Goal: Task Accomplishment & Management: Use online tool/utility

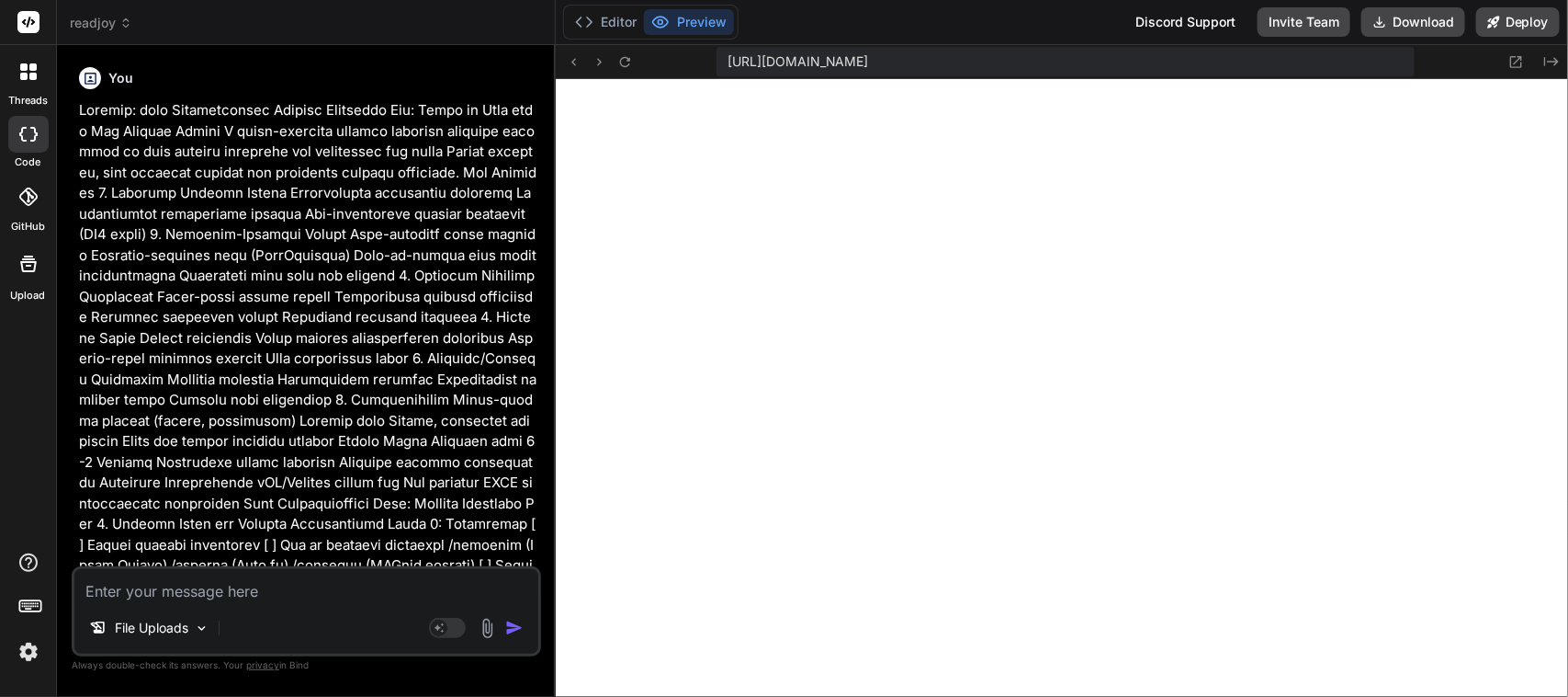
scroll to position [7099, 0]
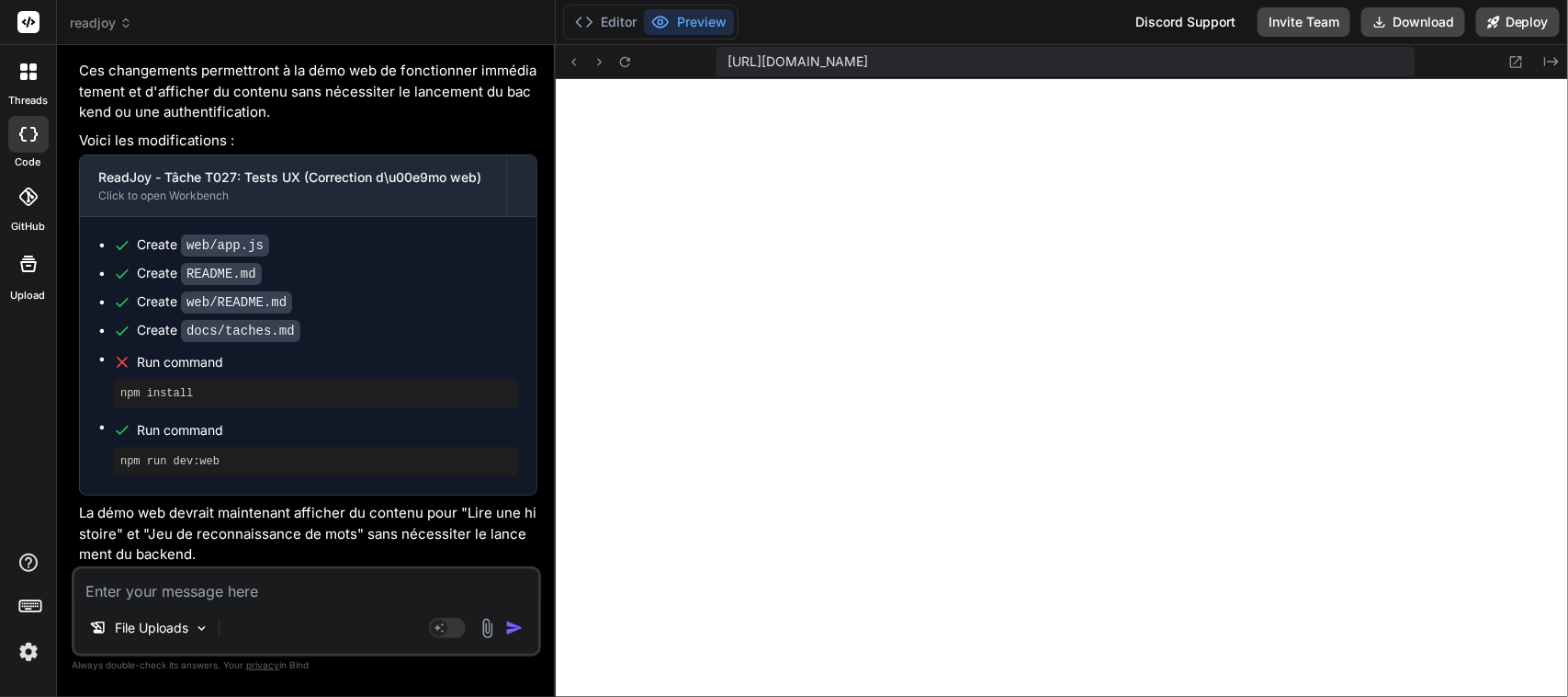
drag, startPoint x: 232, startPoint y: 420, endPoint x: 149, endPoint y: 591, distance: 190.1
click at [149, 591] on textarea at bounding box center [306, 585] width 464 height 34
click at [625, 56] on icon at bounding box center [626, 62] width 16 height 16
click at [244, 591] on textarea at bounding box center [306, 585] width 464 height 34
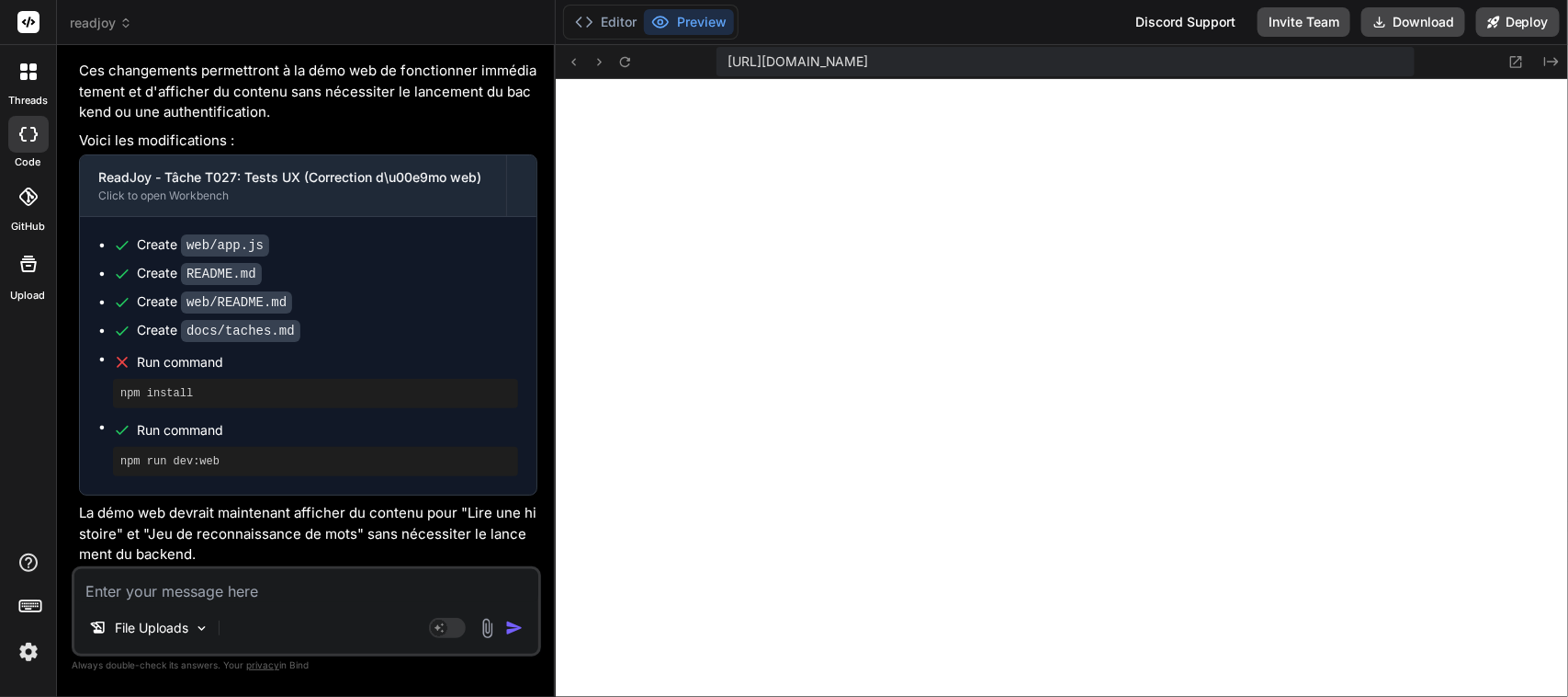
type textarea "P"
type textarea "x"
type textarea "Po"
type textarea "x"
type textarea "Pou"
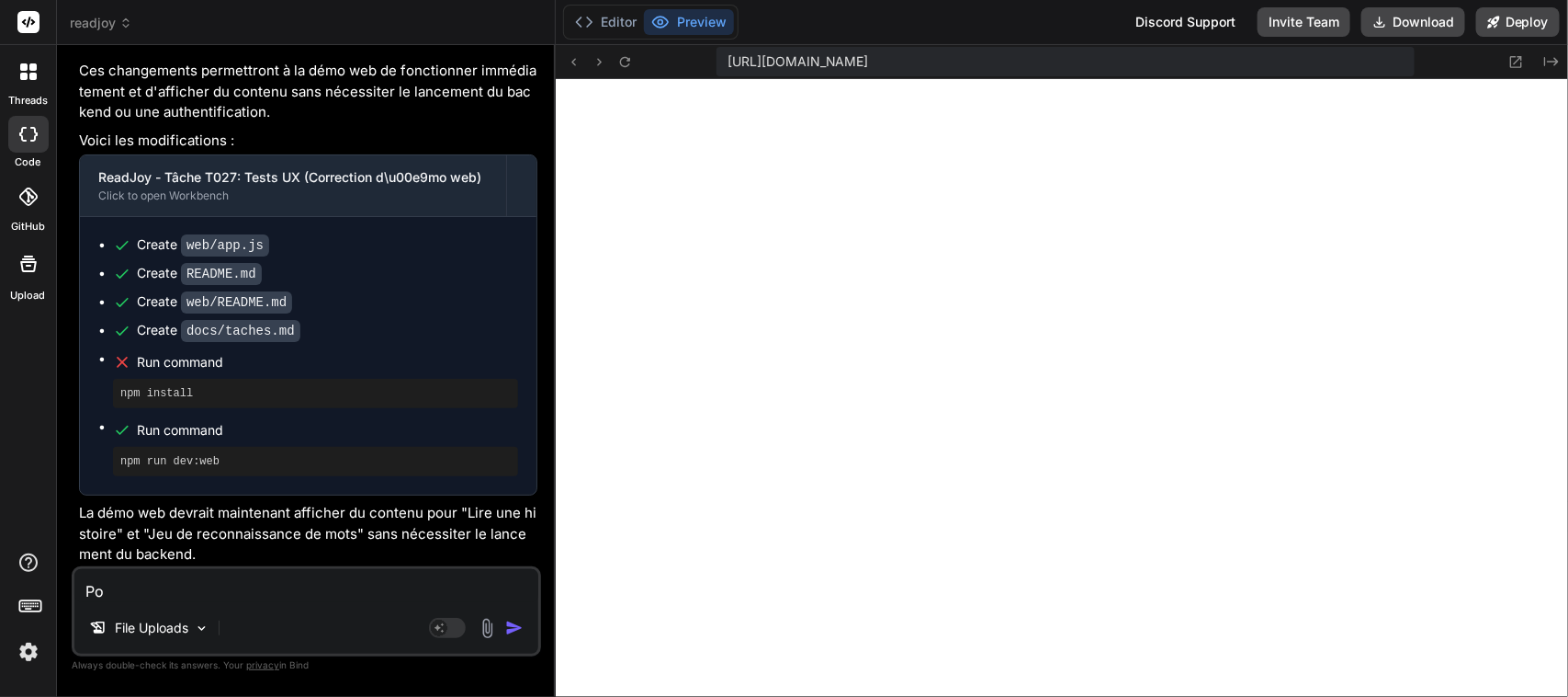
type textarea "x"
type textarea "Pour"
type textarea "x"
type textarea "Pour"
type textarea "x"
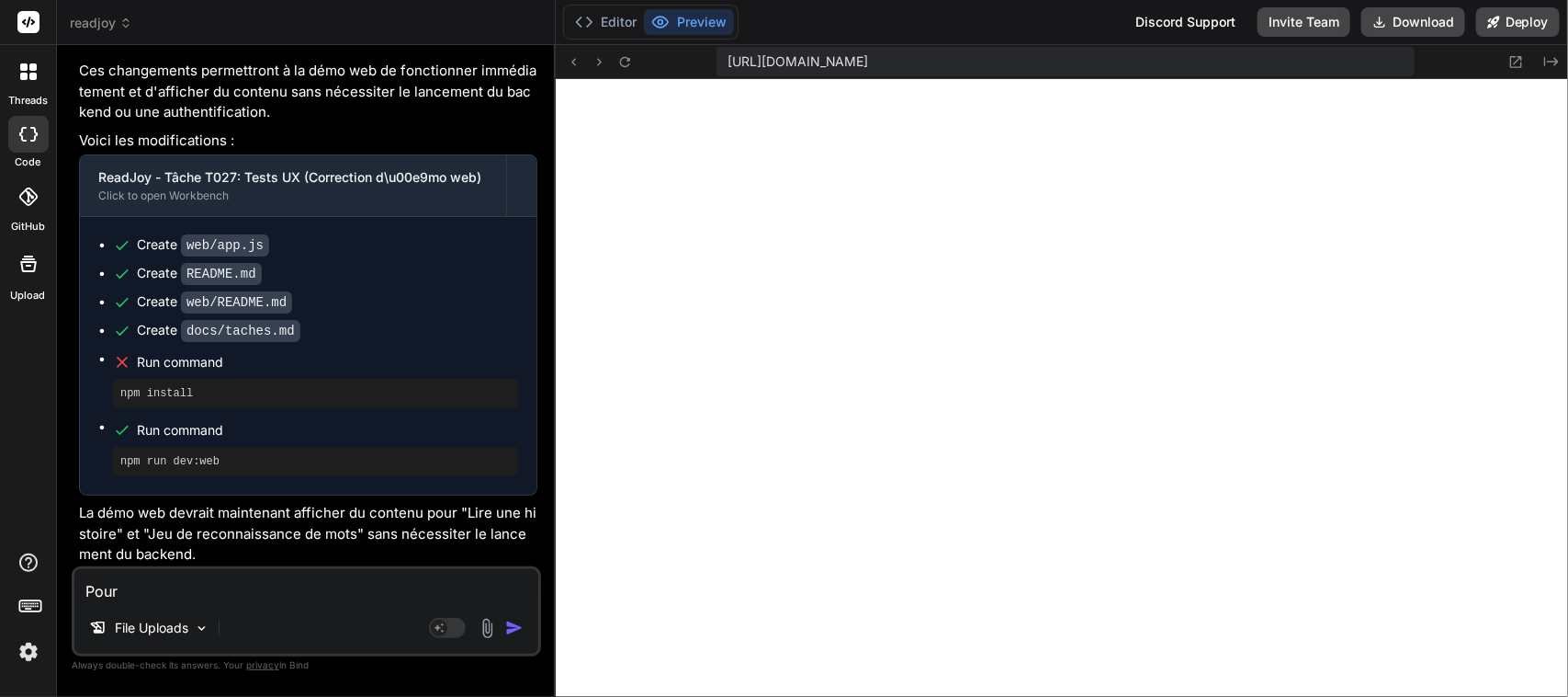
type textarea "Pour l"
type textarea "x"
type textarea "Pour l'"
type textarea "x"
type textarea "Pour l'e"
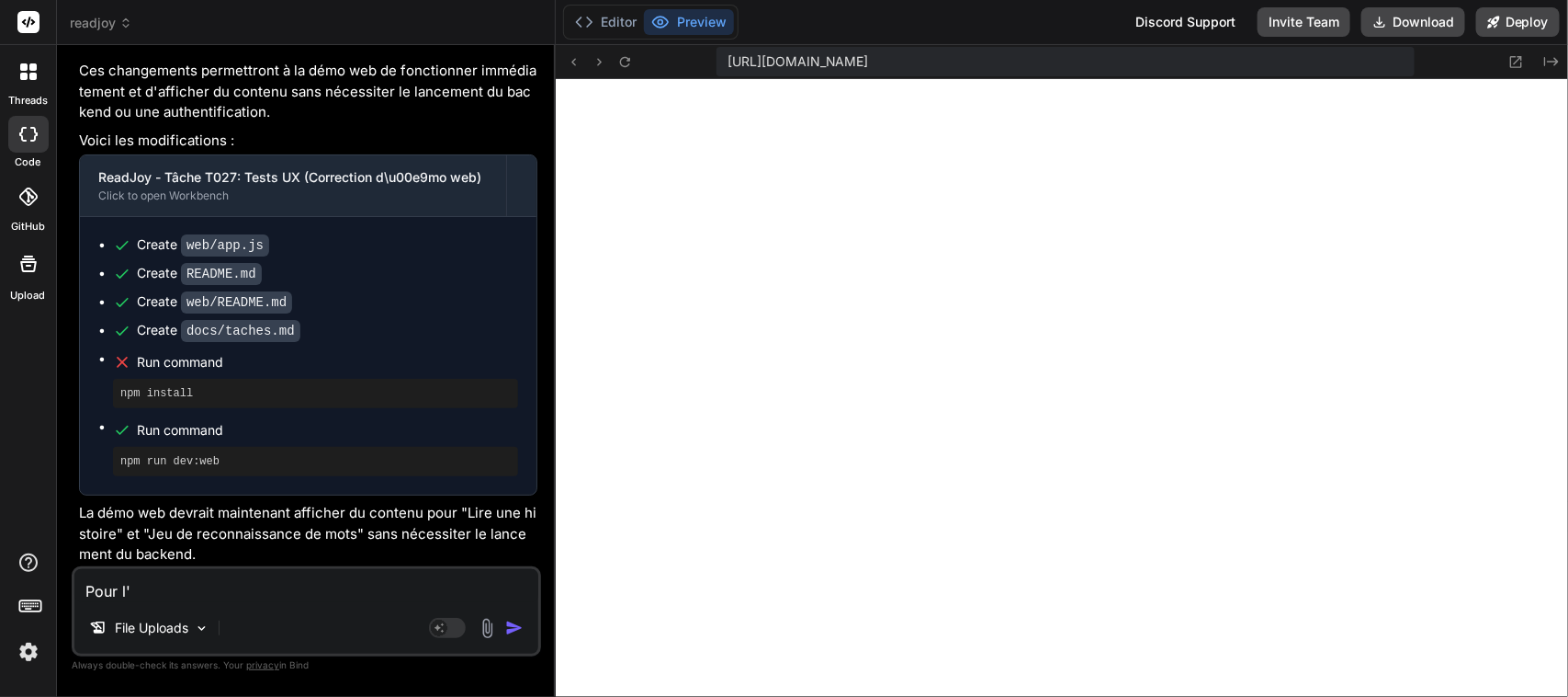
type textarea "x"
type textarea "Pour l'ex"
type textarea "x"
type textarea "Pour l'exe"
type textarea "x"
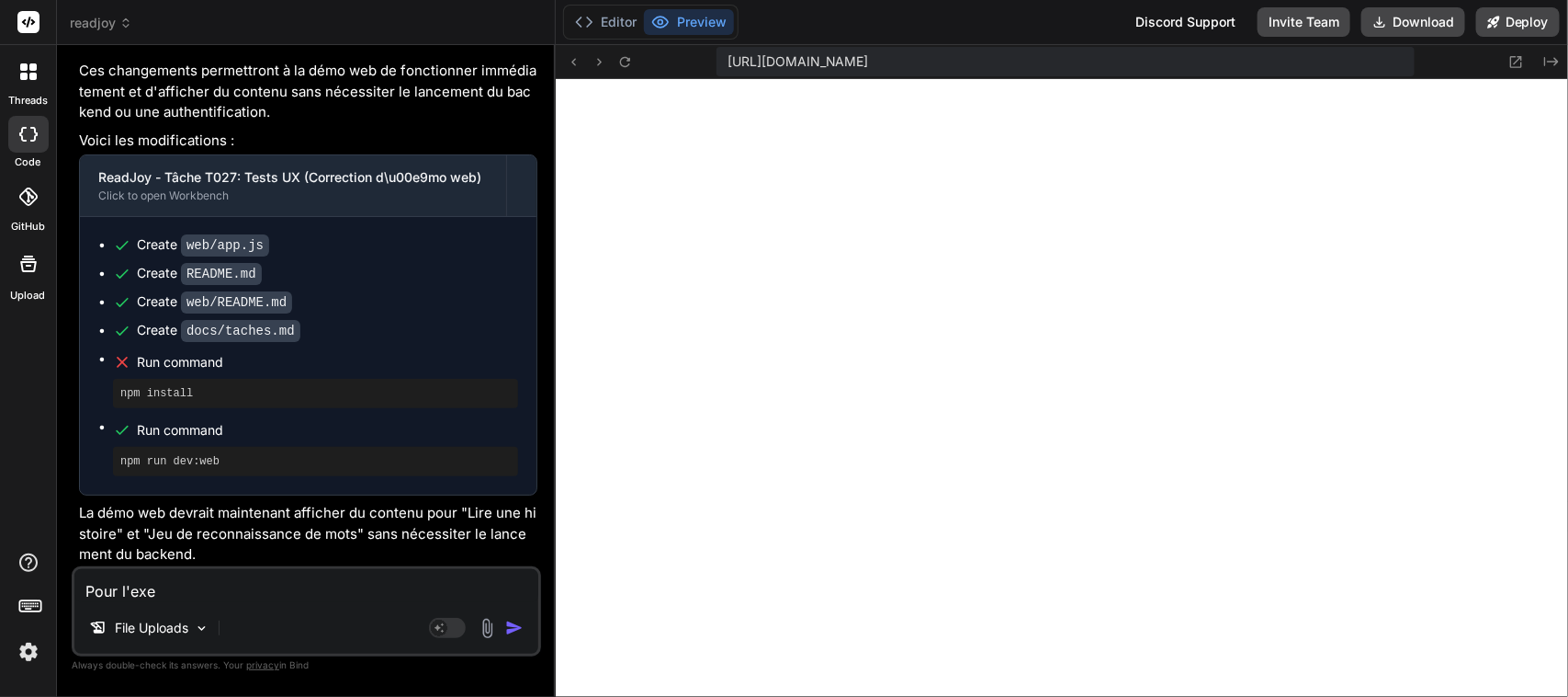
type textarea "Pour l'exer"
type textarea "x"
type textarea "Pour l'exerc"
type textarea "x"
type textarea "Pour l'exerci"
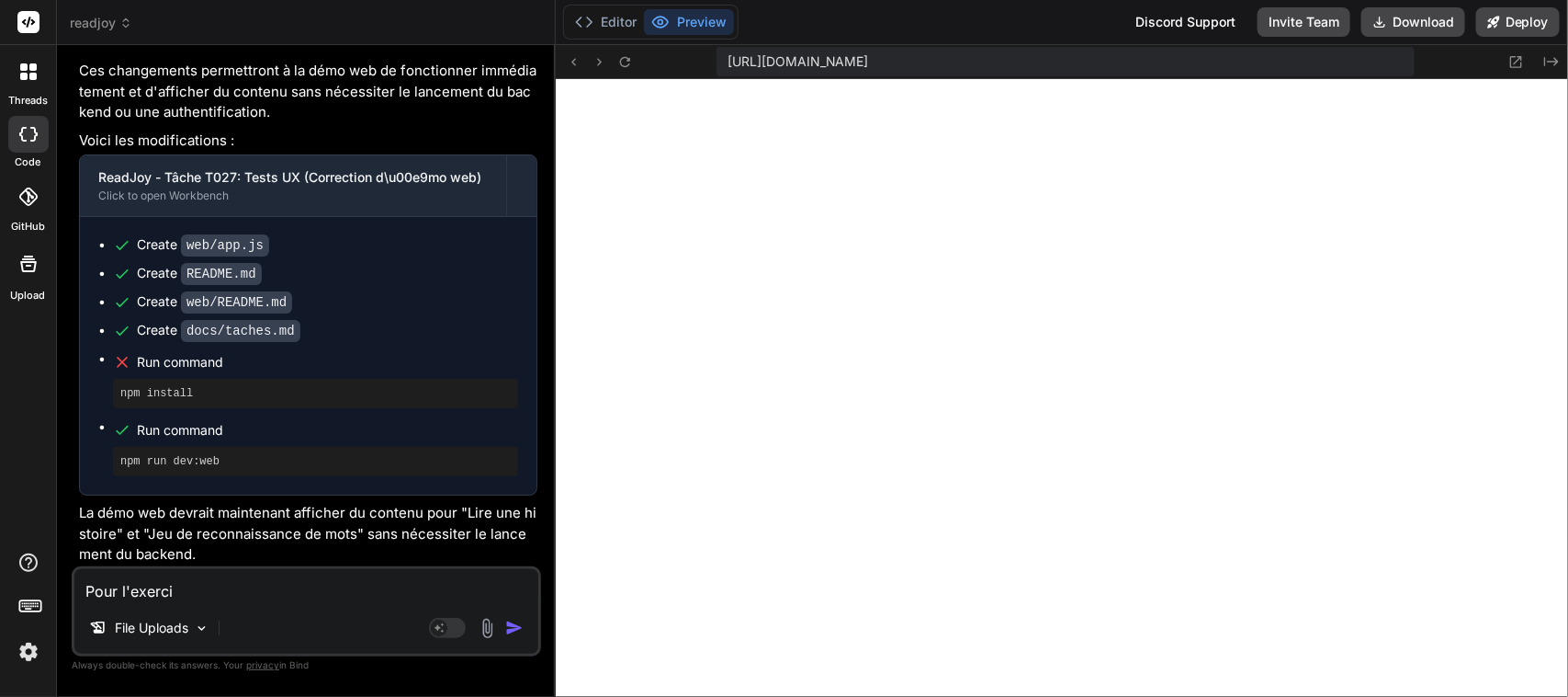
type textarea "x"
type textarea "Pour l'exercic"
type textarea "x"
type textarea "Pour l'exercice"
type textarea "x"
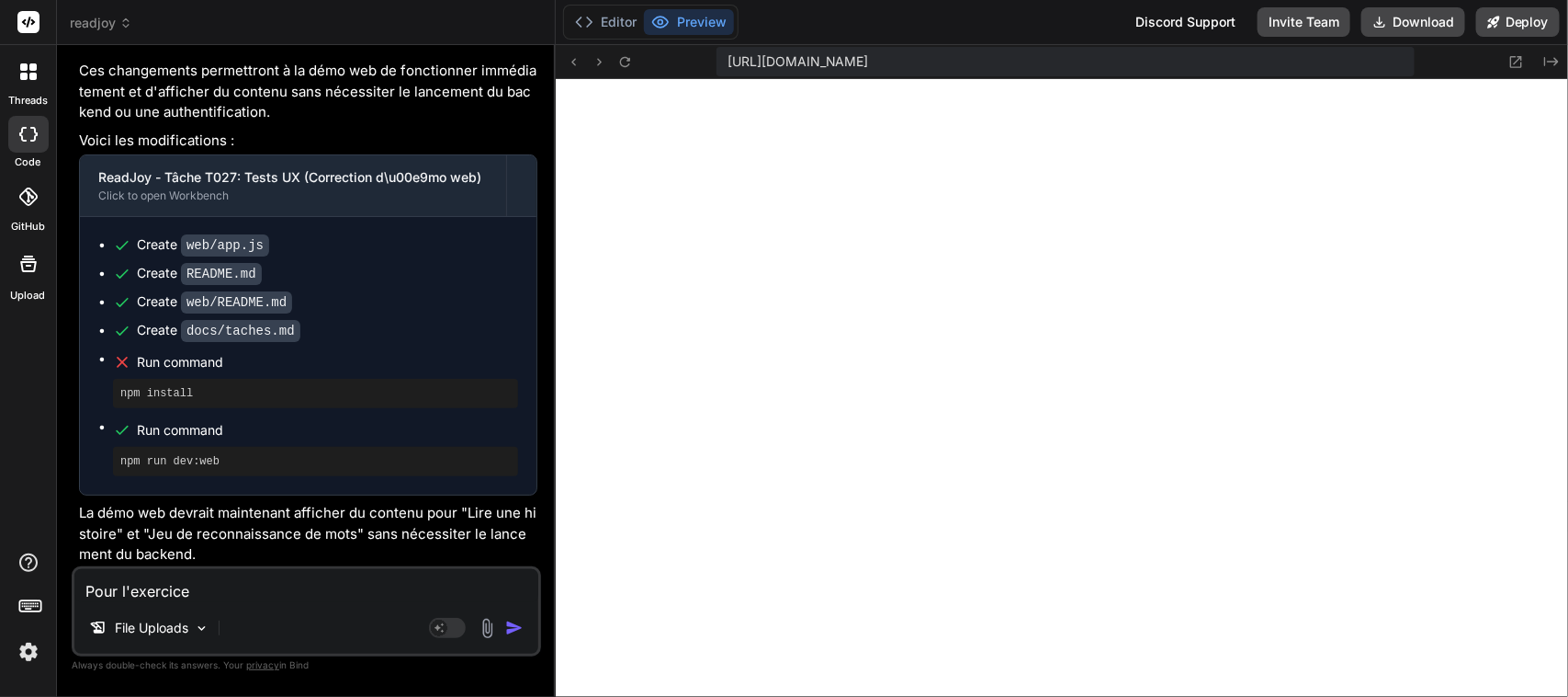
type textarea "Pour l'exercice"
type textarea "x"
type textarea "Pour l'exercice :"
type textarea "x"
type textarea "Pour l'exercice :"
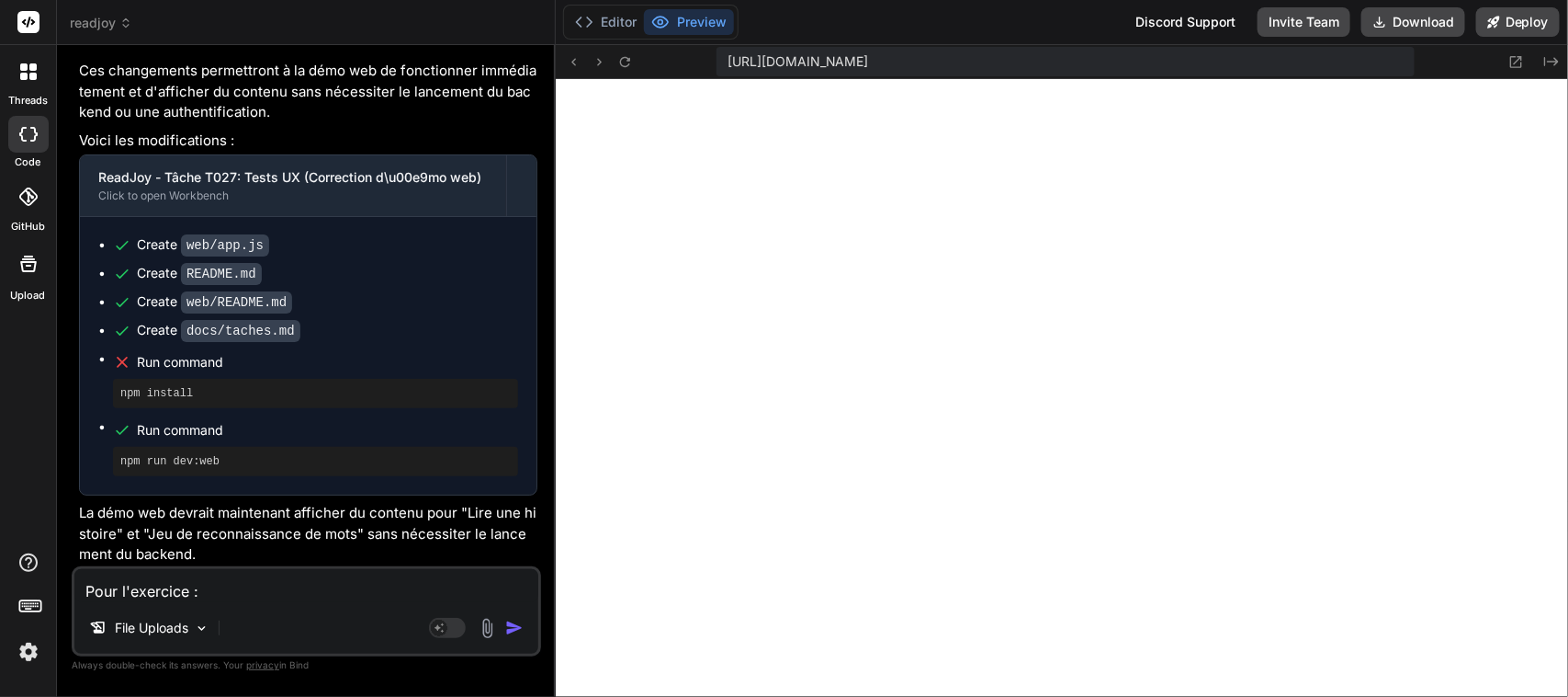
type textarea "x"
paste textarea "Exercice de compréhension"
type textarea "Pour l'exercice : Exercice de compréhension"
type textarea "x"
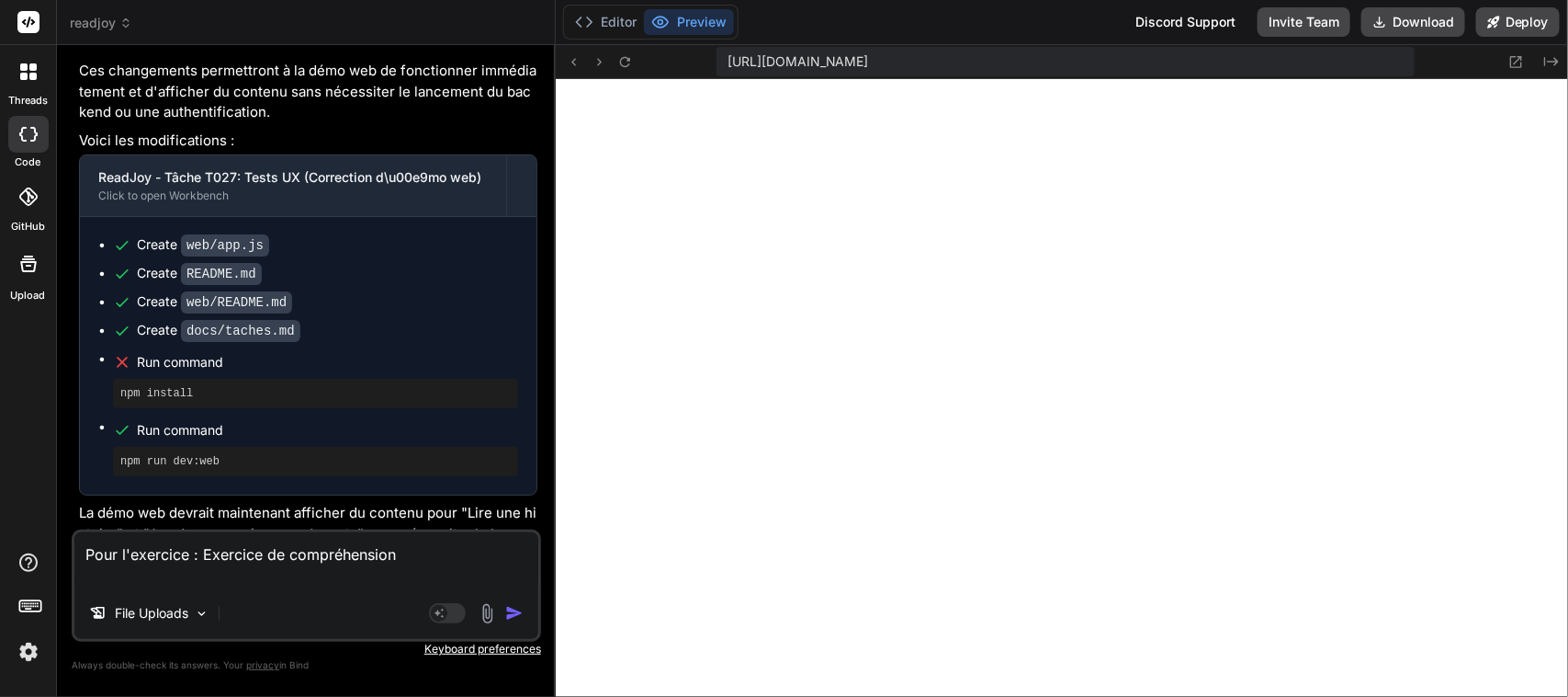
click at [121, 583] on textarea "Pour l'exercice : Exercice de compréhension" at bounding box center [306, 560] width 464 height 55
type textarea "Pour l'exercice : Exercice de compréhension L"
type textarea "x"
type textarea "Pour l'exercice : Exercice de compréhension Le"
type textarea "x"
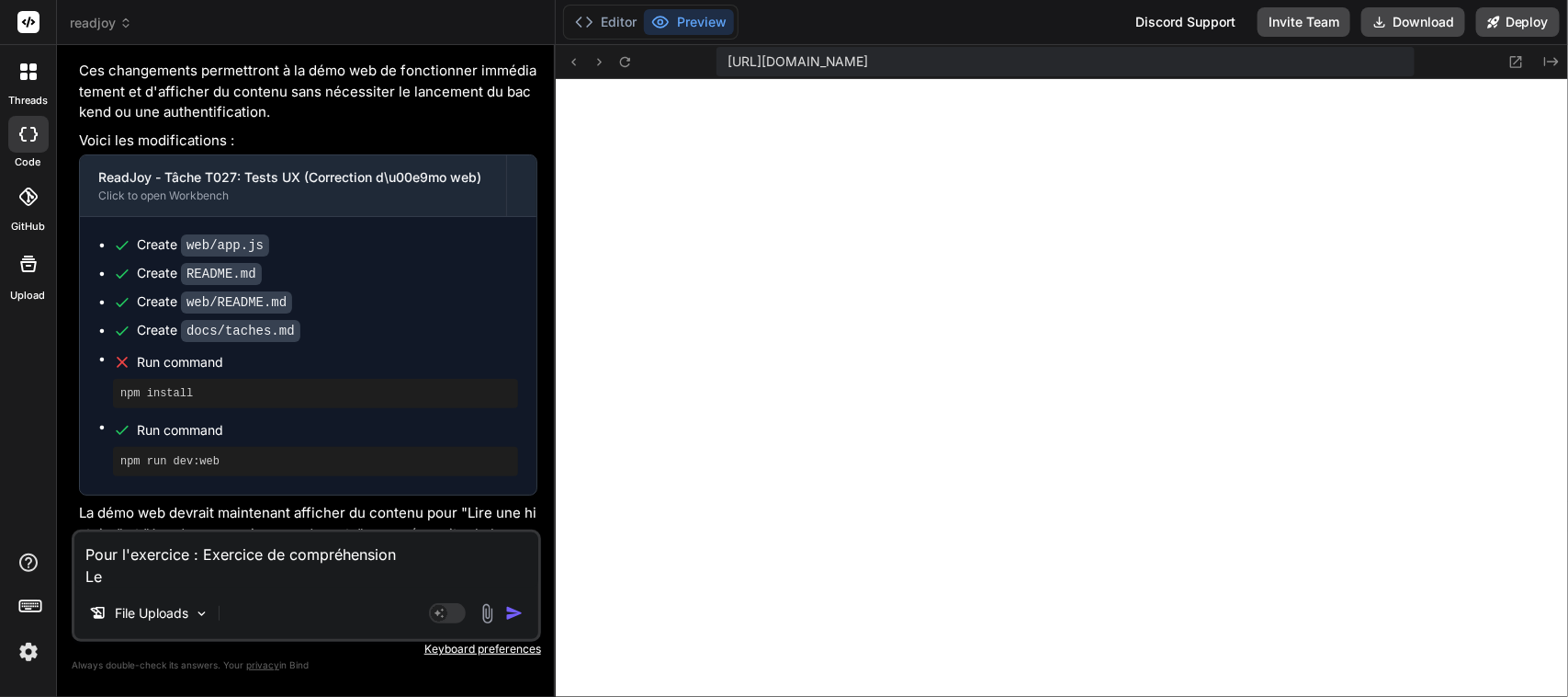
type textarea "Pour l'exercice : Exercice de compréhension Le"
type textarea "x"
type textarea "Pour l'exercice : Exercice de compréhension Le t"
type textarea "x"
type textarea "Pour l'exercice : Exercice de compréhension Le te"
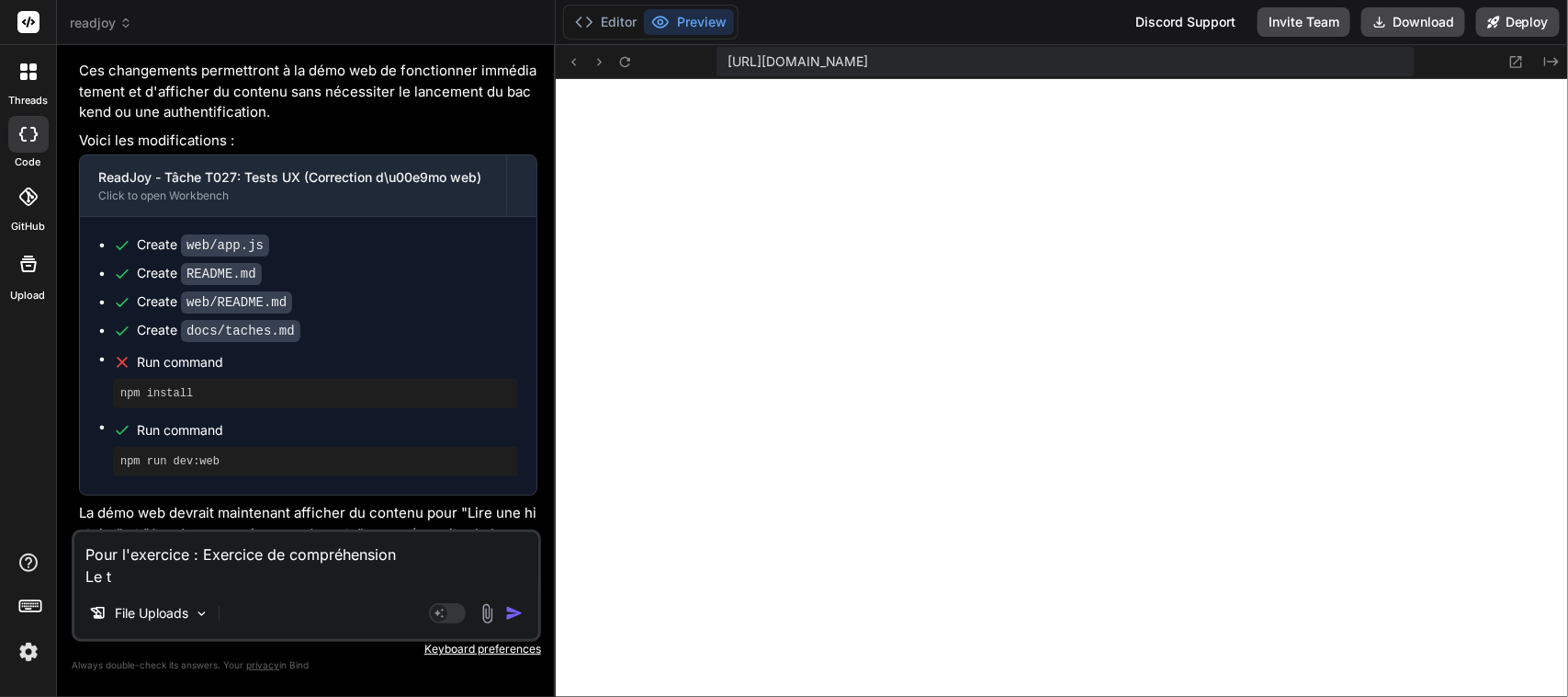
type textarea "x"
type textarea "Pour l'exercice : Exercice de compréhension Le tex"
type textarea "x"
type textarea "Pour l'exercice : Exercice de compréhension Le text"
type textarea "x"
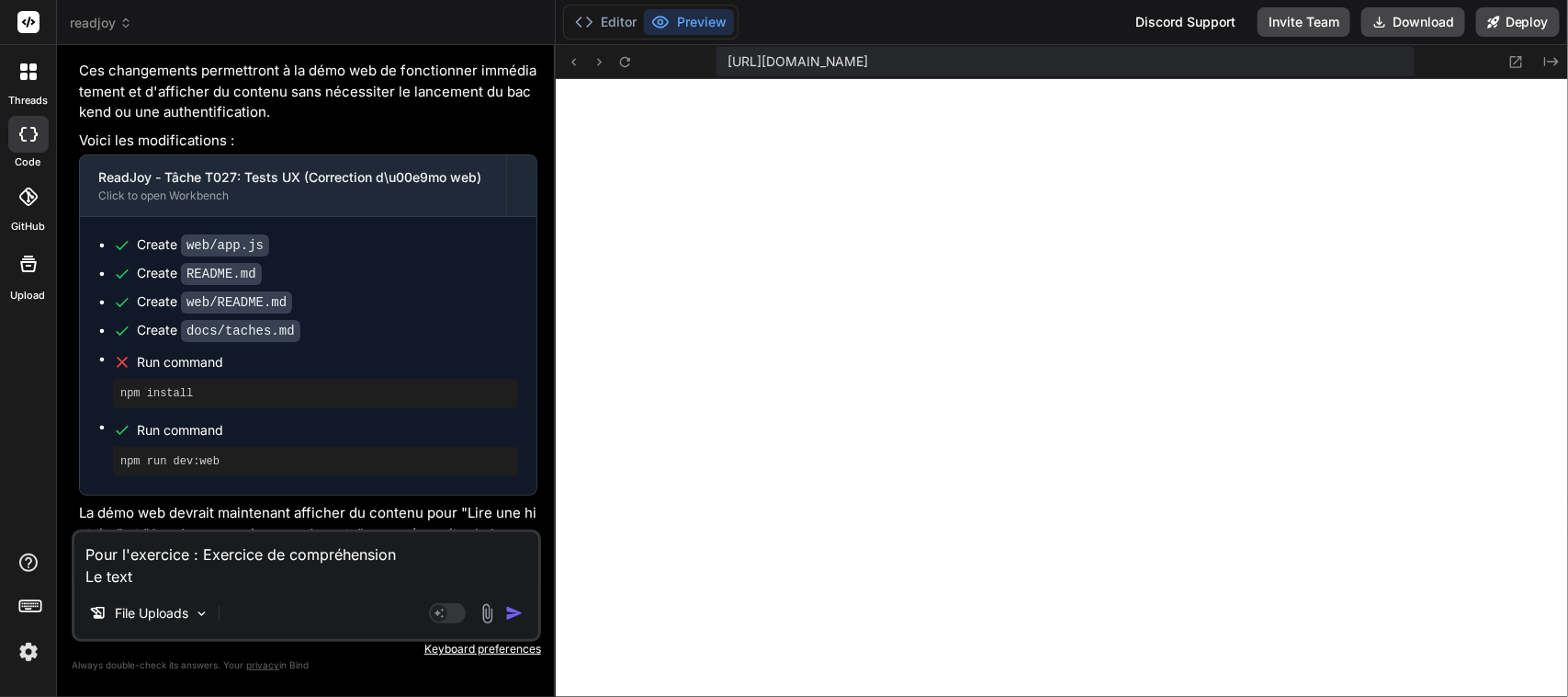
type textarea "Pour l'exercice : Exercice de compréhension Le texte"
type textarea "x"
type textarea "Pour l'exercice : Exercice de compréhension Le texte"
type textarea "x"
type textarea "Pour l'exercice : Exercice de compréhension Le texte s"
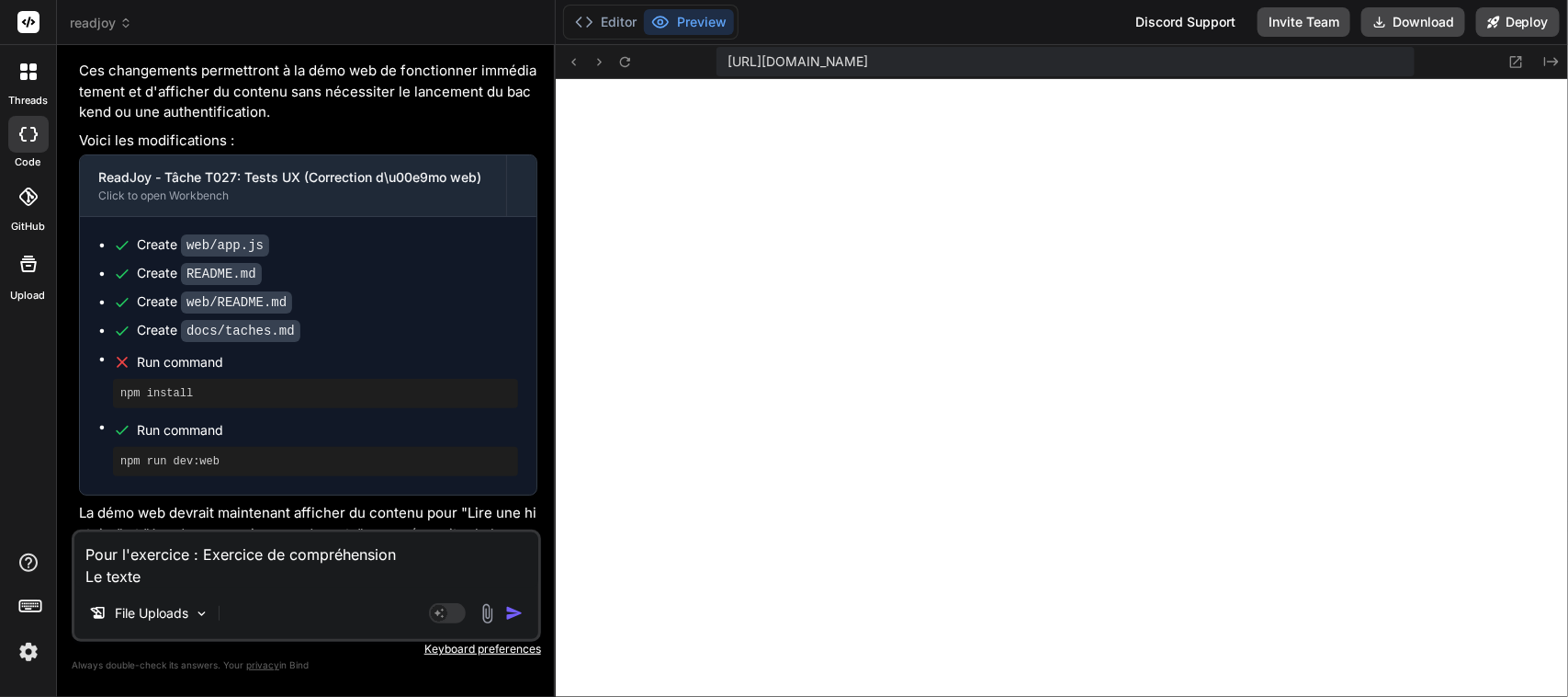
type textarea "x"
type textarea "Pour l'exercice : Exercice de compréhension Le texte su"
type textarea "x"
type textarea "Pour l'exercice : Exercice de compréhension Le texte sui"
type textarea "x"
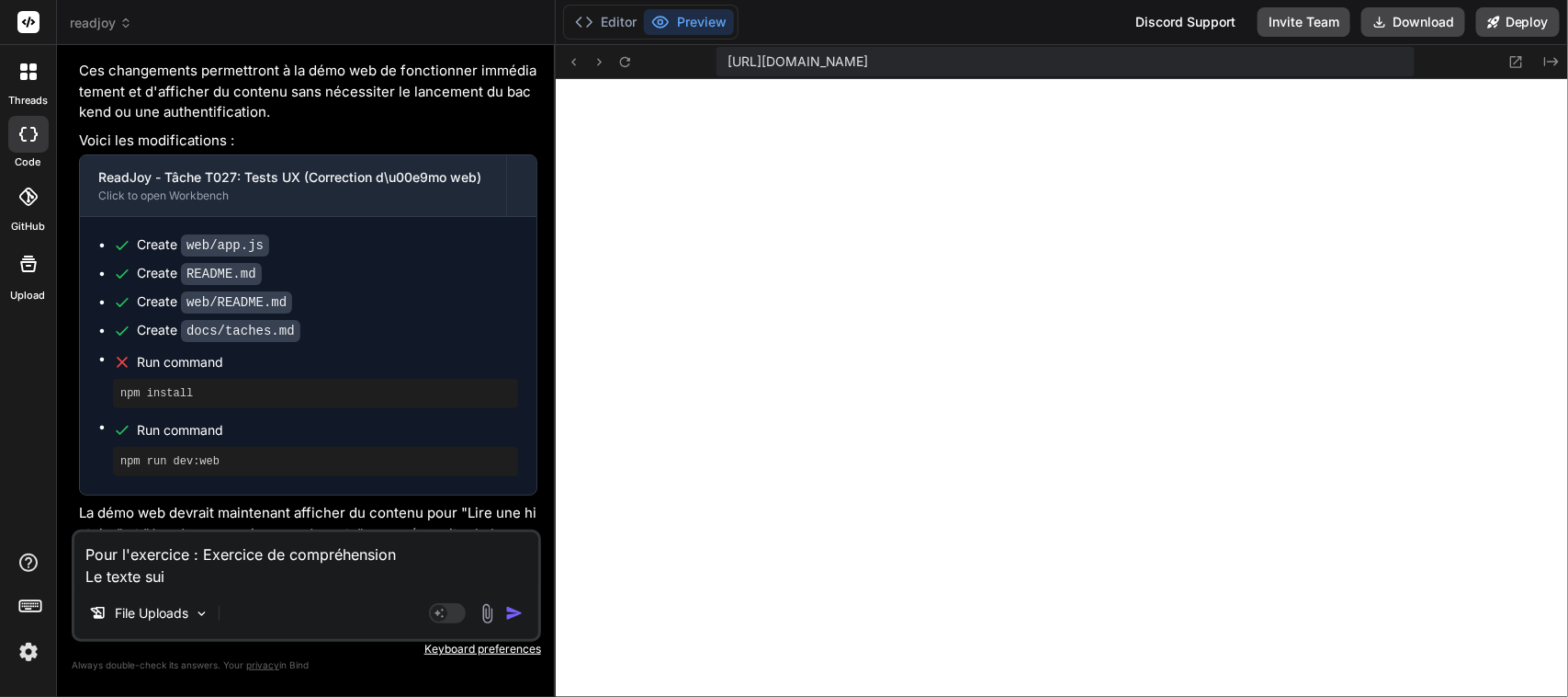
type textarea "Pour l'exercice : Exercice de compréhension Le texte suiv"
type textarea "x"
type textarea "Pour l'exercice : Exercice de compréhension Le texte suiva"
type textarea "x"
type textarea "Pour l'exercice : Exercice de compréhension Le texte suivan"
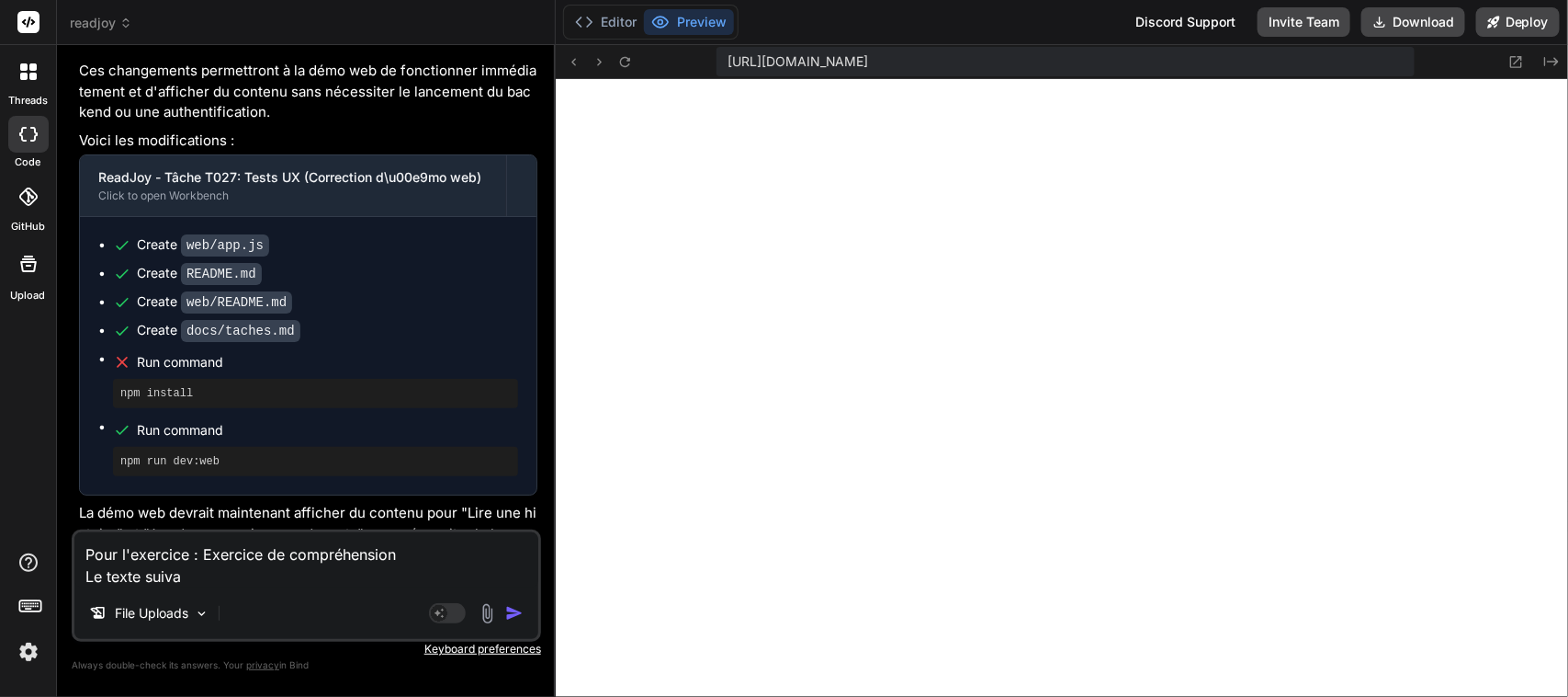
type textarea "x"
type textarea "Pour l'exercice : Exercice de compréhension Le texte suivant"
type textarea "x"
type textarea "Pour l'exercice : Exercice de compréhension Le texte suivant"
type textarea "x"
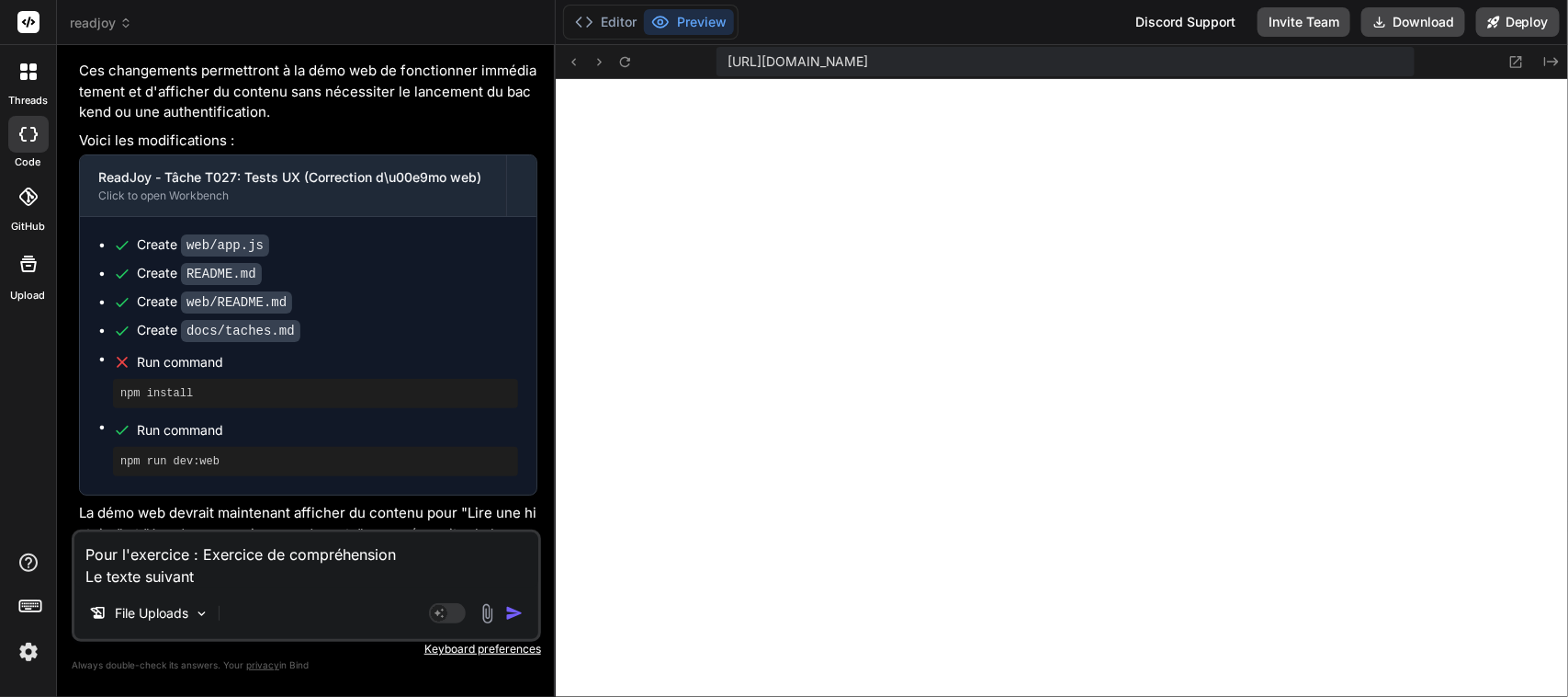
type textarea "Pour l'exercice : Exercice de compréhension Le texte suivant s"
type textarea "x"
type textarea "Pour l'exercice : Exercice de compréhension Le texte suivant s'"
type textarea "x"
type textarea "Pour l'exercice : Exercice de compréhension Le texte suivant s'a"
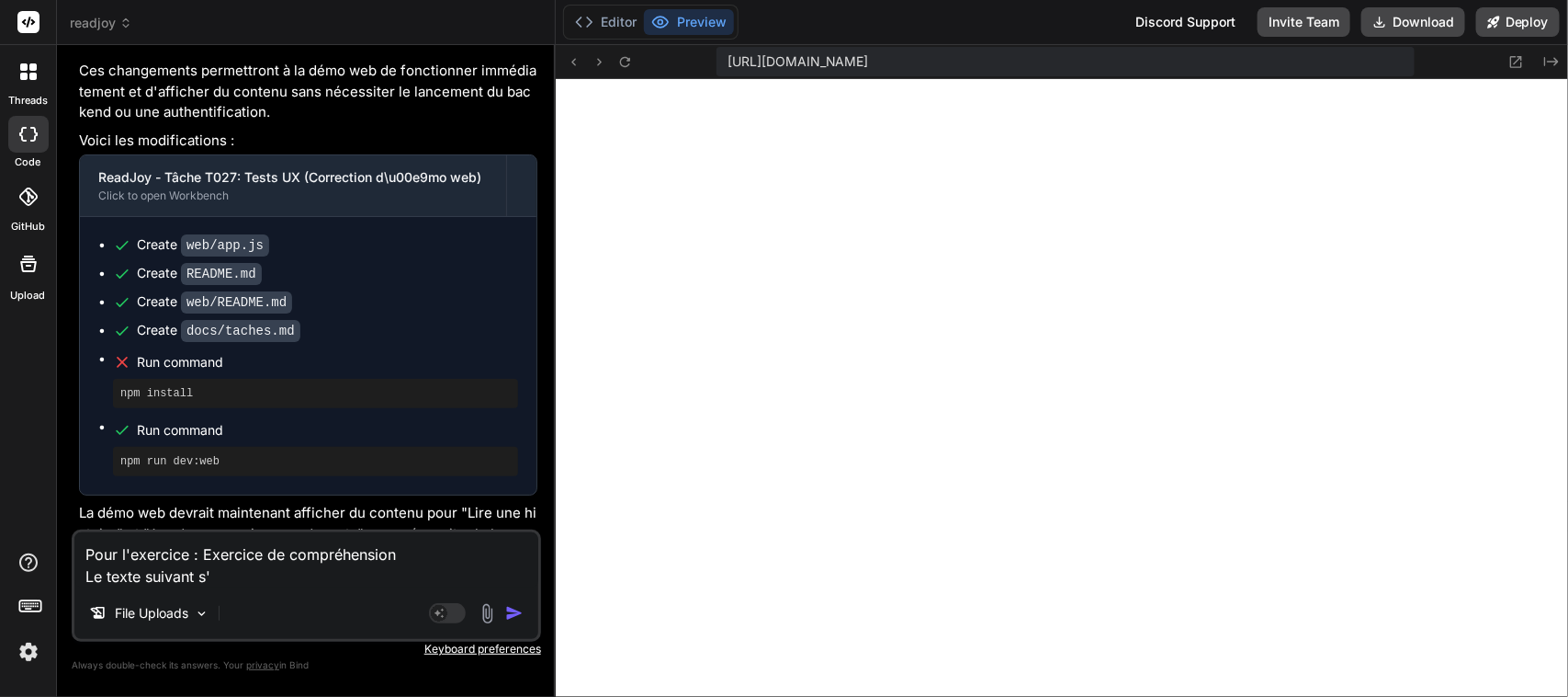
type textarea "x"
type textarea "Pour l'exercice : Exercice de compréhension Le texte suivant s'af"
type textarea "x"
type textarea "Pour l'exercice : Exercice de compréhension Le texte suivant s'aff"
type textarea "x"
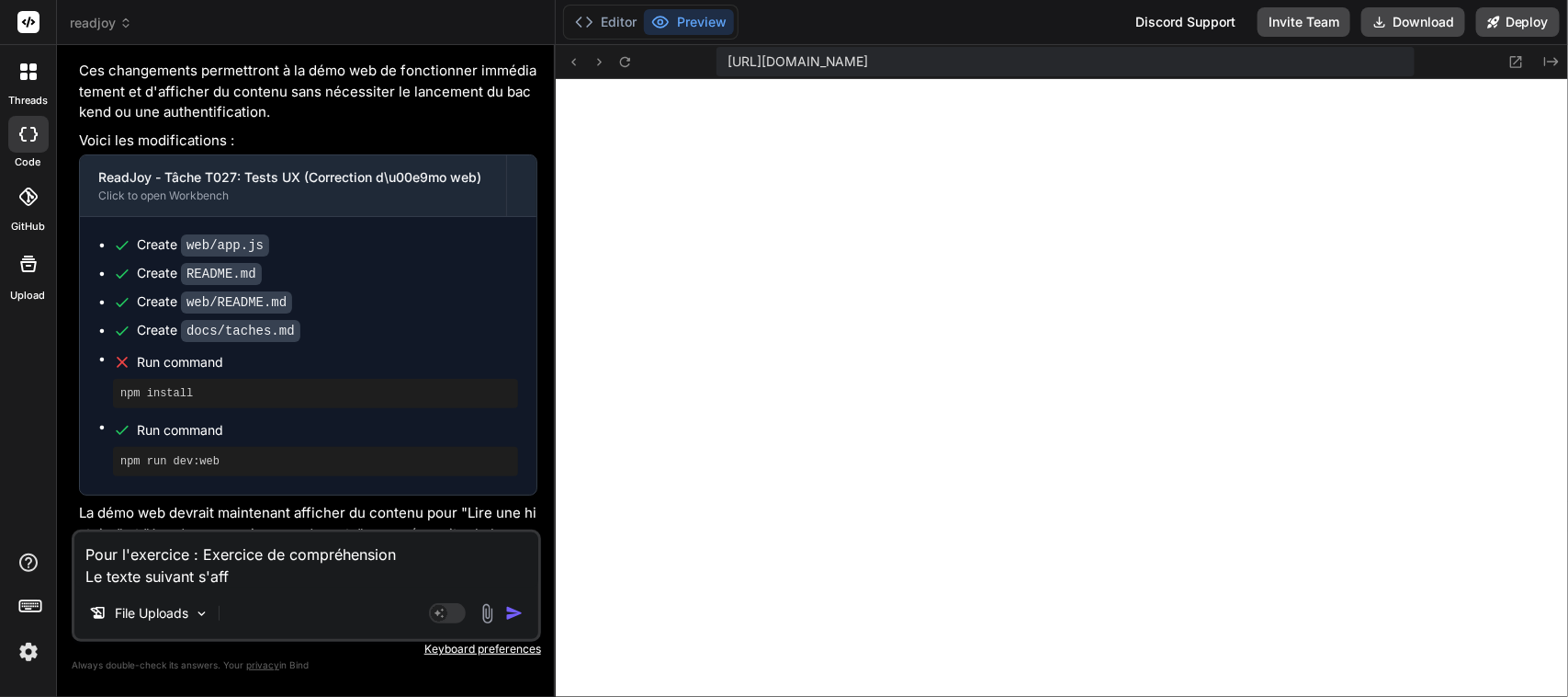
type textarea "Pour l'exercice : Exercice de compréhension Le texte suivant s'affi"
type textarea "x"
type textarea "Pour l'exercice : Exercice de compréhension Le texte suivant s'affic"
type textarea "x"
type textarea "Pour l'exercice : Exercice de compréhension Le texte suivant s'affich"
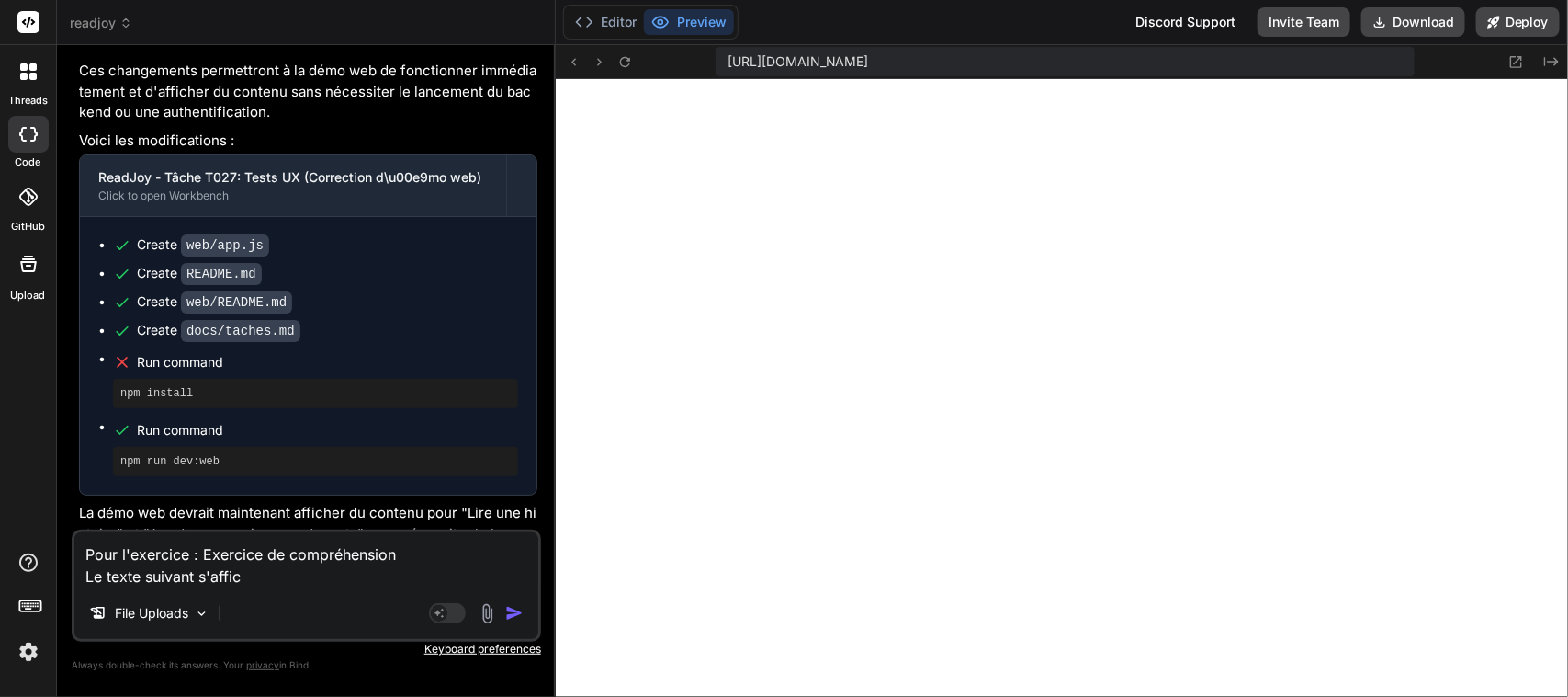
type textarea "x"
type textarea "Pour l'exercice : Exercice de compréhension Le texte suivant s'affiche"
type textarea "x"
type textarea "Pour l'exercice : Exercice de compréhension Le texte suivant s'affiche"
type textarea "x"
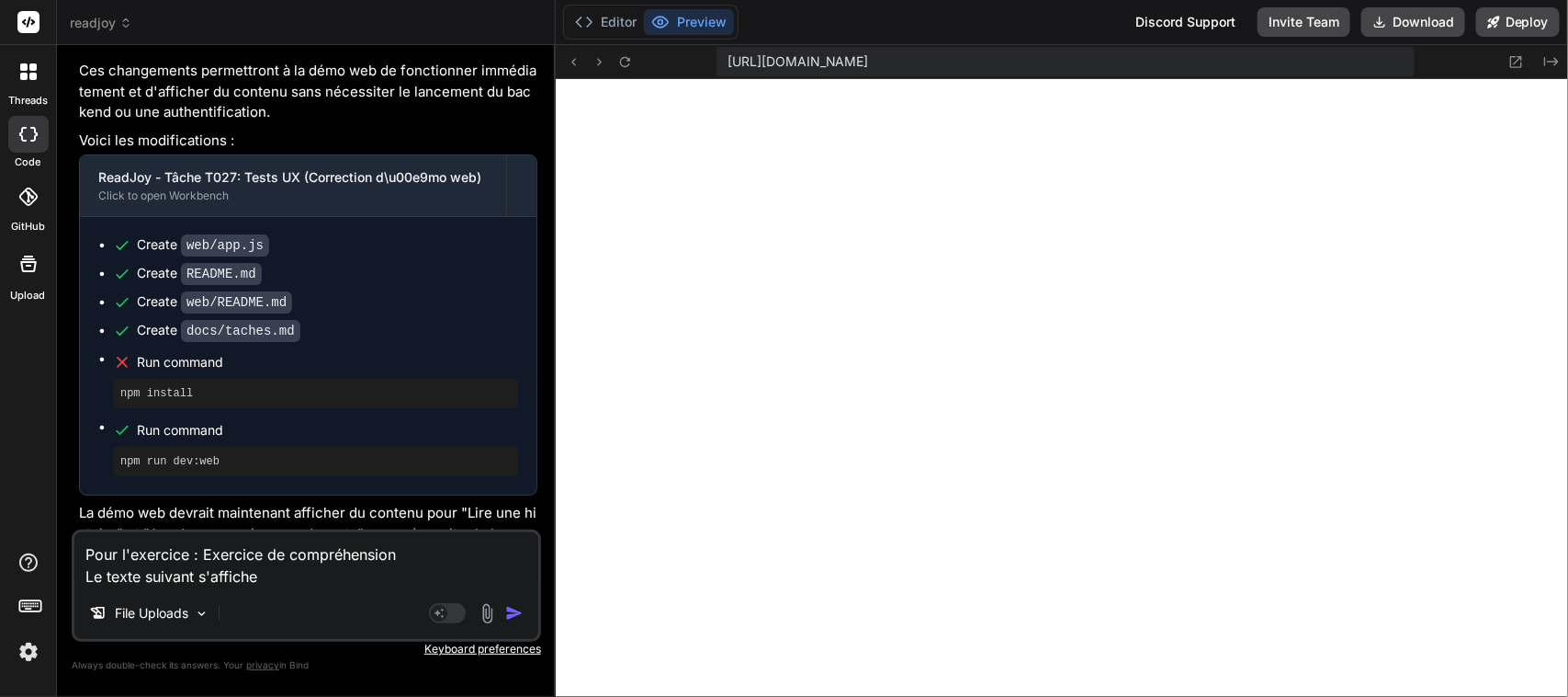
type textarea "Pour l'exercice : Exercice de compréhension Le texte suivant s'affiche :"
type textarea "x"
type textarea "Pour l'exercice : Exercice de compréhension Le texte suivant s'affiche :"
type textarea "x"
paste textarea "Selon l'histoire "Les saisons", quel est un détail important ? Un élément non m…"
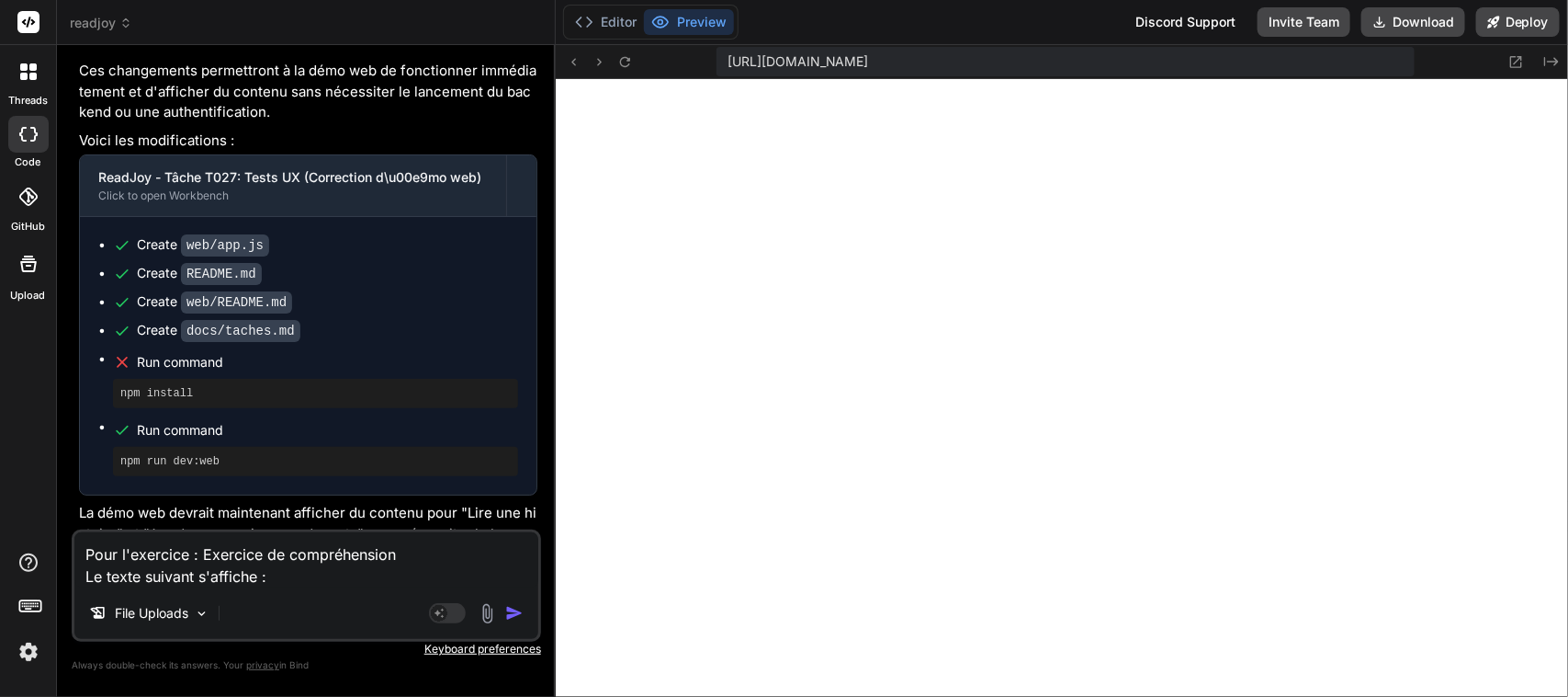
type textarea "Pour l'exercice : Exercice de compréhension Le texte suivant s'affiche : Selon …"
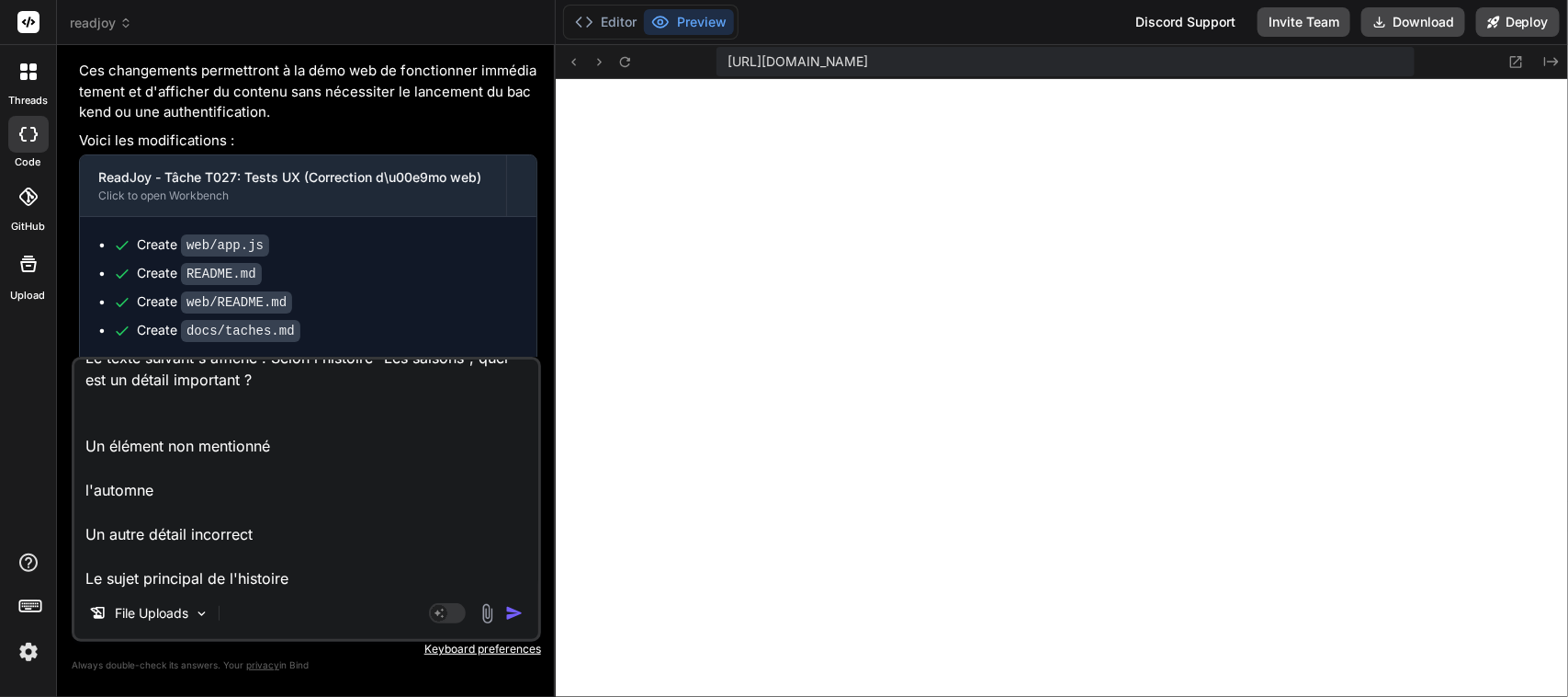
type textarea "x"
type textarea "Pour l'exercice : Exercice de compréhension Le texte suivant s'affiche : Selon …"
type textarea "x"
type textarea "Pour l'exercice : Exercice de compréhension Le texte suivant s'affiche : Selon …"
type textarea "x"
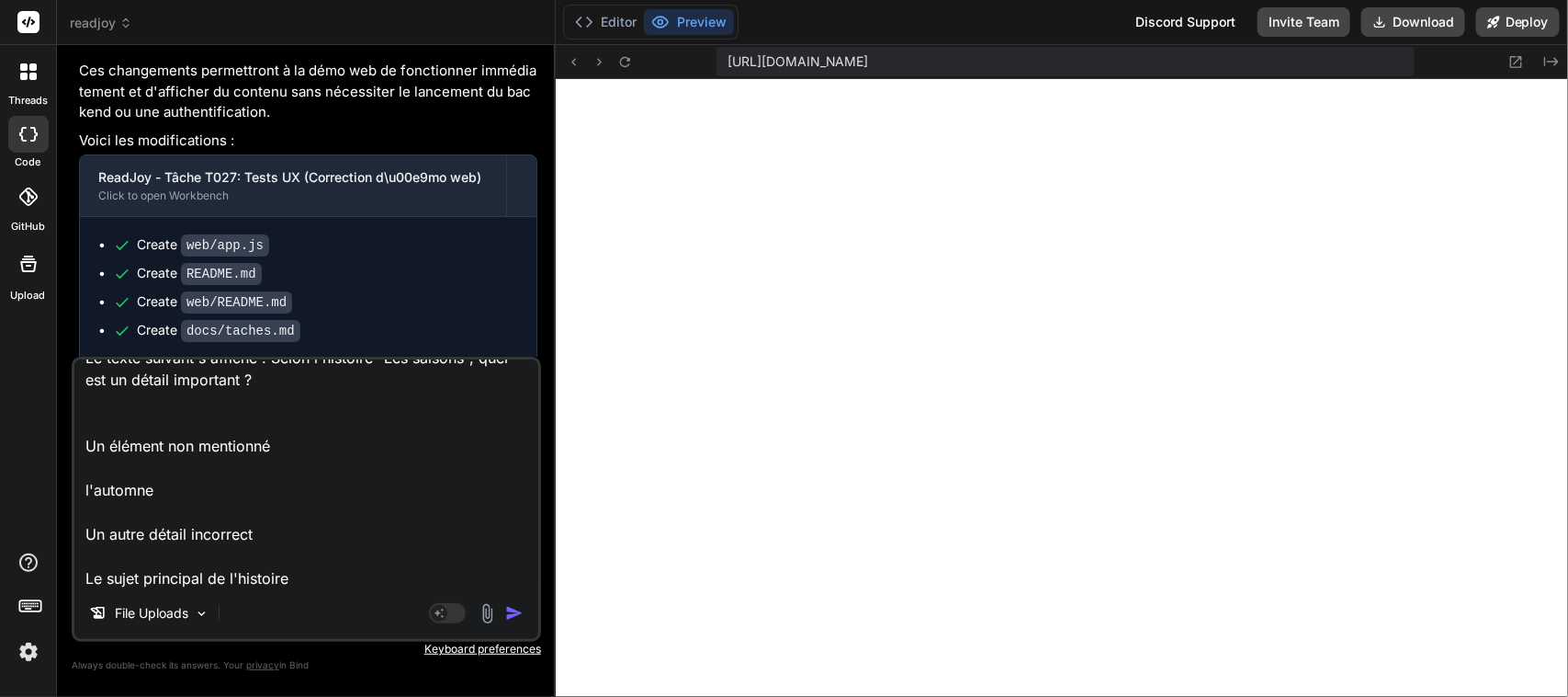
scroll to position [89, 0]
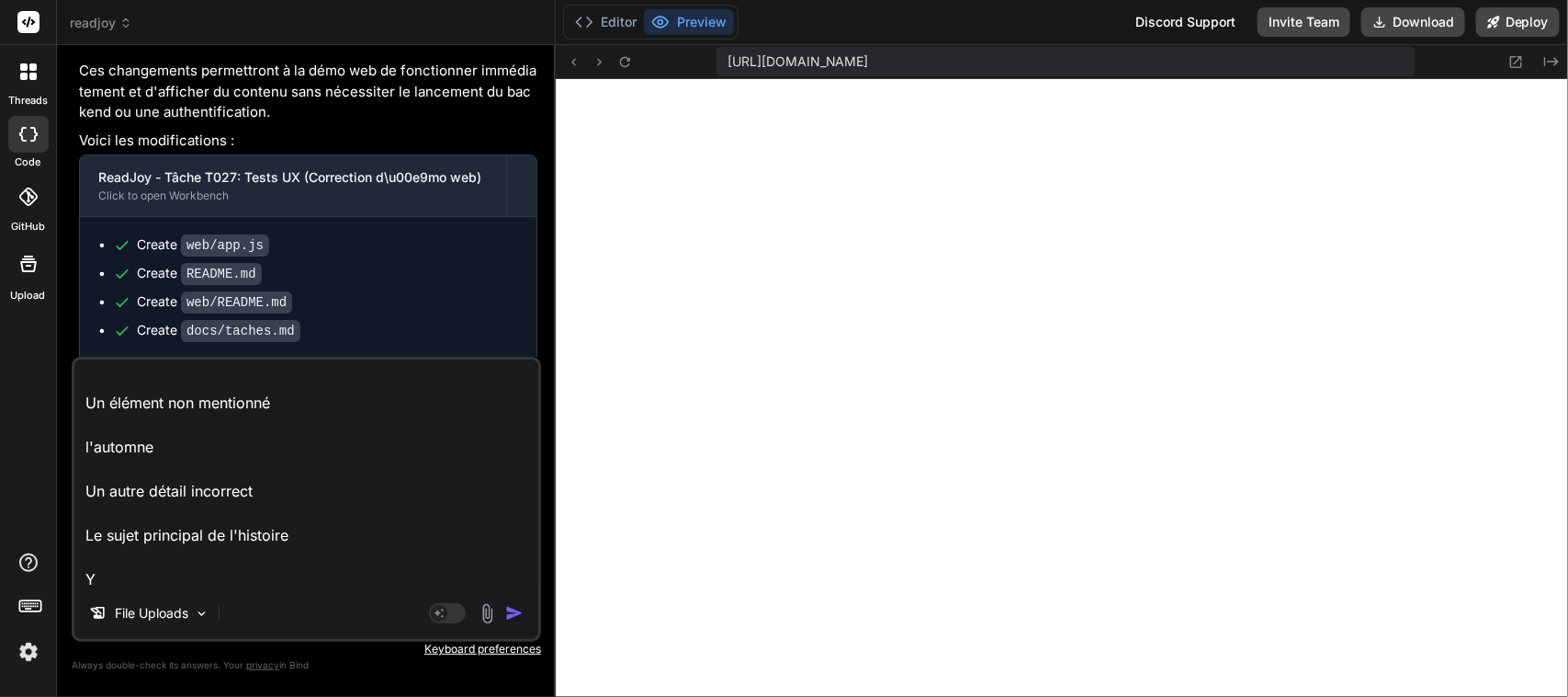
type textarea "Pour l'exercice : Exercice de compréhension Le texte suivant s'affiche : Selon …"
type textarea "x"
type textarea "Pour l'exercice : Exercice de compréhension Le texte suivant s'affiche : Selon …"
type textarea "x"
type textarea "Pour l'exercice : Exercice de compréhension Le texte suivant s'affiche : Selon …"
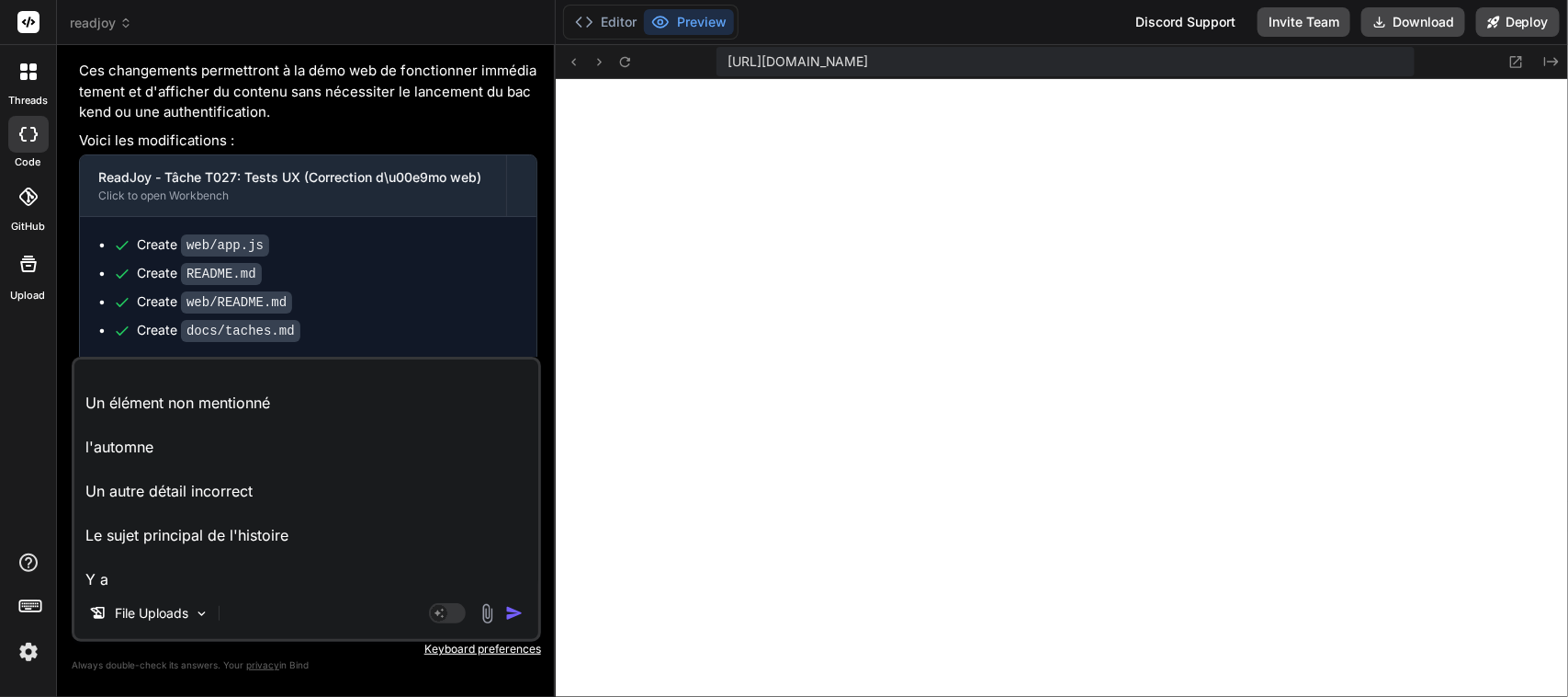
type textarea "x"
type textarea "Pour l'exercice : Exercice de compréhension Le texte suivant s'affiche : Selon …"
type textarea "x"
type textarea "Pour l'exercice : Exercice de compréhension Le texte suivant s'affiche : Selon …"
type textarea "x"
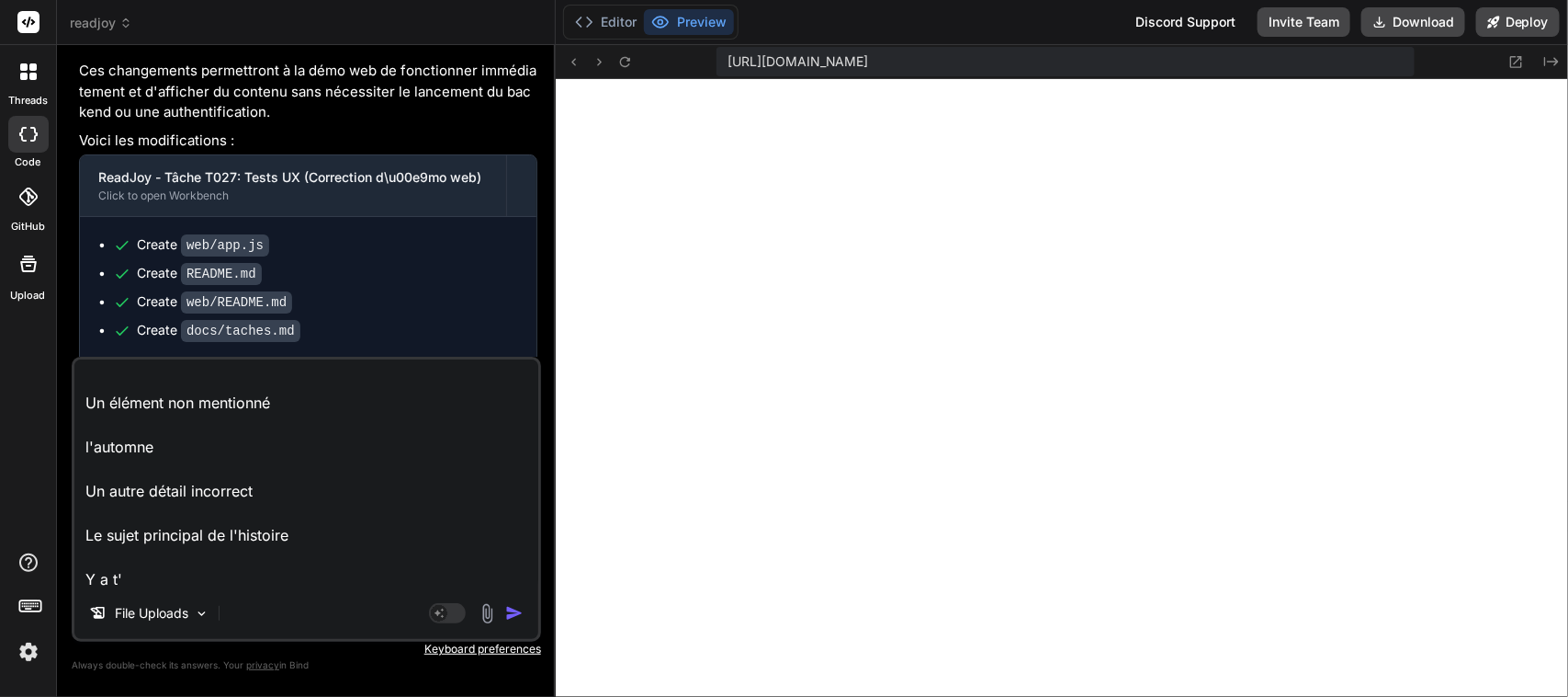
type textarea "Pour l'exercice : Exercice de compréhension Le texte suivant s'affiche : Selon …"
type textarea "x"
type textarea "Pour l'exercice : Exercice de compréhension Le texte suivant s'affiche : Selon …"
type textarea "x"
type textarea "Pour l'exercice : Exercice de compréhension Le texte suivant s'affiche : Selon …"
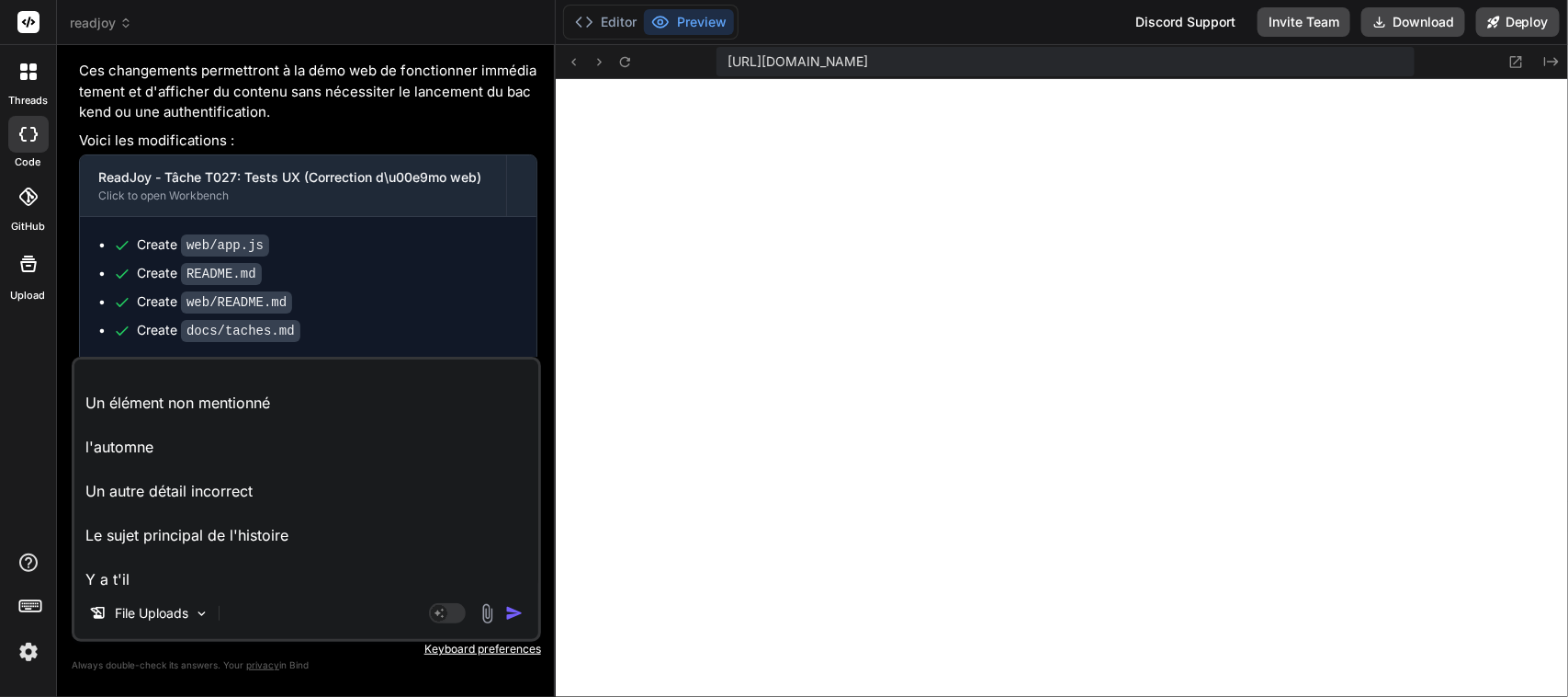
type textarea "x"
type textarea "Pour l'exercice : Exercice de compréhension Le texte suivant s'affiche : Selon …"
type textarea "x"
type textarea "Pour l'exercice : Exercice de compréhension Le texte suivant s'affiche : Selon …"
type textarea "x"
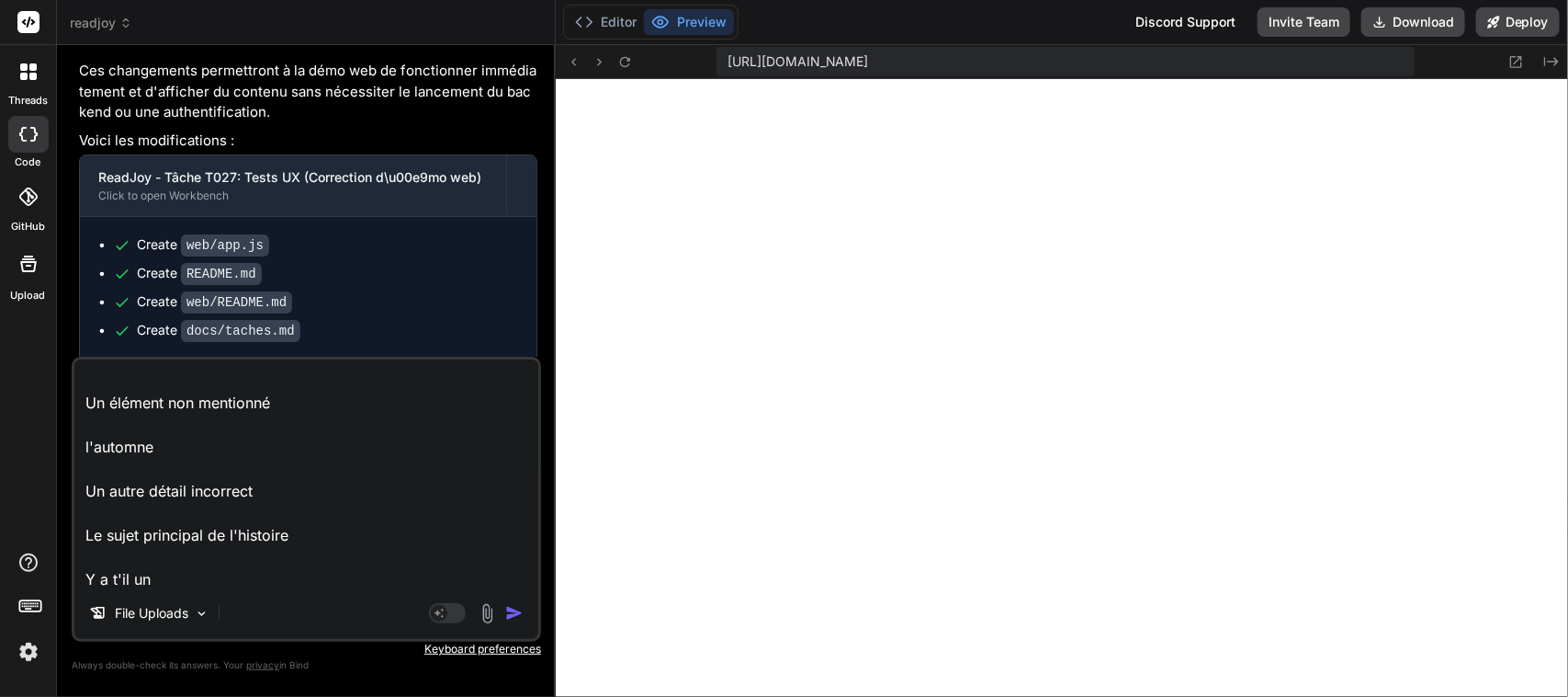
type textarea "Pour l'exercice : Exercice de compréhension Le texte suivant s'affiche : Selon …"
type textarea "x"
type textarea "Pour l'exercice : Exercice de compréhension Le texte suivant s'affiche : Selon …"
type textarea "x"
type textarea "Pour l'exercice : Exercice de compréhension Le texte suivant s'affiche : Selon …"
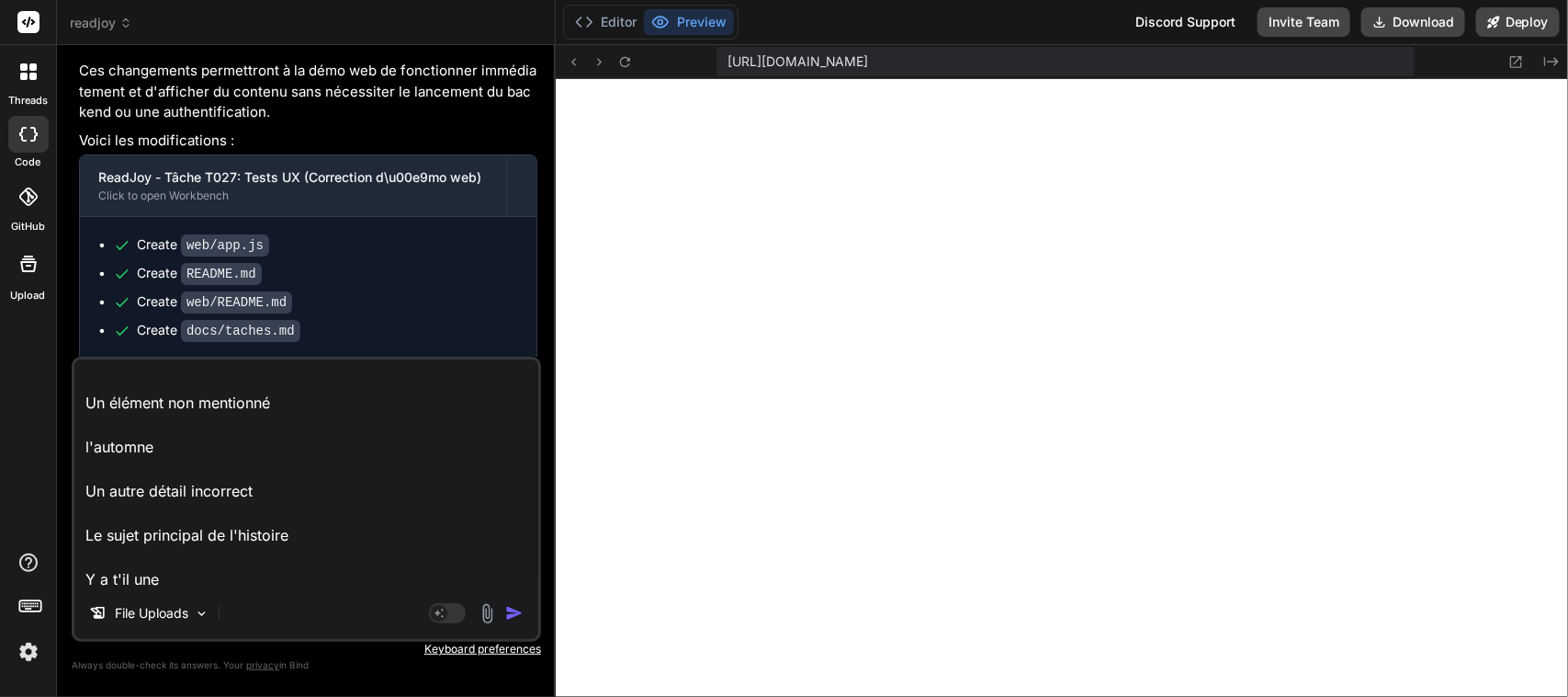
type textarea "x"
type textarea "Pour l'exercice : Exercice de compréhension Le texte suivant s'affiche : Selon …"
type textarea "x"
type textarea "Pour l'exercice : Exercice de compréhension Le texte suivant s'affiche : Selon …"
type textarea "x"
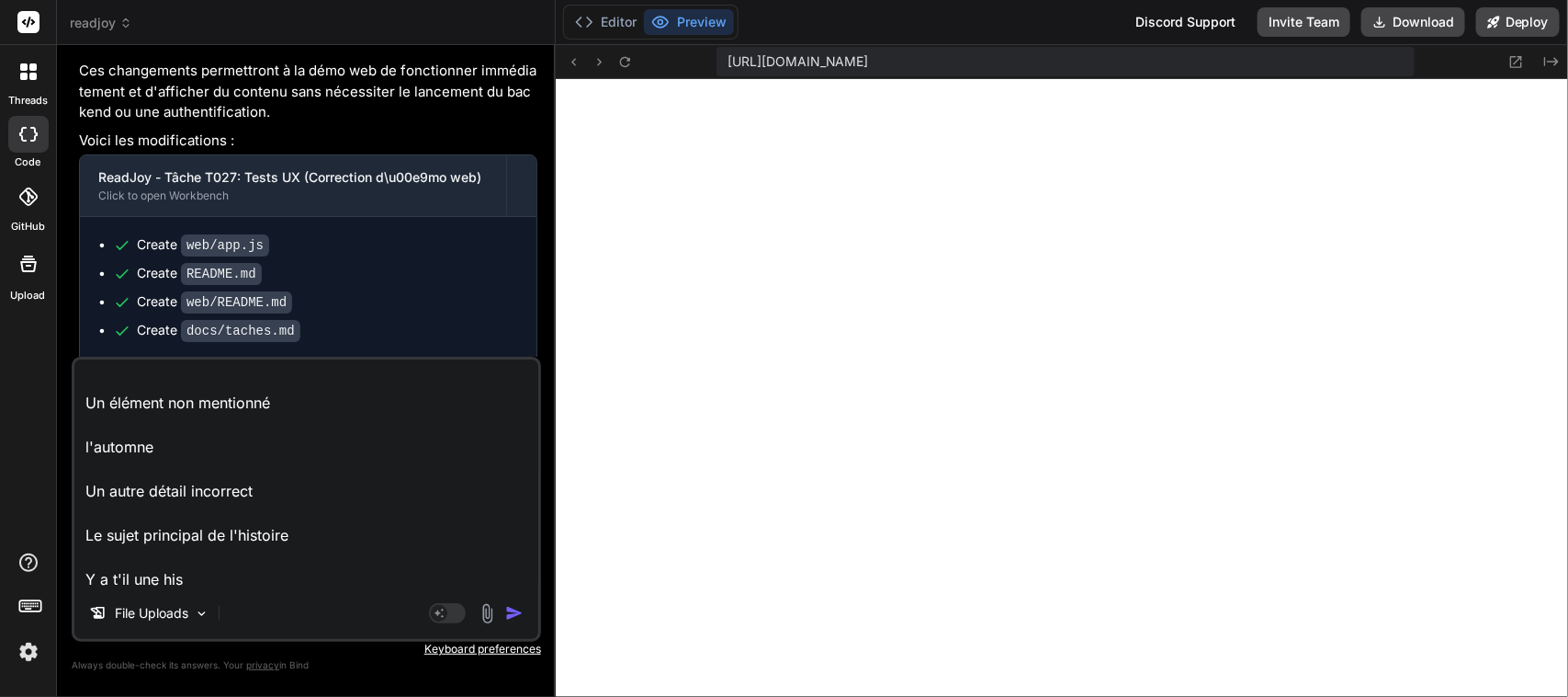
type textarea "Pour l'exercice : Exercice de compréhension Le texte suivant s'affiche : Selon …"
type textarea "x"
type textarea "Pour l'exercice : Exercice de compréhension Le texte suivant s'affiche : Selon …"
type textarea "x"
type textarea "Pour l'exercice : Exercice de compréhension Le texte suivant s'affiche : Selon …"
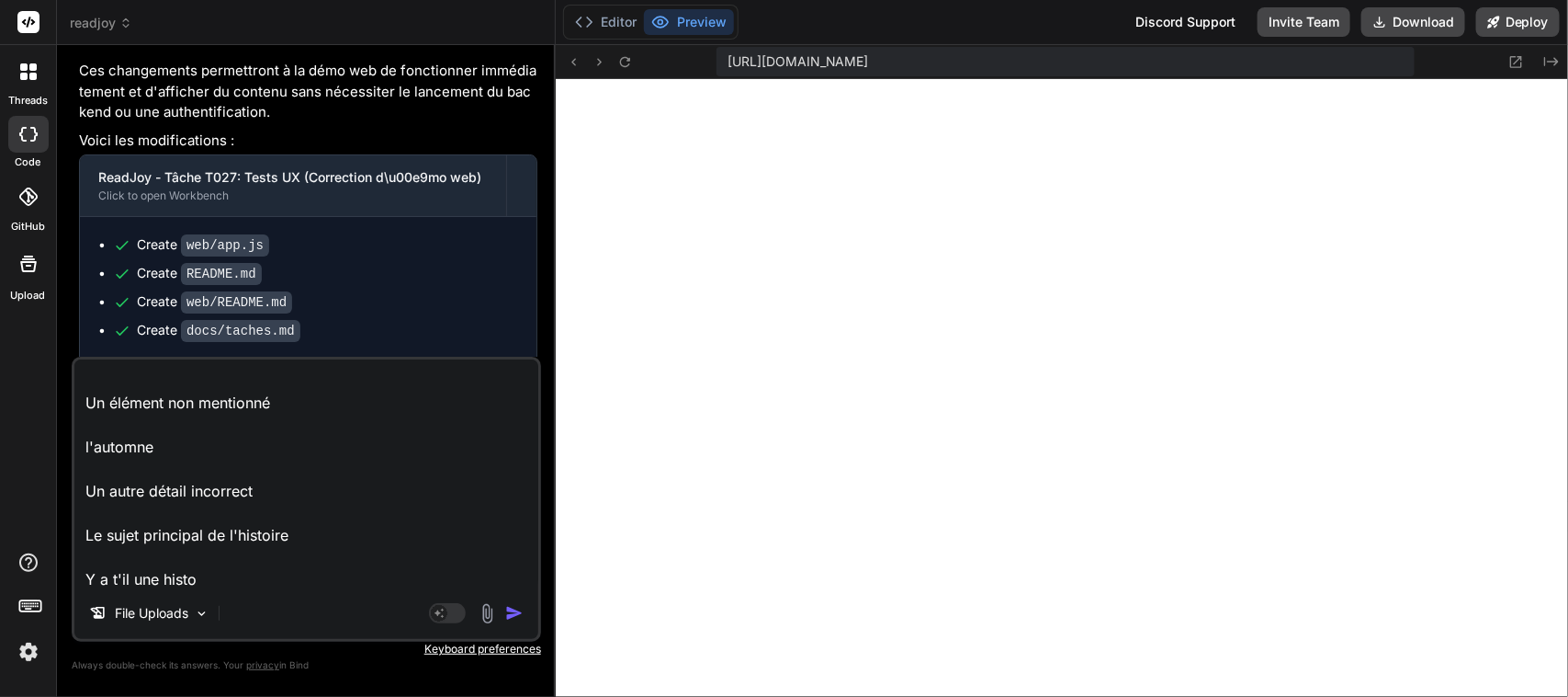
type textarea "x"
type textarea "Pour l'exercice : Exercice de compréhension Le texte suivant s'affiche : Selon …"
type textarea "x"
type textarea "Pour l'exercice : Exercice de compréhension Le texte suivant s'affiche : Selon …"
type textarea "x"
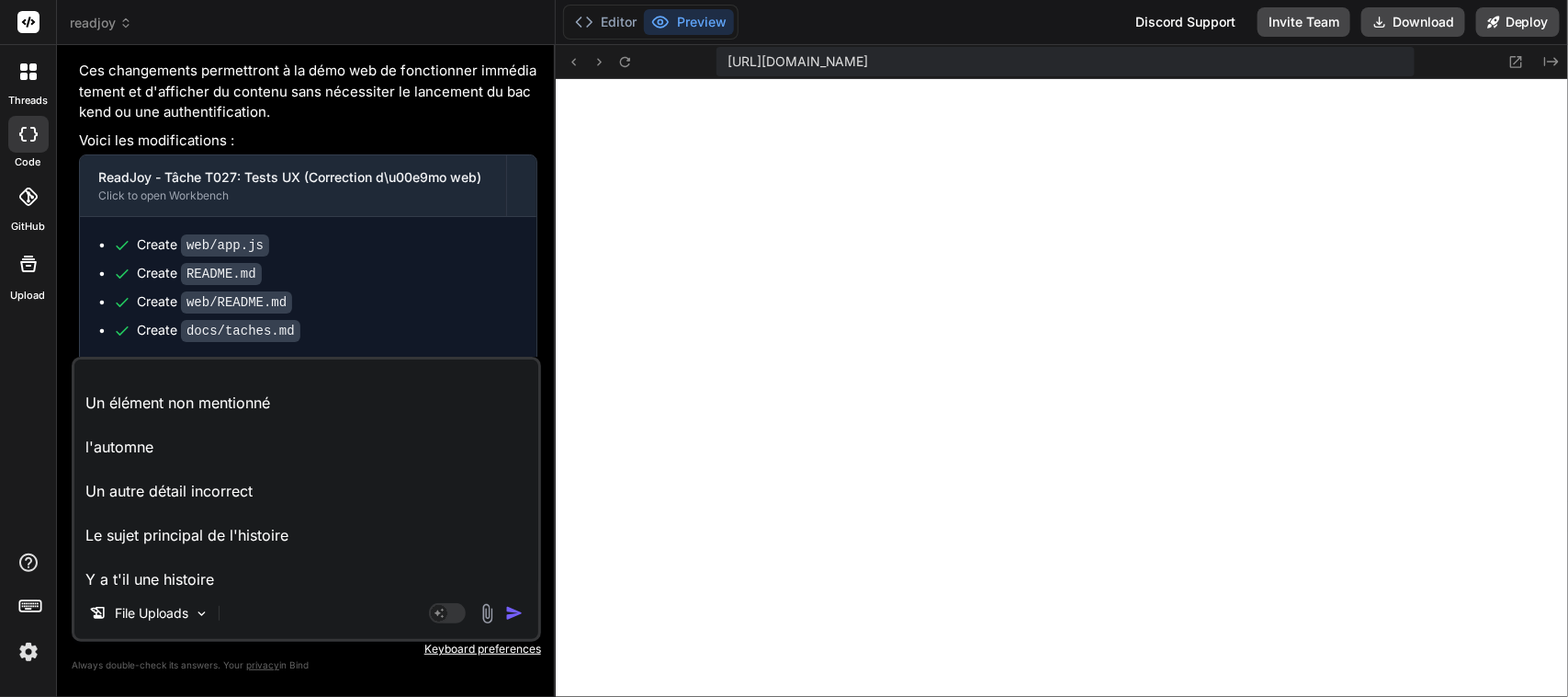
type textarea "Pour l'exercice : Exercice de compréhension Le texte suivant s'affiche : Selon …"
type textarea "x"
type textarea "Pour l'exercice : Exercice de compréhension Le texte suivant s'affiche : Selon …"
type textarea "x"
type textarea "Pour l'exercice : Exercice de compréhension Le texte suivant s'affiche : Selon …"
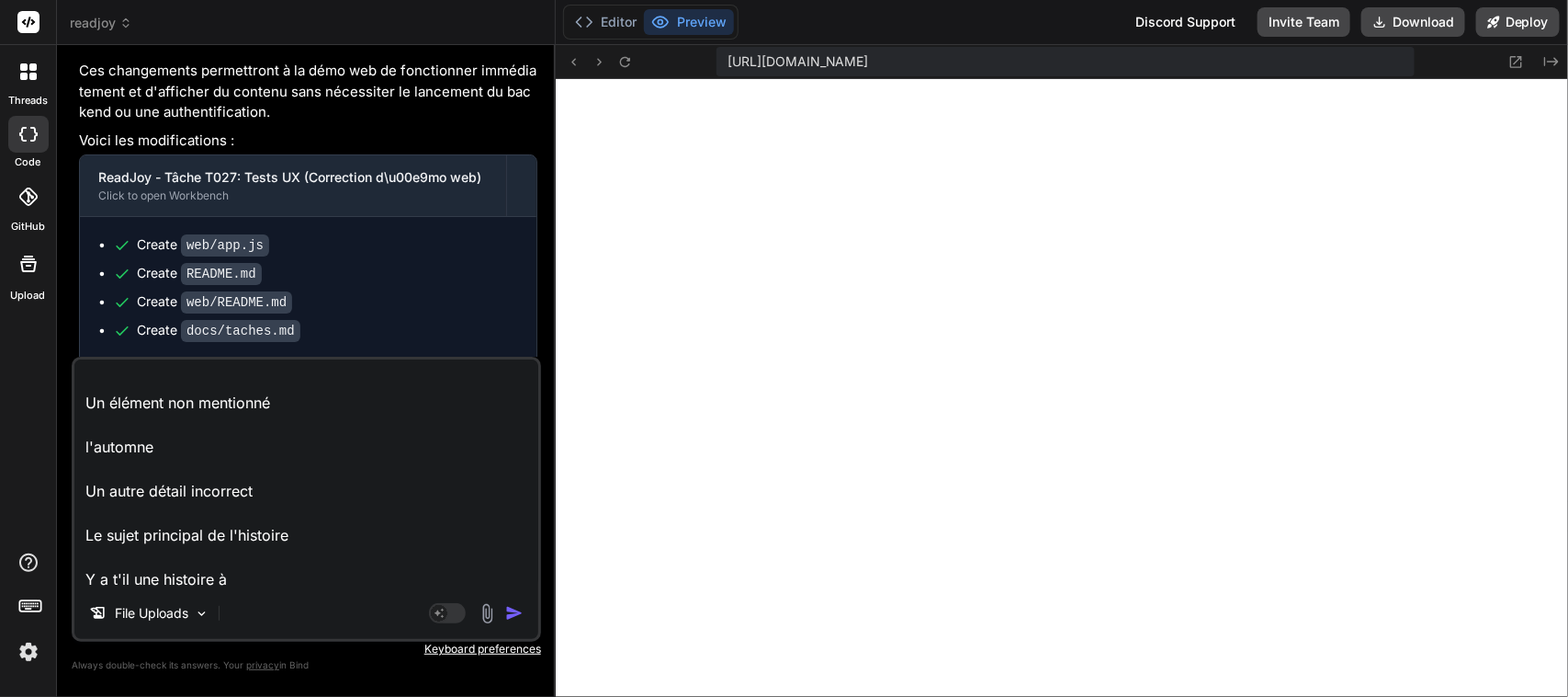
type textarea "x"
type textarea "Pour l'exercice : Exercice de compréhension Le texte suivant s'affiche : Selon …"
type textarea "x"
type textarea "Pour l'exercice : Exercice de compréhension Le texte suivant s'affiche : Selon …"
type textarea "x"
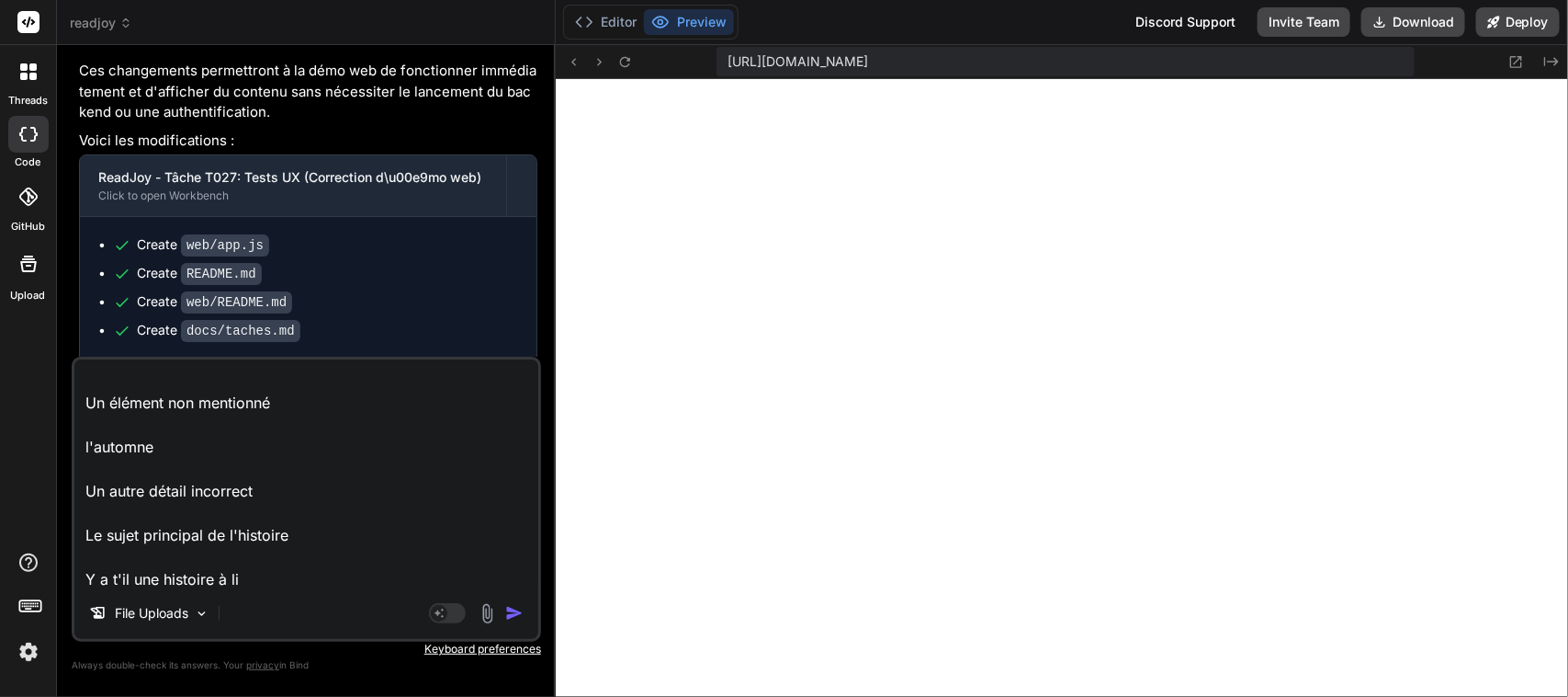
type textarea "Pour l'exercice : Exercice de compréhension Le texte suivant s'affiche : Selon …"
type textarea "x"
type textarea "Pour l'exercice : Exercice de compréhension Le texte suivant s'affiche : Selon …"
type textarea "x"
type textarea "Pour l'exercice : Exercice de compréhension Le texte suivant s'affiche : Selon …"
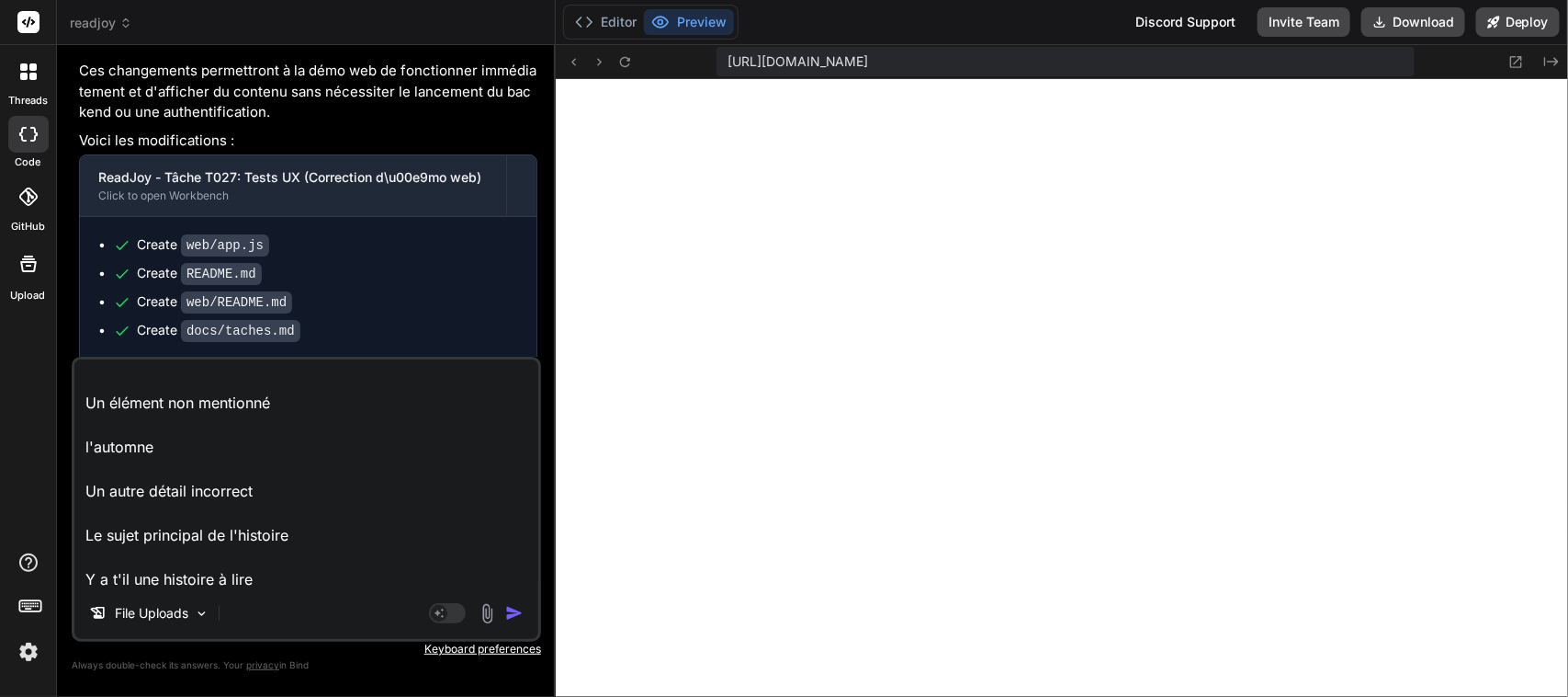
type textarea "x"
type textarea "Pour l'exercice : Exercice de compréhension Le texte suivant s'affiche : Selon …"
type textarea "x"
type textarea "Pour l'exercice : Exercice de compréhension Le texte suivant s'affiche : Selon …"
type textarea "x"
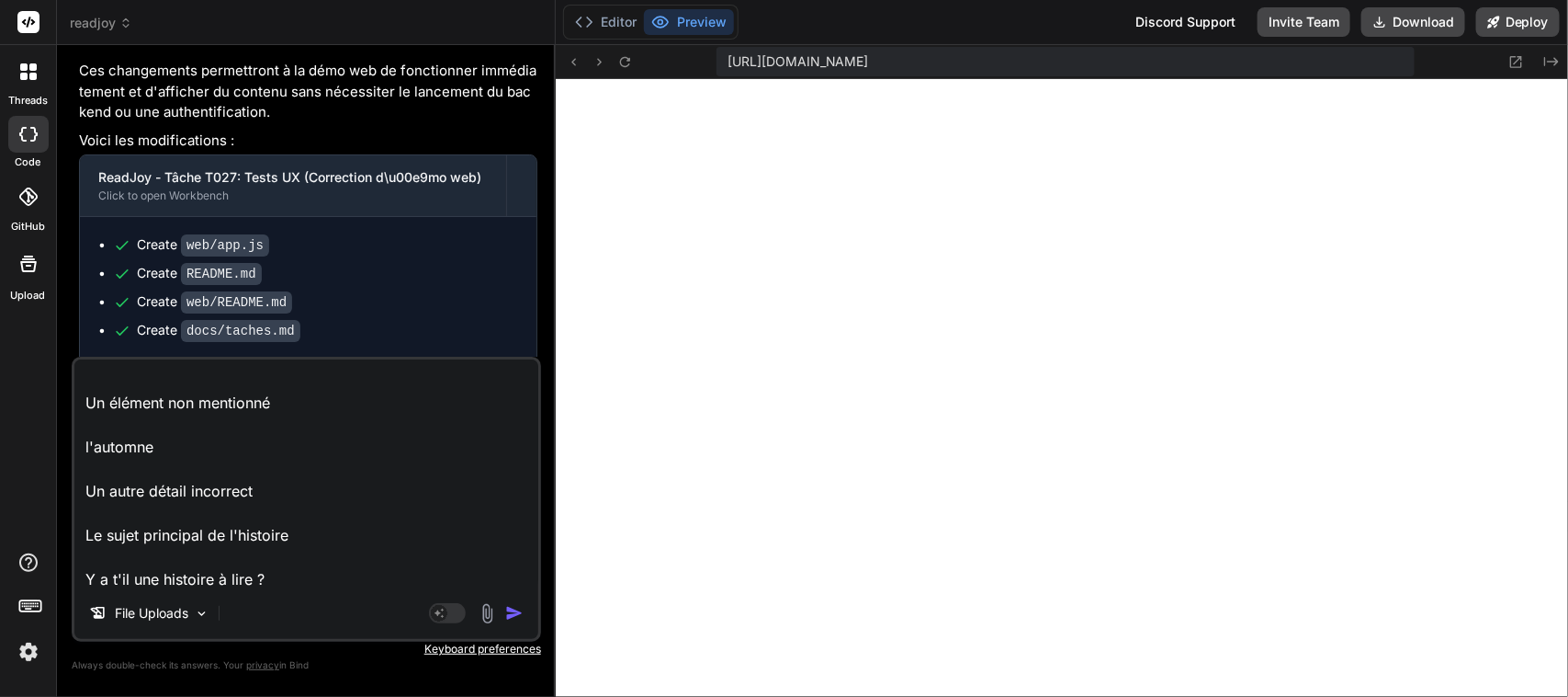
type textarea "Pour l'exercice : Exercice de compréhension Le texte suivant s'affiche : Selon …"
type textarea "x"
type textarea "Pour l'exercice : Exercice de compréhension Le texte suivant s'affiche : Selon …"
type textarea "x"
type textarea "Pour l'exercice : Exercice de compréhension Le texte suivant s'affiche : Selon …"
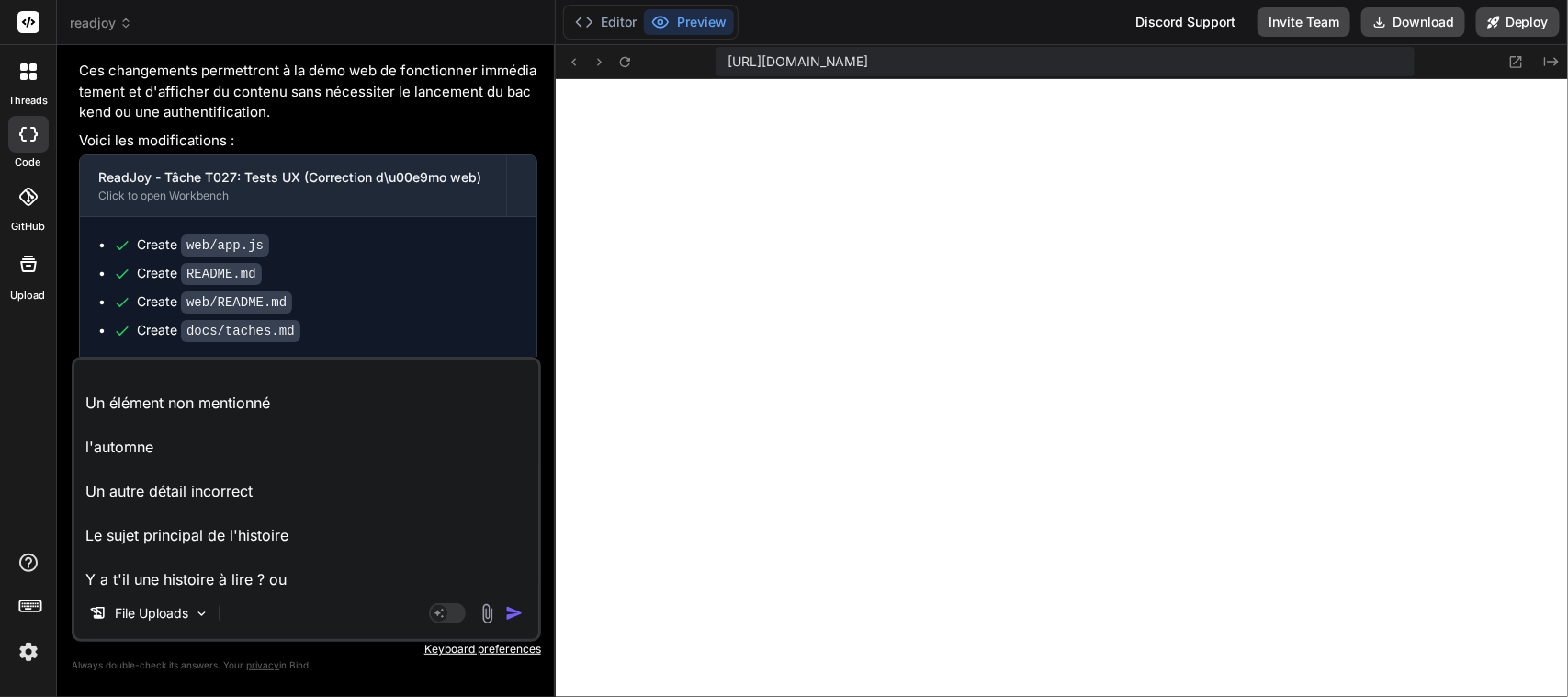
type textarea "x"
type textarea "Pour l'exercice : Exercice de compréhension Le texte suivant s'affiche : Selon …"
type textarea "x"
type textarea "Pour l'exercice : Exercice de compréhension Le texte suivant s'affiche : Selon …"
type textarea "x"
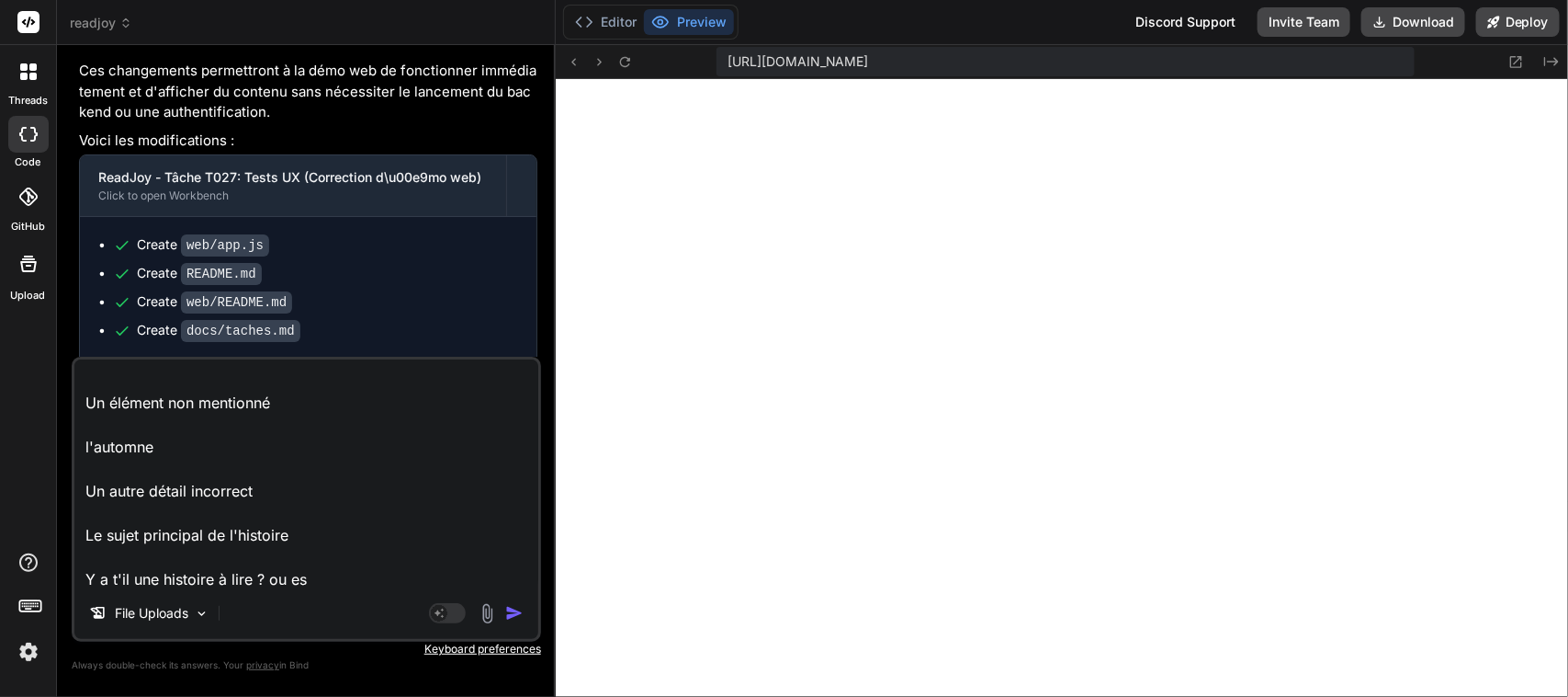
type textarea "Pour l'exercice : Exercice de compréhension Le texte suivant s'affiche : Selon …"
type textarea "x"
type textarea "Pour l'exercice : Exercice de compréhension Le texte suivant s'affiche : Selon …"
type textarea "x"
type textarea "Pour l'exercice : Exercice de compréhension Le texte suivant s'affiche : Selon …"
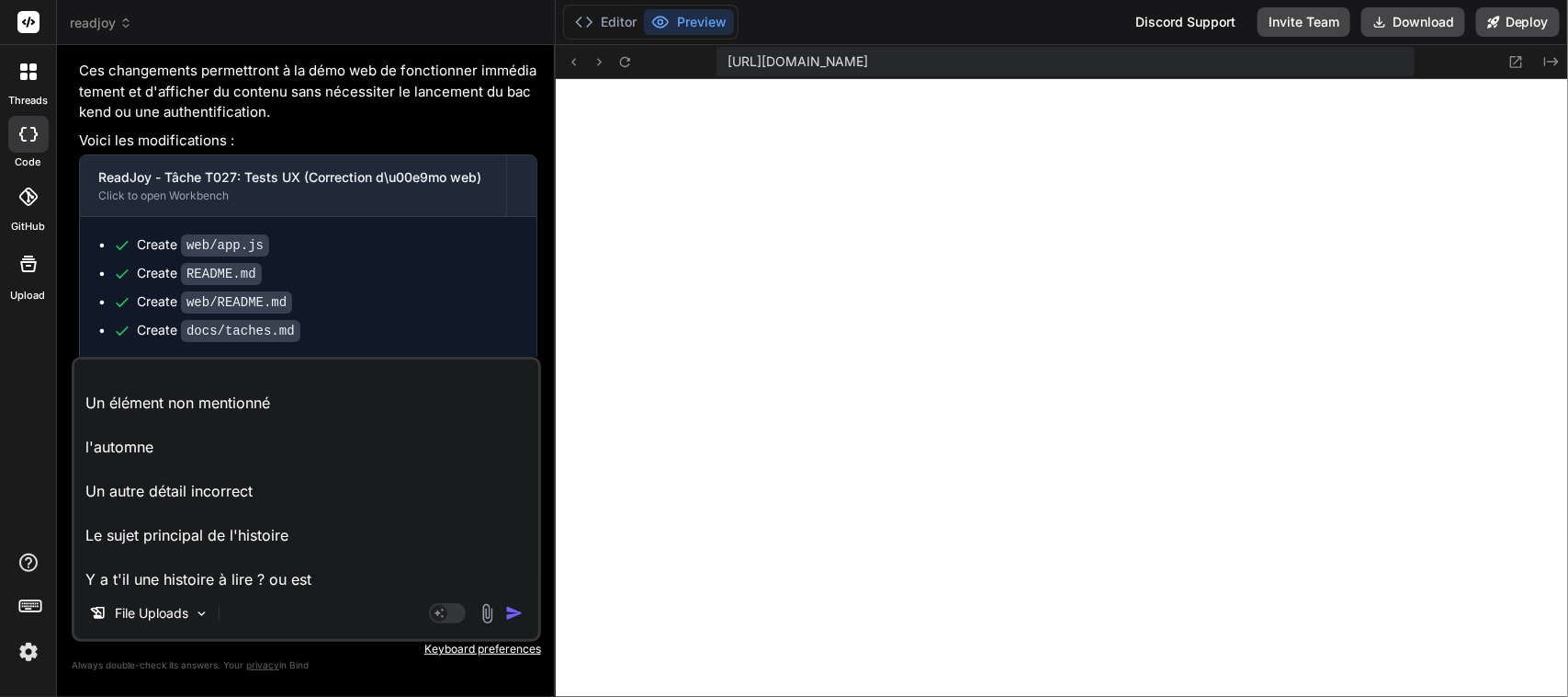
type textarea "x"
type textarea "Pour l'exercice : Exercice de compréhension Le texte suivant s'affiche : Selon …"
type textarea "x"
type textarea "Pour l'exercice : Exercice de compréhension Le texte suivant s'affiche : Selon …"
type textarea "x"
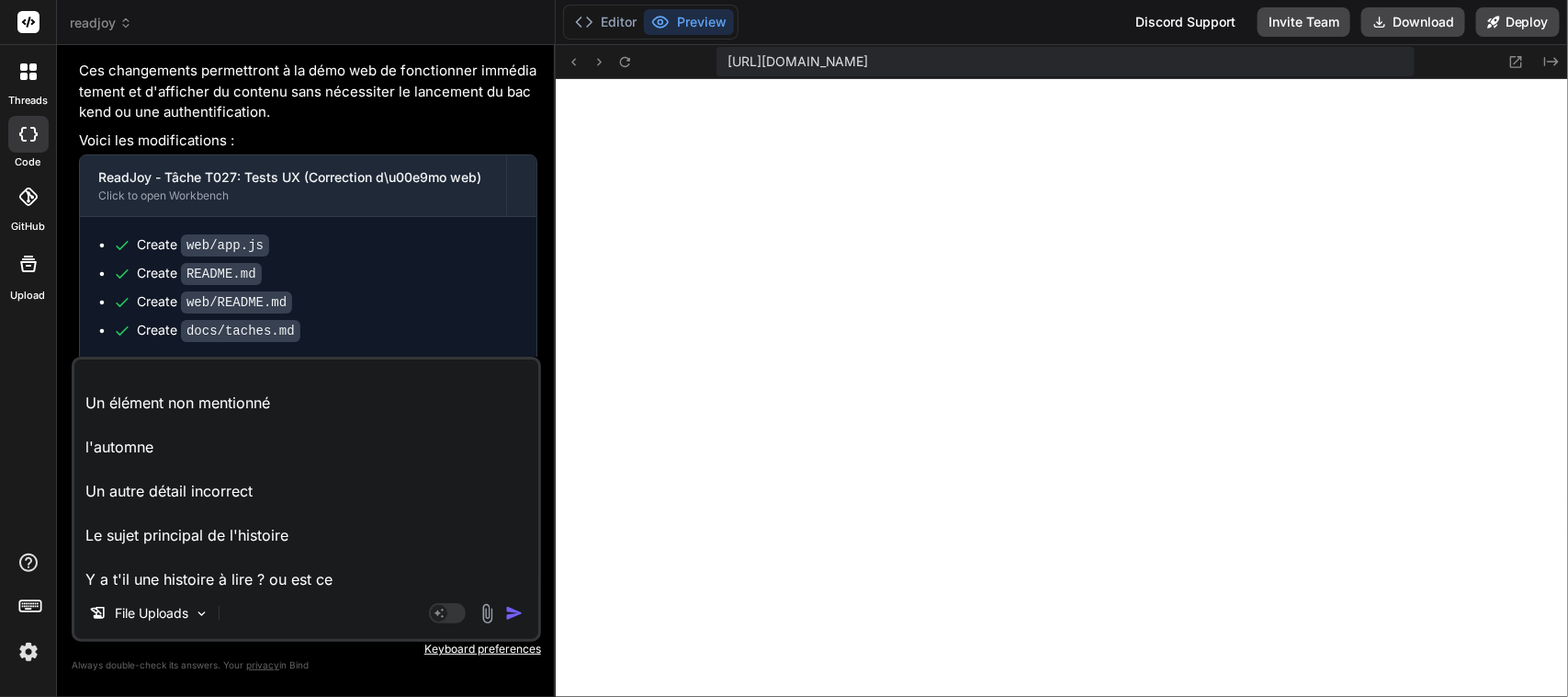
type textarea "Pour l'exercice : Exercice de compréhension Le texte suivant s'affiche : Selon …"
type textarea "x"
type textarea "Pour l'exercice : Exercice de compréhension Le texte suivant s'affiche : Selon …"
type textarea "x"
type textarea "Pour l'exercice : Exercice de compréhension Le texte suivant s'affiche : Selon …"
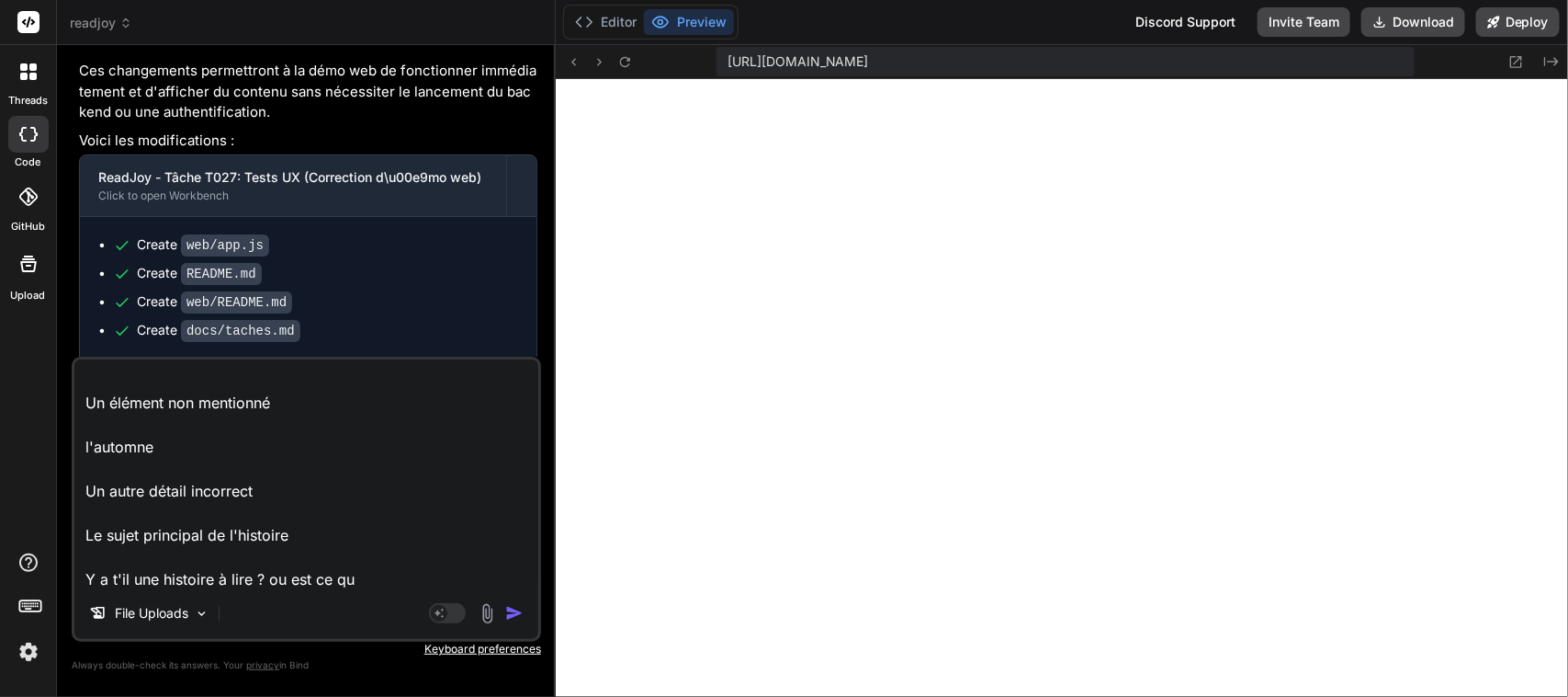
type textarea "x"
type textarea "Pour l'exercice : Exercice de compréhension Le texte suivant s'affiche : Selon …"
type textarea "x"
type textarea "Pour l'exercice : Exercice de compréhension Le texte suivant s'affiche : Selon …"
type textarea "x"
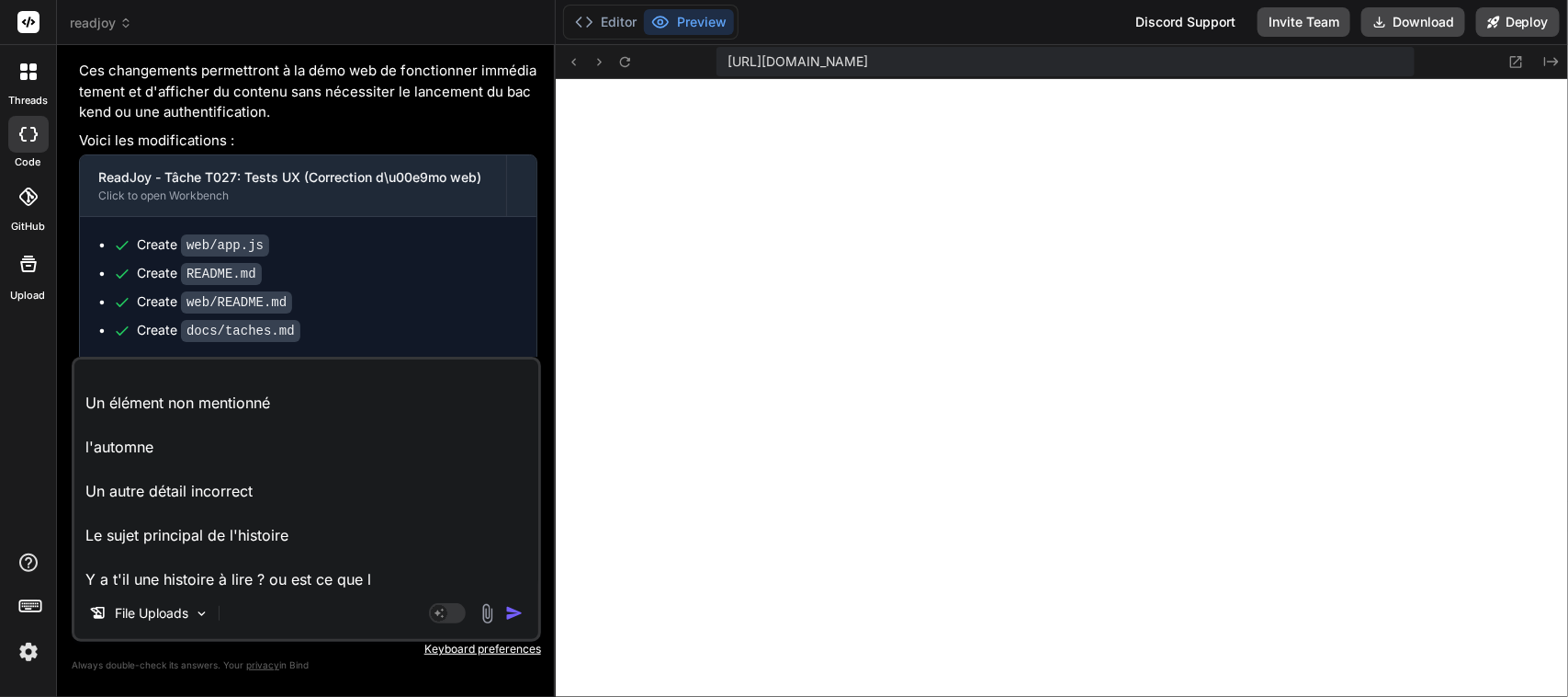
type textarea "Pour l'exercice : Exercice de compréhension Le texte suivant s'affiche : Selon …"
type textarea "x"
type textarea "Pour l'exercice : Exercice de compréhension Le texte suivant s'affiche : Selon …"
type textarea "x"
type textarea "Pour l'exercice : Exercice de compréhension Le texte suivant s'affiche : Selon …"
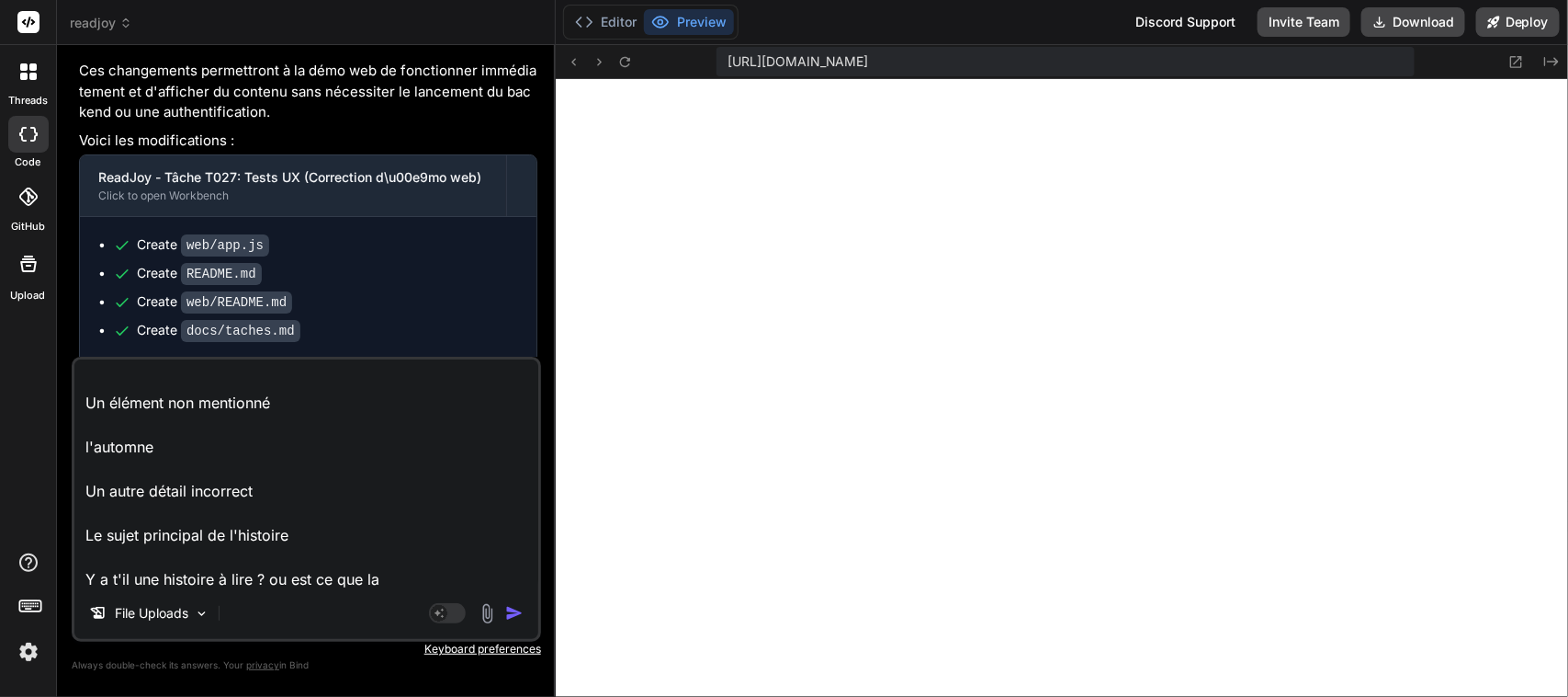
type textarea "x"
type textarea "Pour l'exercice : Exercice de compréhension Le texte suivant s'affiche : Selon …"
type textarea "x"
click at [460, 576] on textarea "Pour l'exercice : Exercice de compréhension Le texte suivant s'affiche : Selon …" at bounding box center [306, 473] width 464 height 228
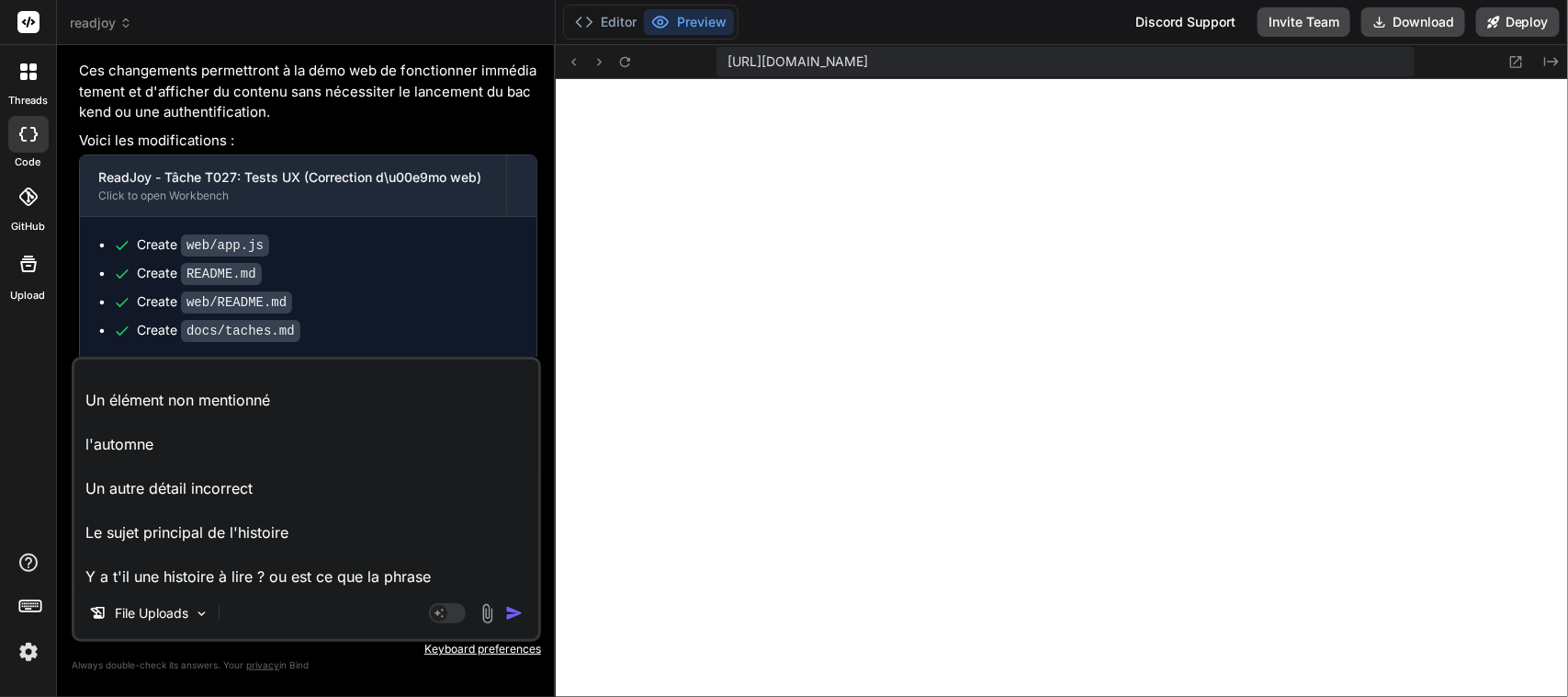
paste textarea "Selon l'histoire "Les saisons", quel est un détail important ?"
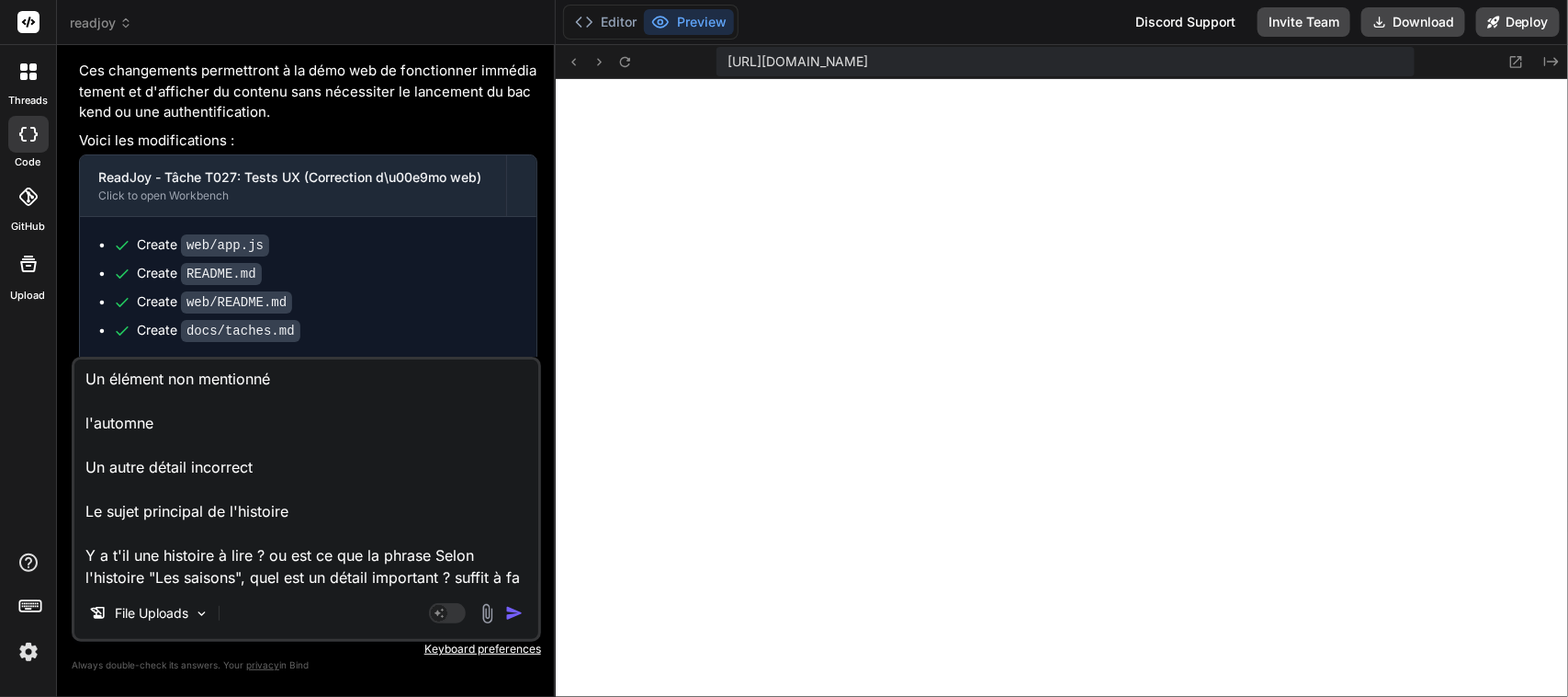
scroll to position [134, 0]
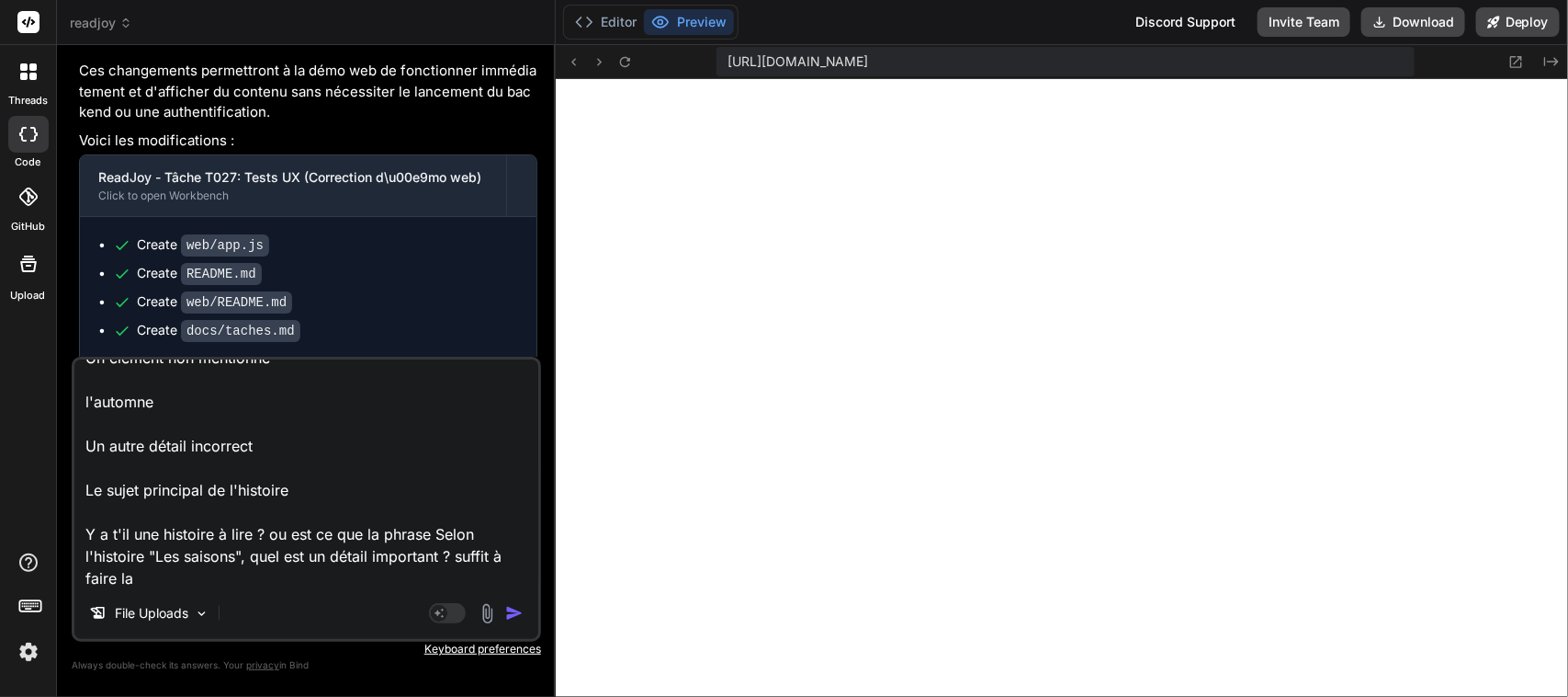
click at [402, 539] on textarea "Pour l'exercice : Exercice de compréhension Le texte suivant s'affiche : Selon …" at bounding box center [306, 473] width 464 height 228
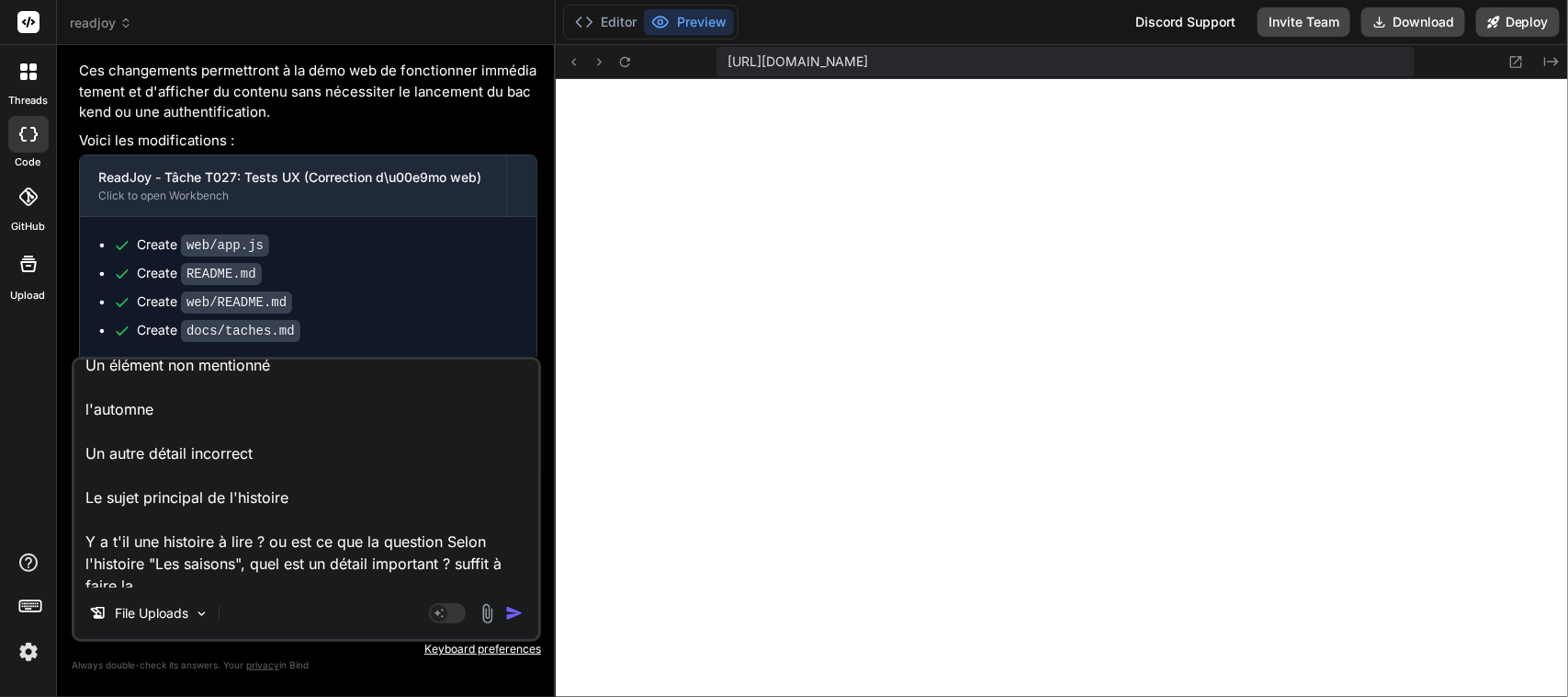
scroll to position [135, 0]
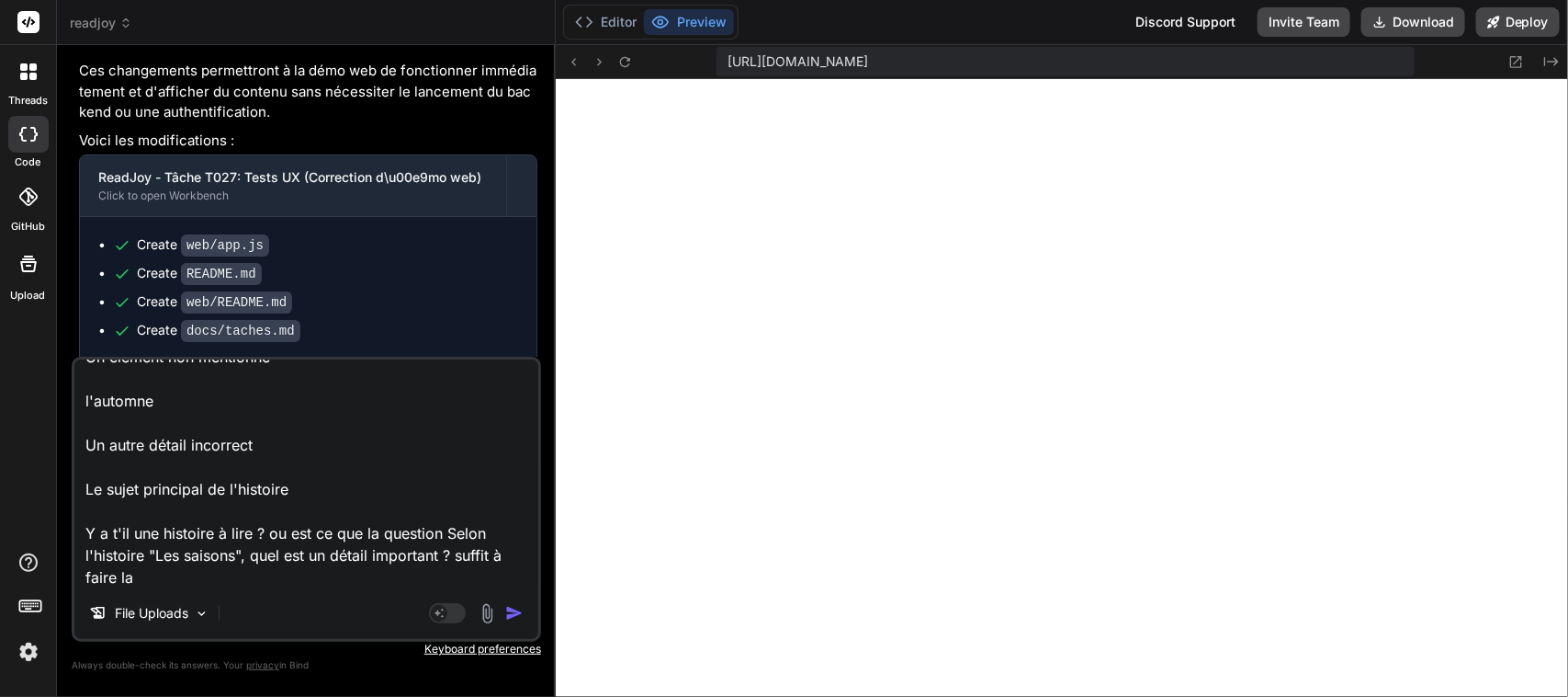
click at [203, 575] on textarea "Pour l'exercice : Exercice de compréhension Le texte suivant s'affiche : Selon …" at bounding box center [306, 473] width 464 height 228
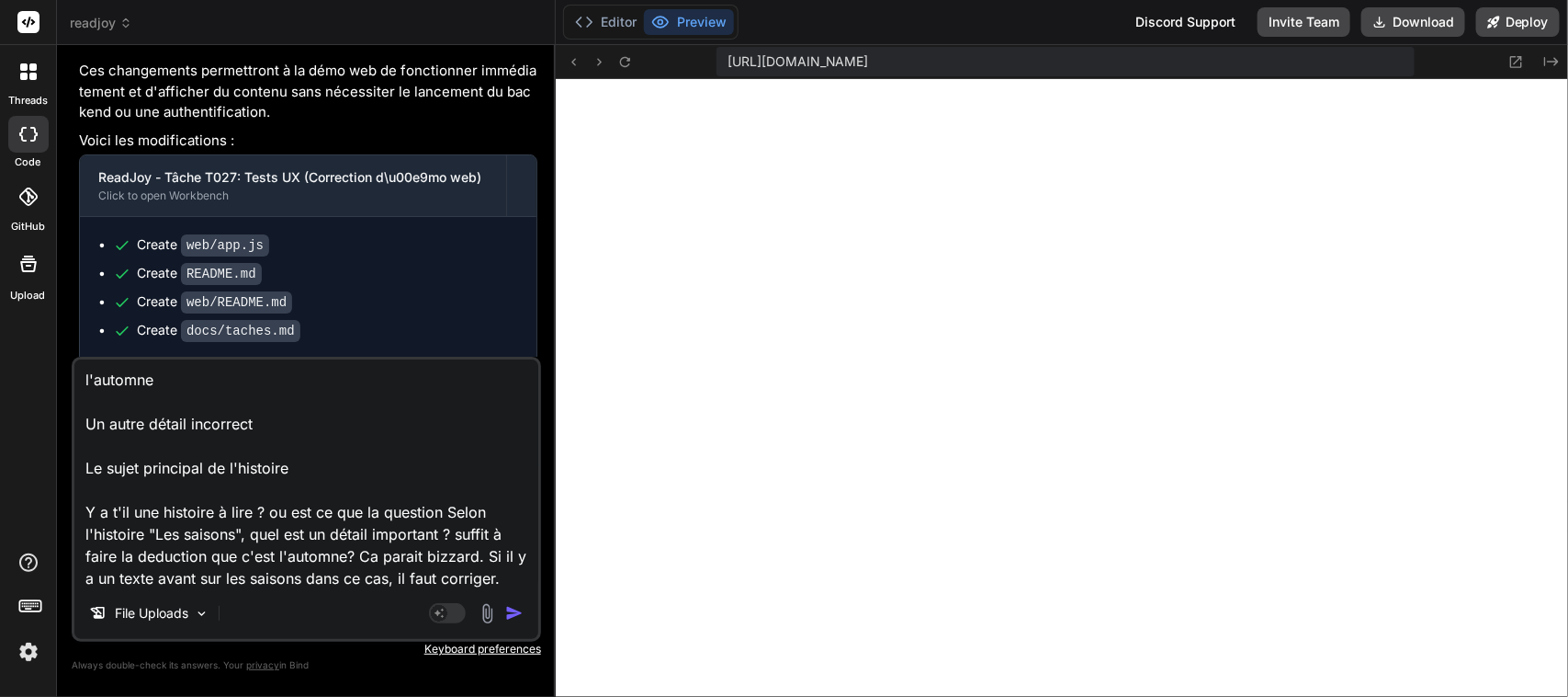
scroll to position [158, 0]
click at [517, 579] on textarea "Pour l'exercice : Exercice de compréhension Le texte suivant s'affiche : Selon …" at bounding box center [306, 473] width 464 height 228
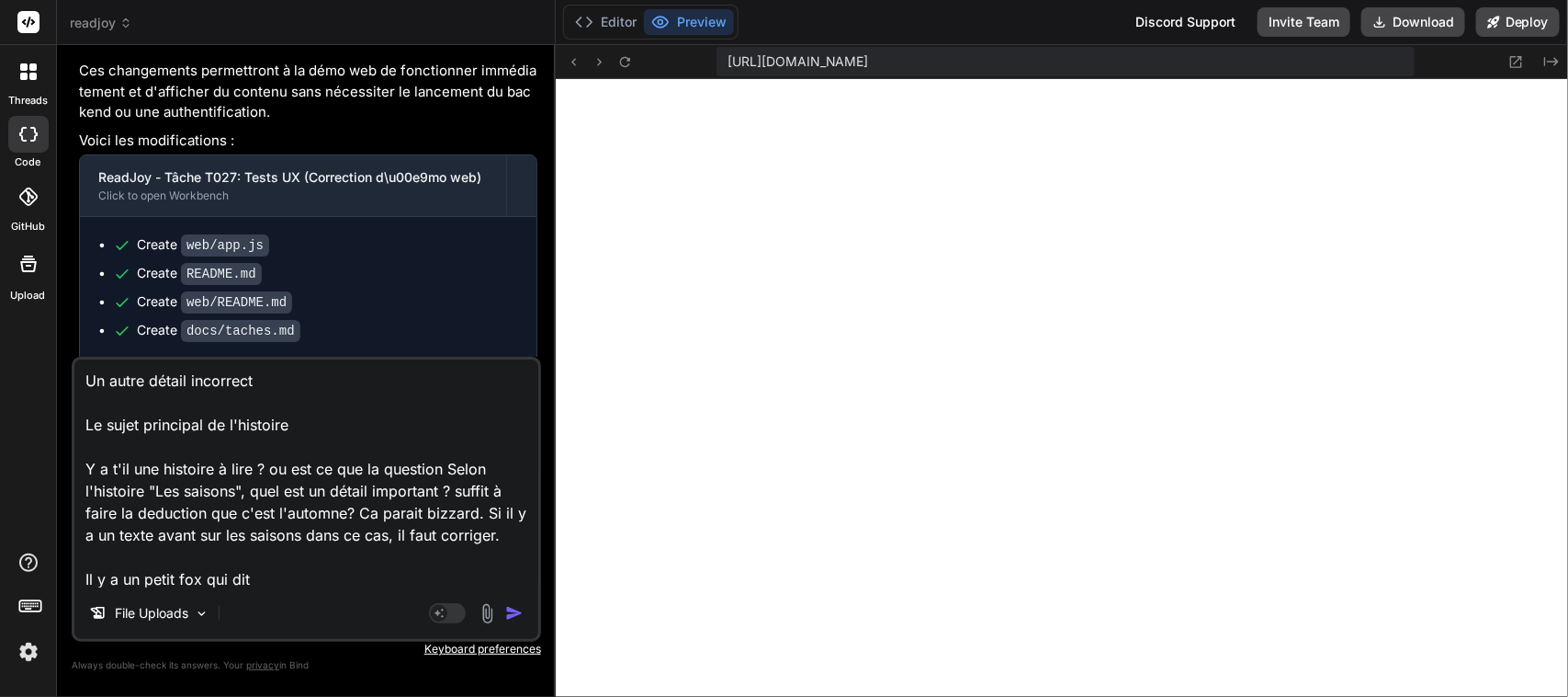
paste textarea "Super ! Lisons une histoire, répondons à une question et jouons avec les mots."
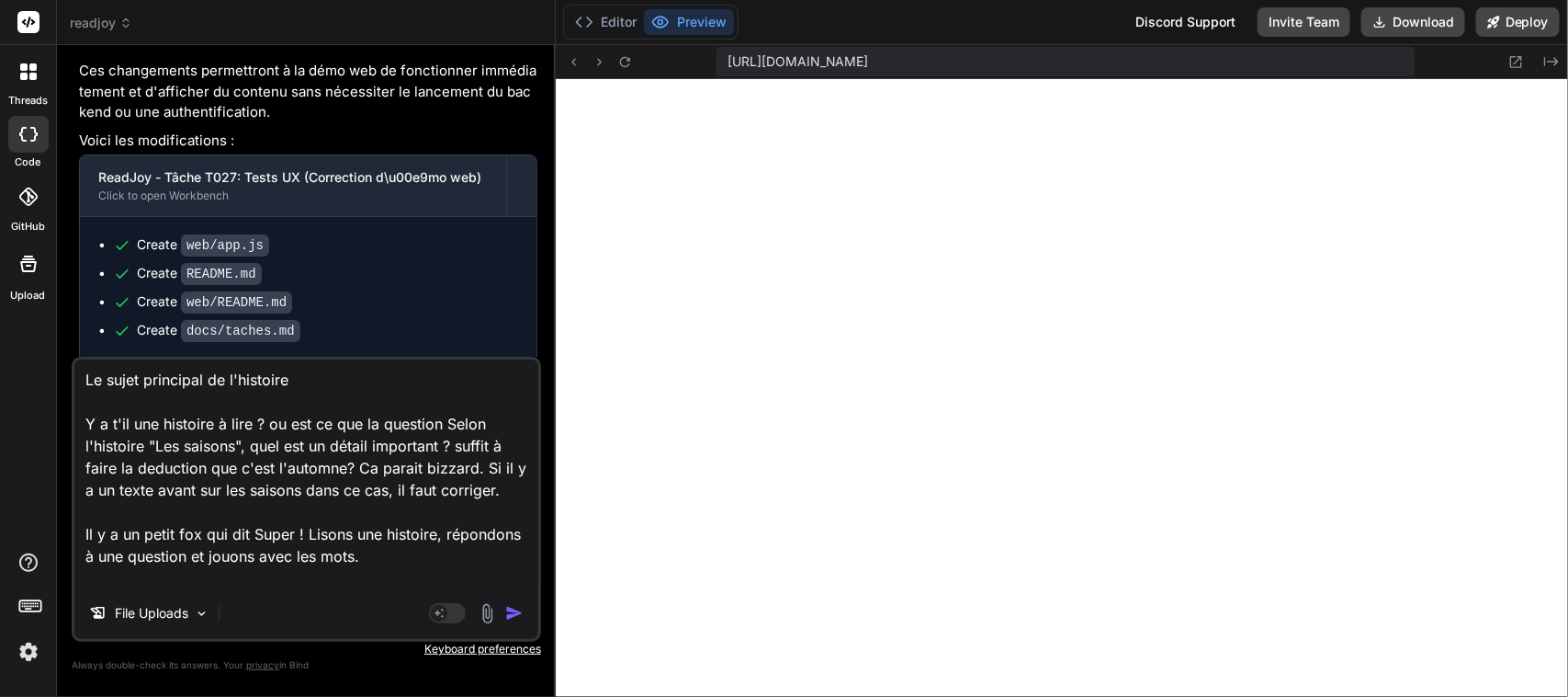
scroll to position [267, 0]
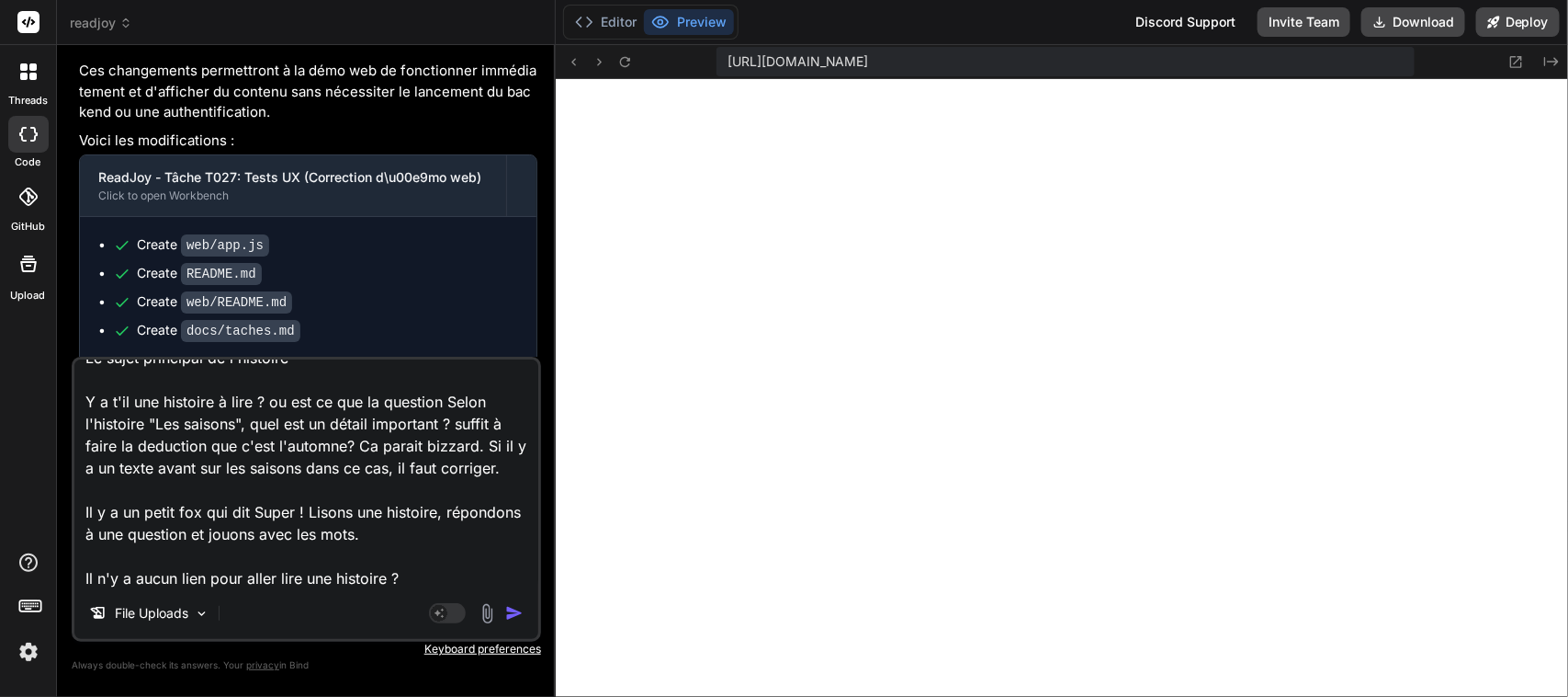
click at [516, 609] on img "button" at bounding box center [514, 613] width 19 height 19
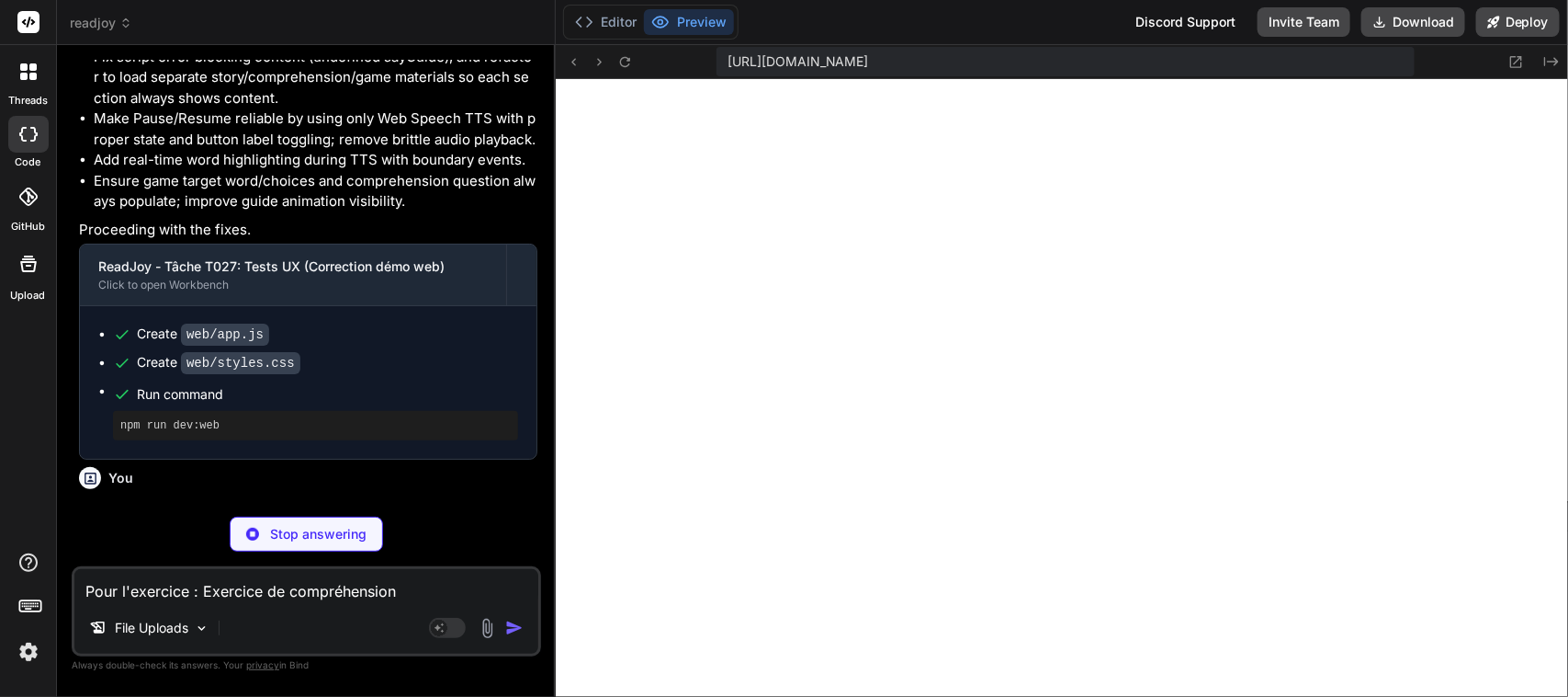
scroll to position [7220, 0]
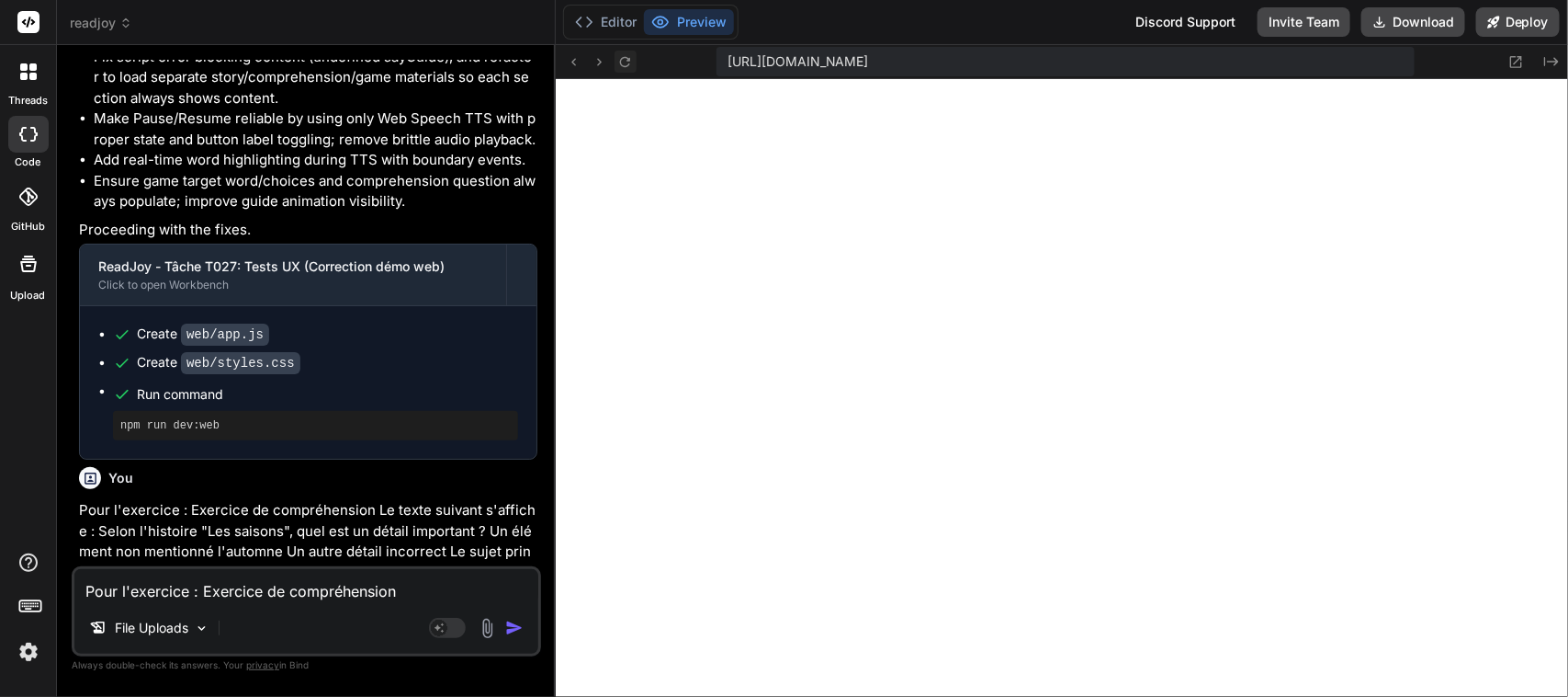
click at [635, 64] on button at bounding box center [626, 61] width 22 height 22
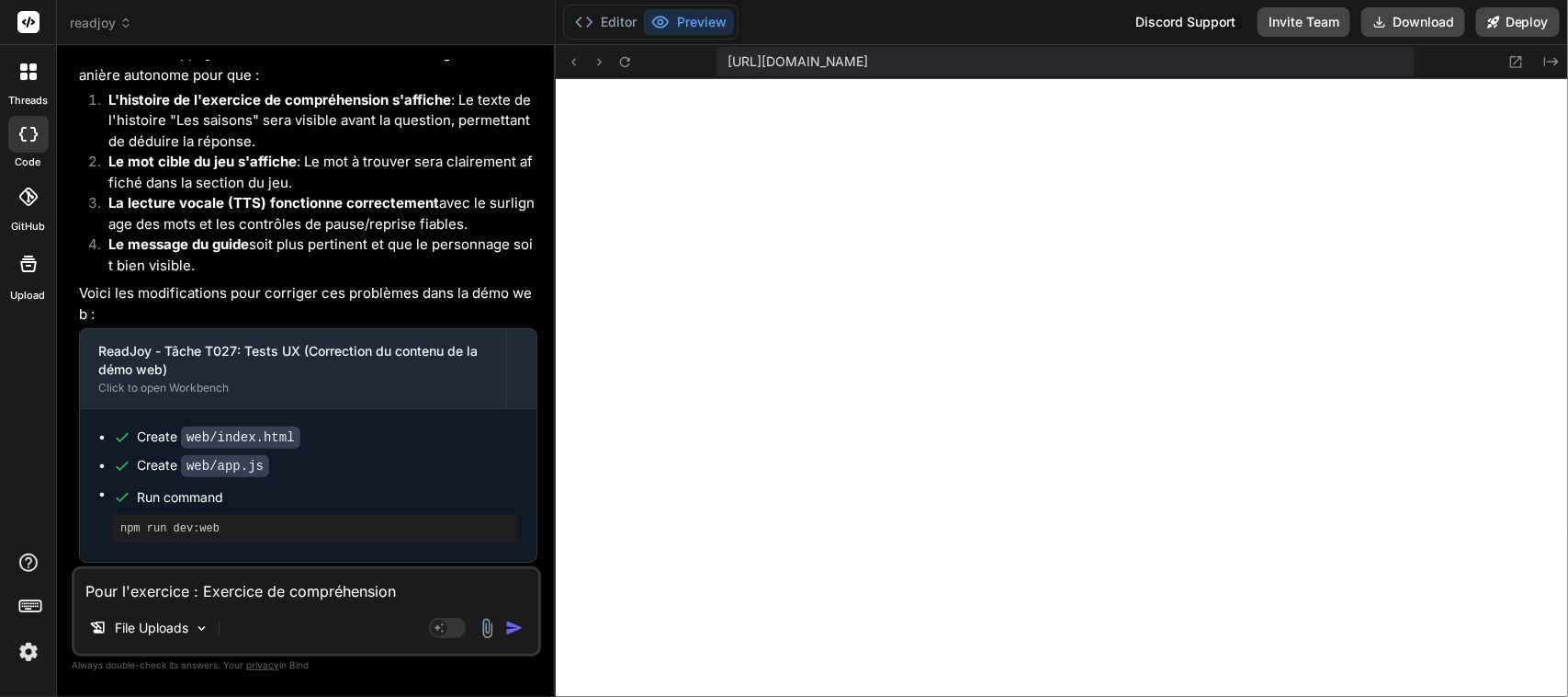
scroll to position [45713, 0]
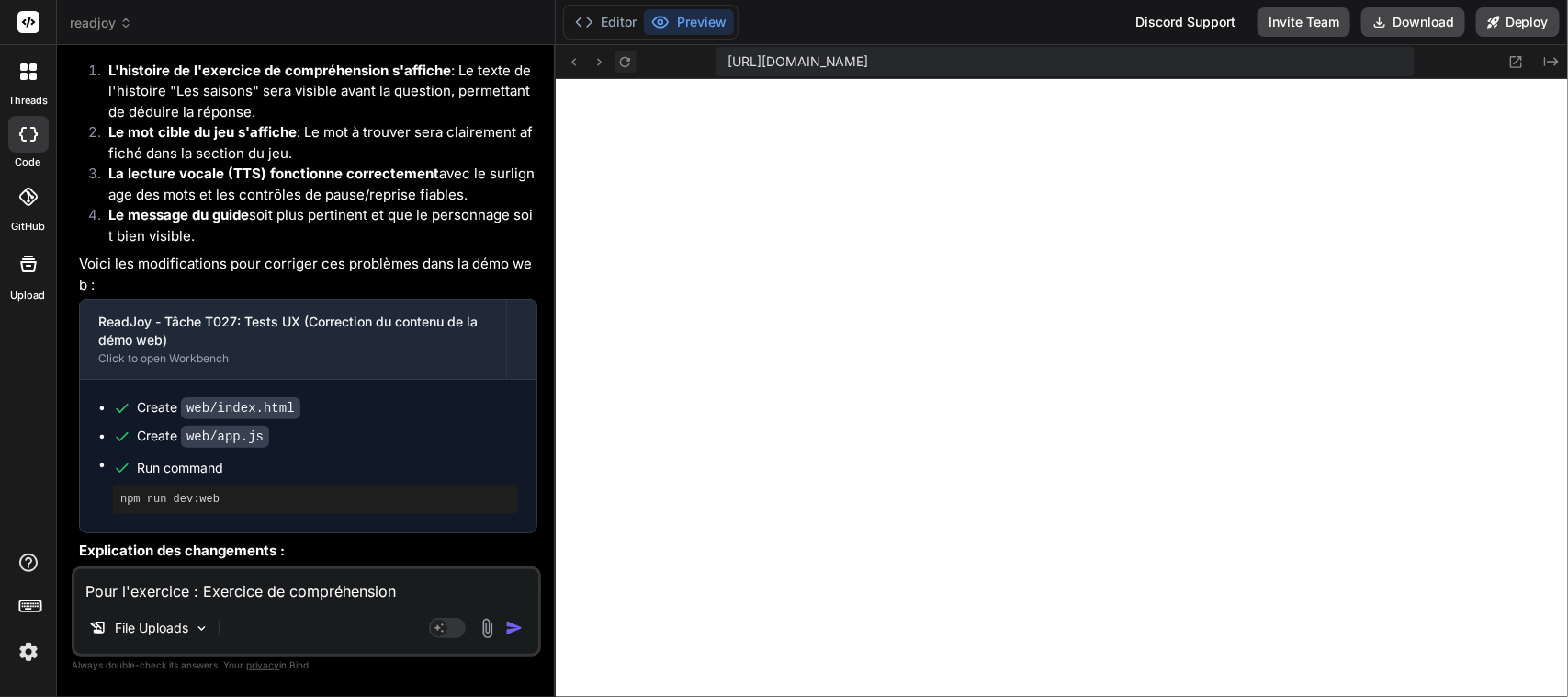
click at [632, 72] on button at bounding box center [626, 61] width 22 height 22
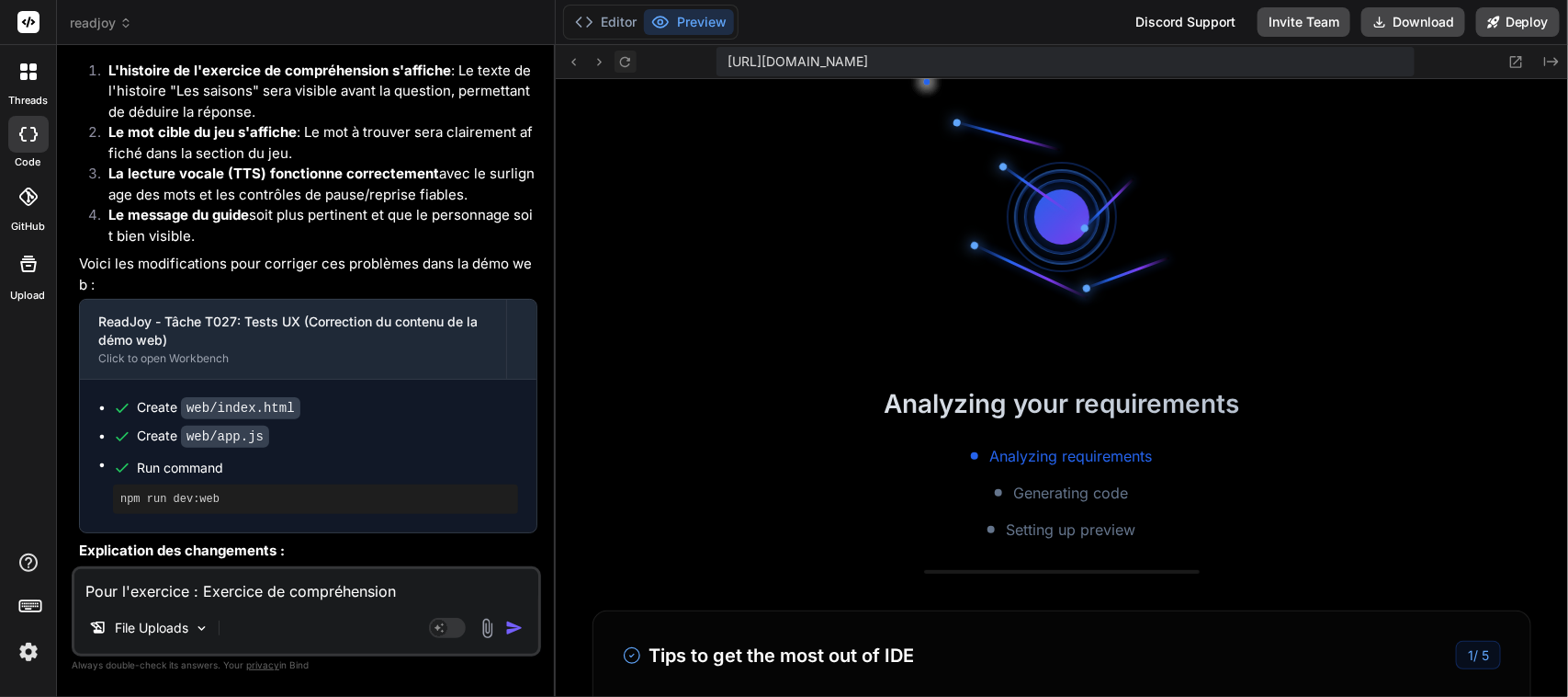
scroll to position [7427, 0]
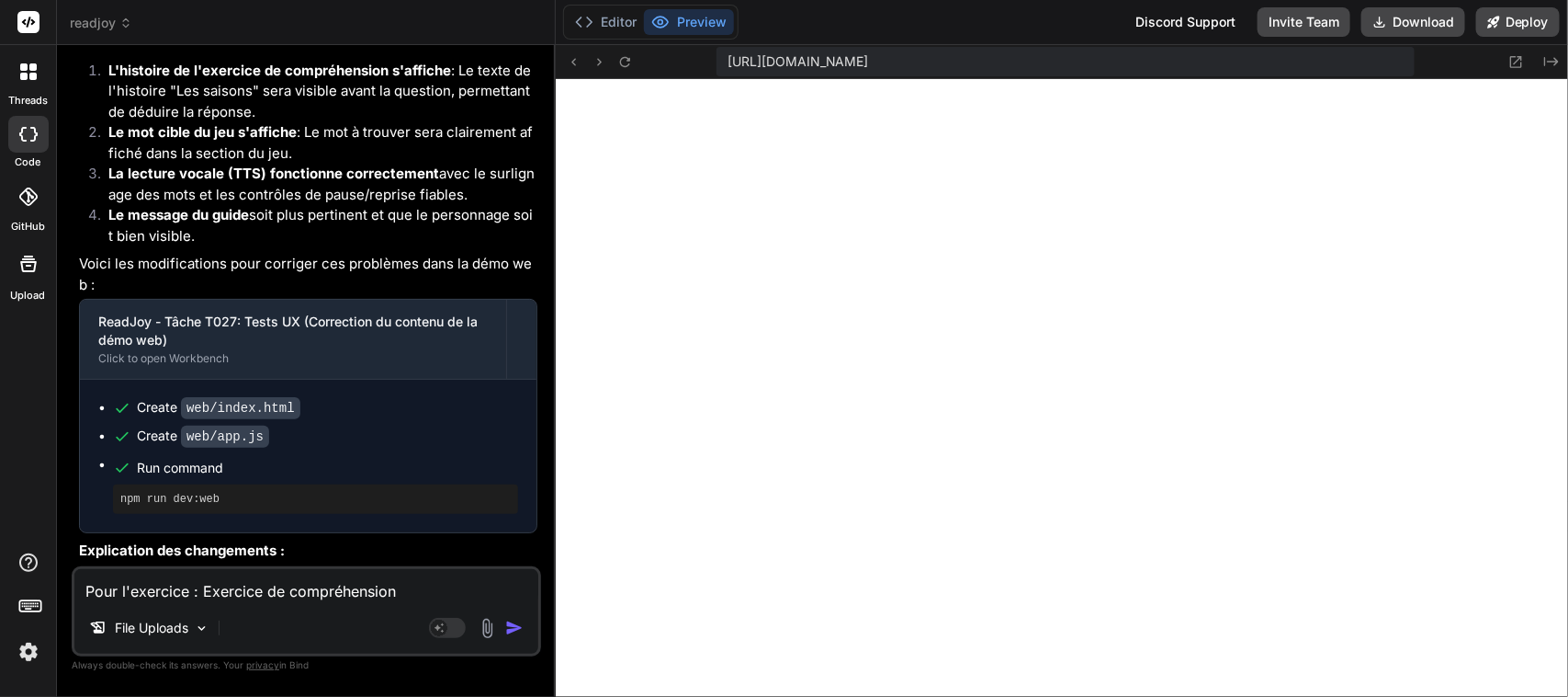
click at [249, 591] on textarea "Pour l'exercice : Exercice de compréhension Le texte suivant s'affiche : Selon …" at bounding box center [306, 585] width 464 height 34
paste textarea "Les saisons Il y a quatre saisons dans l'année : le printemps, l'été, l'automne…"
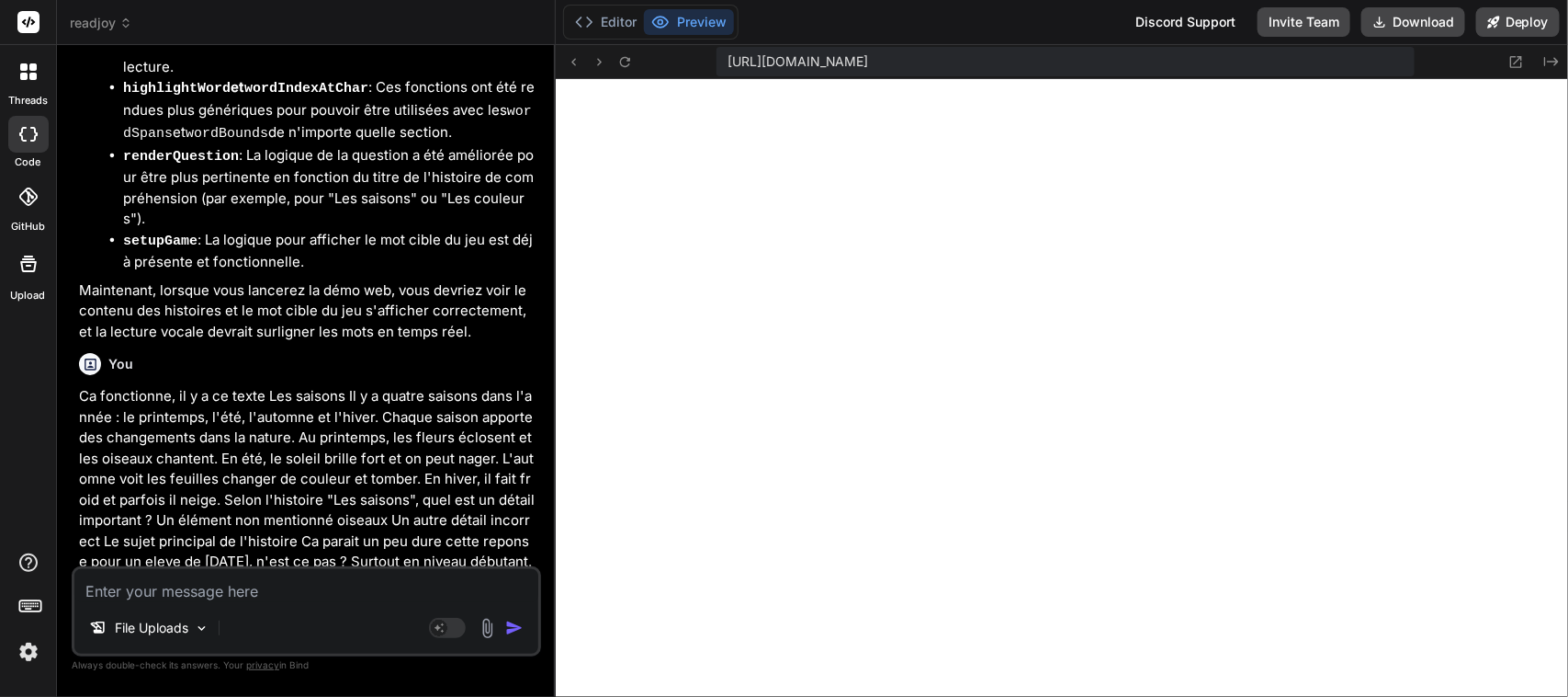
scroll to position [46910, 0]
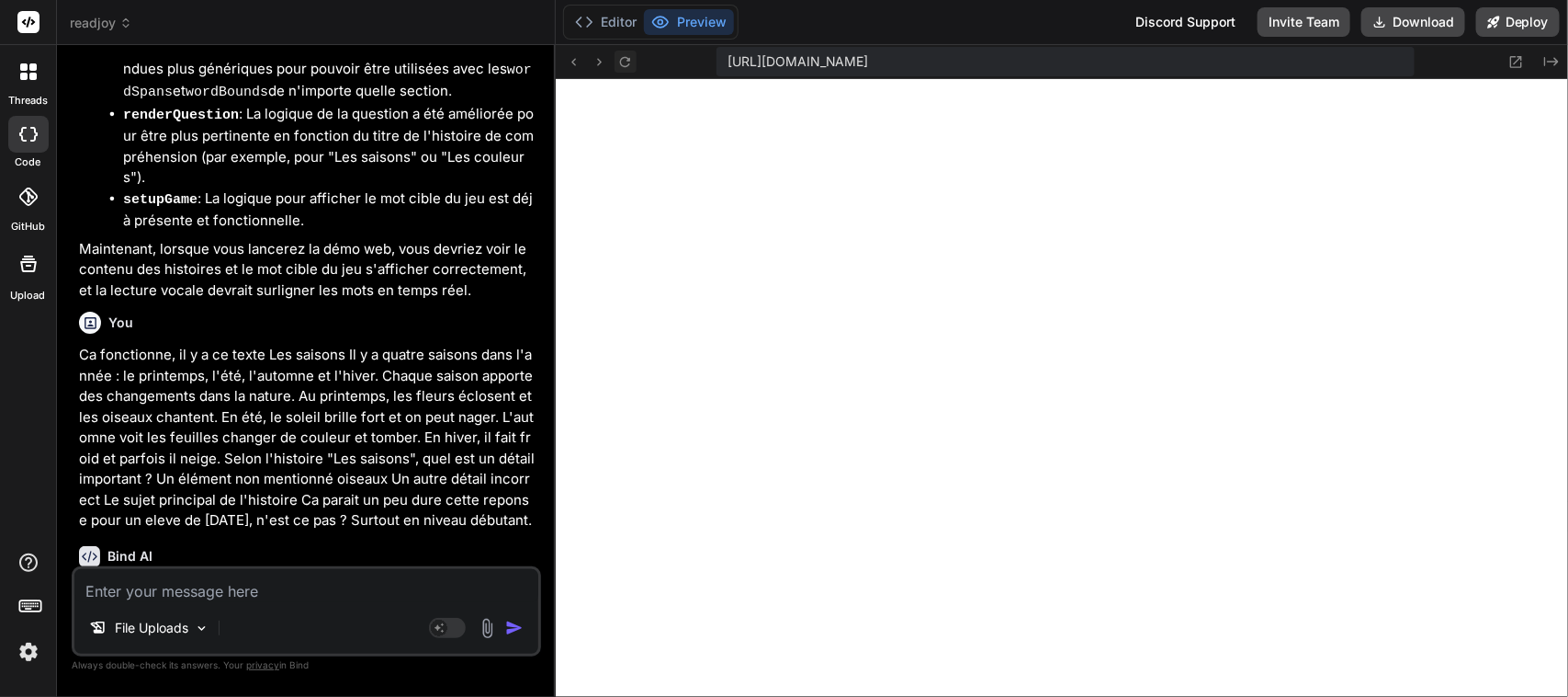
click at [623, 57] on icon at bounding box center [625, 61] width 10 height 10
click at [249, 585] on textarea at bounding box center [306, 585] width 464 height 34
paste textarea "Espace Parents / Enseignants"
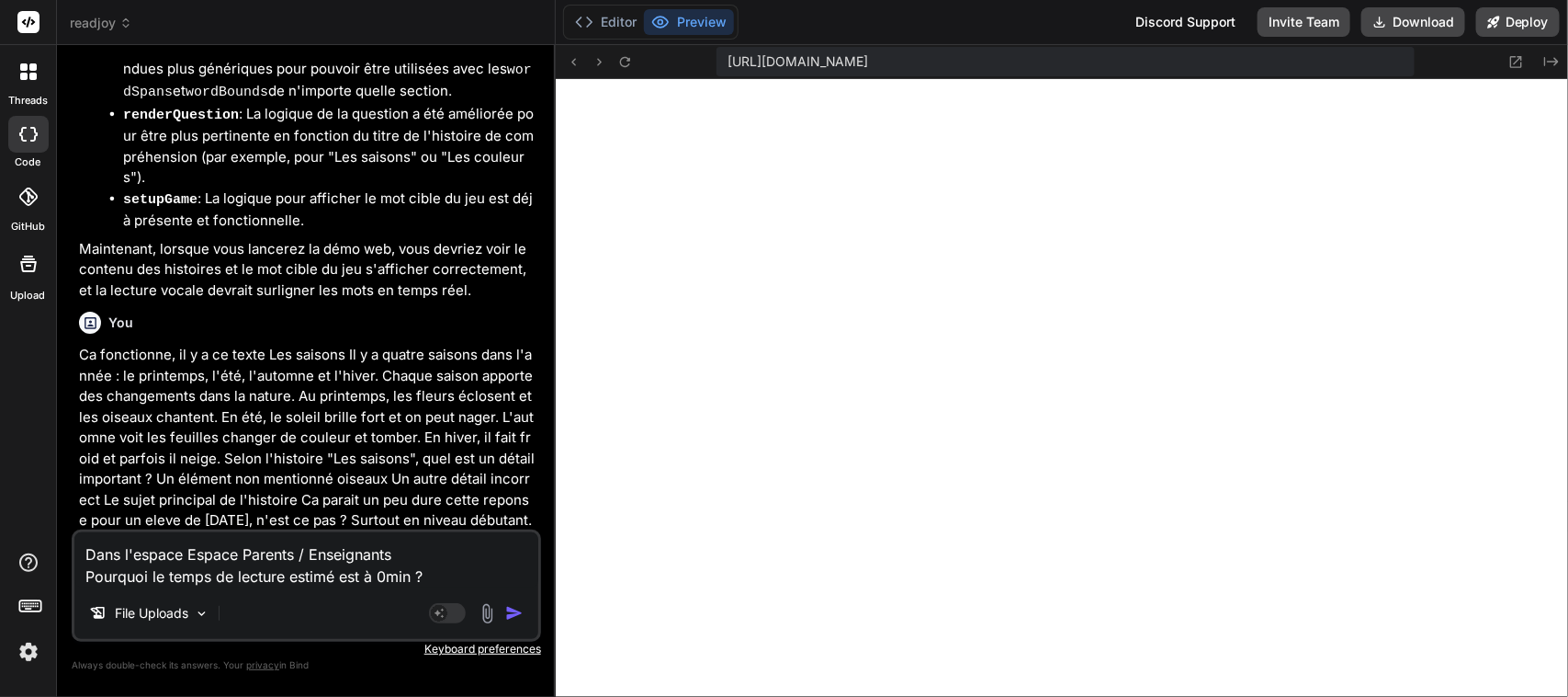
click at [444, 568] on textarea "Dans l'espace Espace Parents / Enseignants Pourquoi le temps de lecture estimé …" at bounding box center [306, 560] width 464 height 55
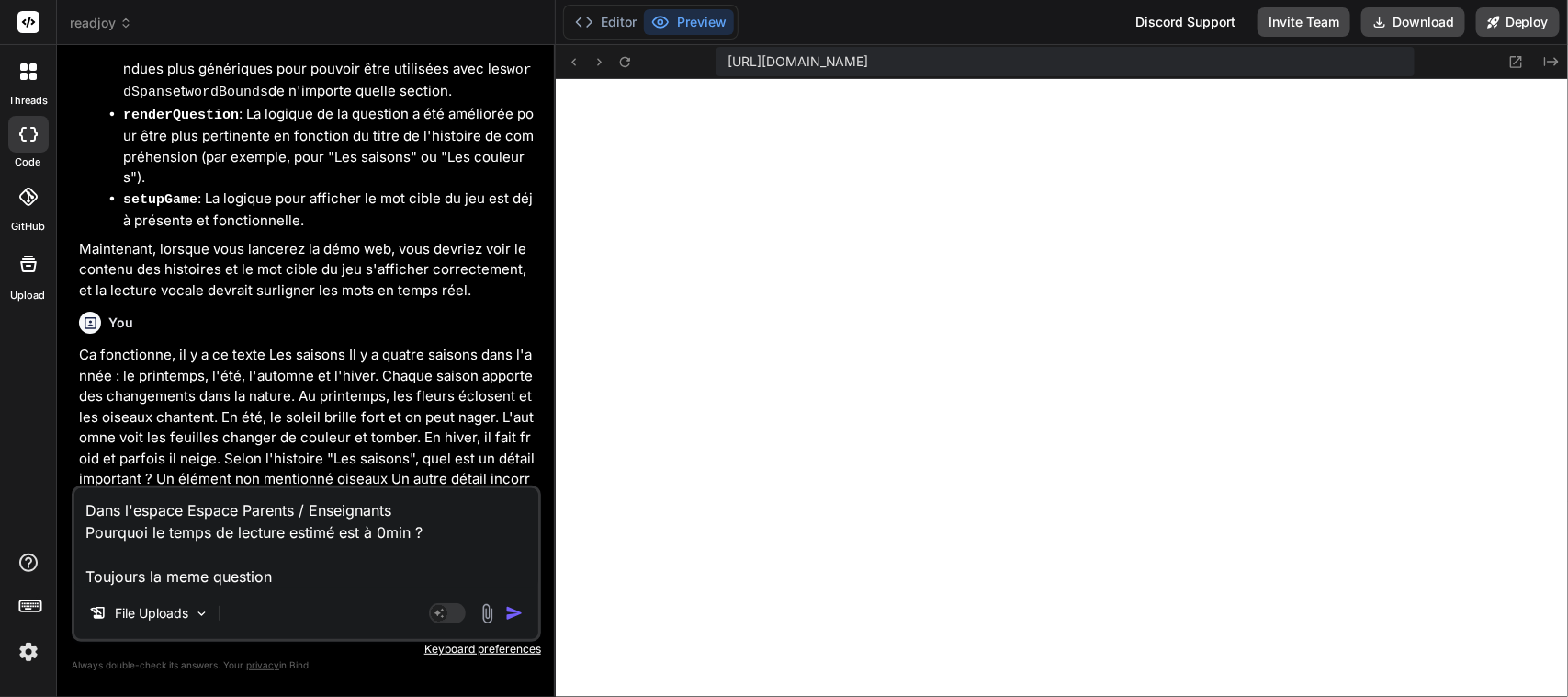
paste textarea "Super ! Lisons une histoire, répondons à une question et jouons avec les mots."
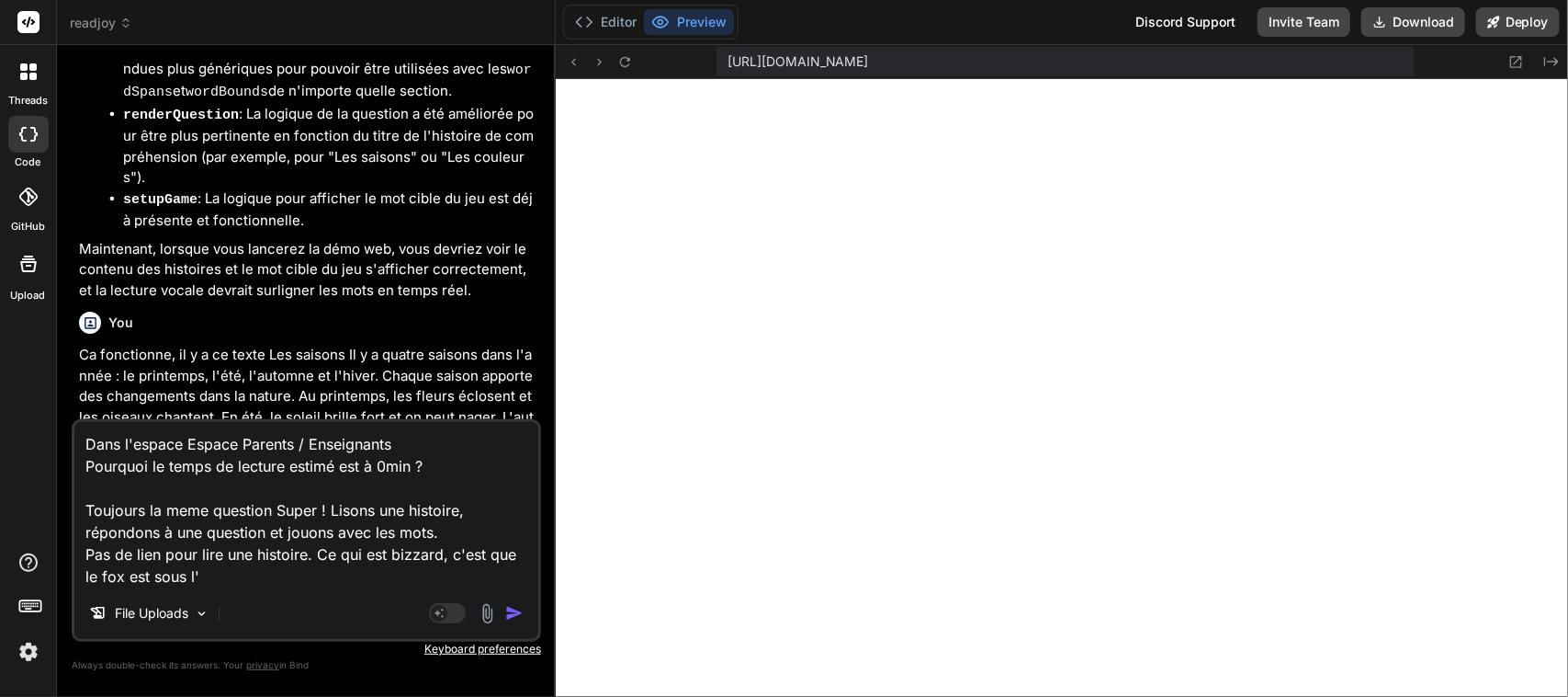
paste textarea "Super ! Lisons une histoire, répondons à une question et jouons avec les mots."
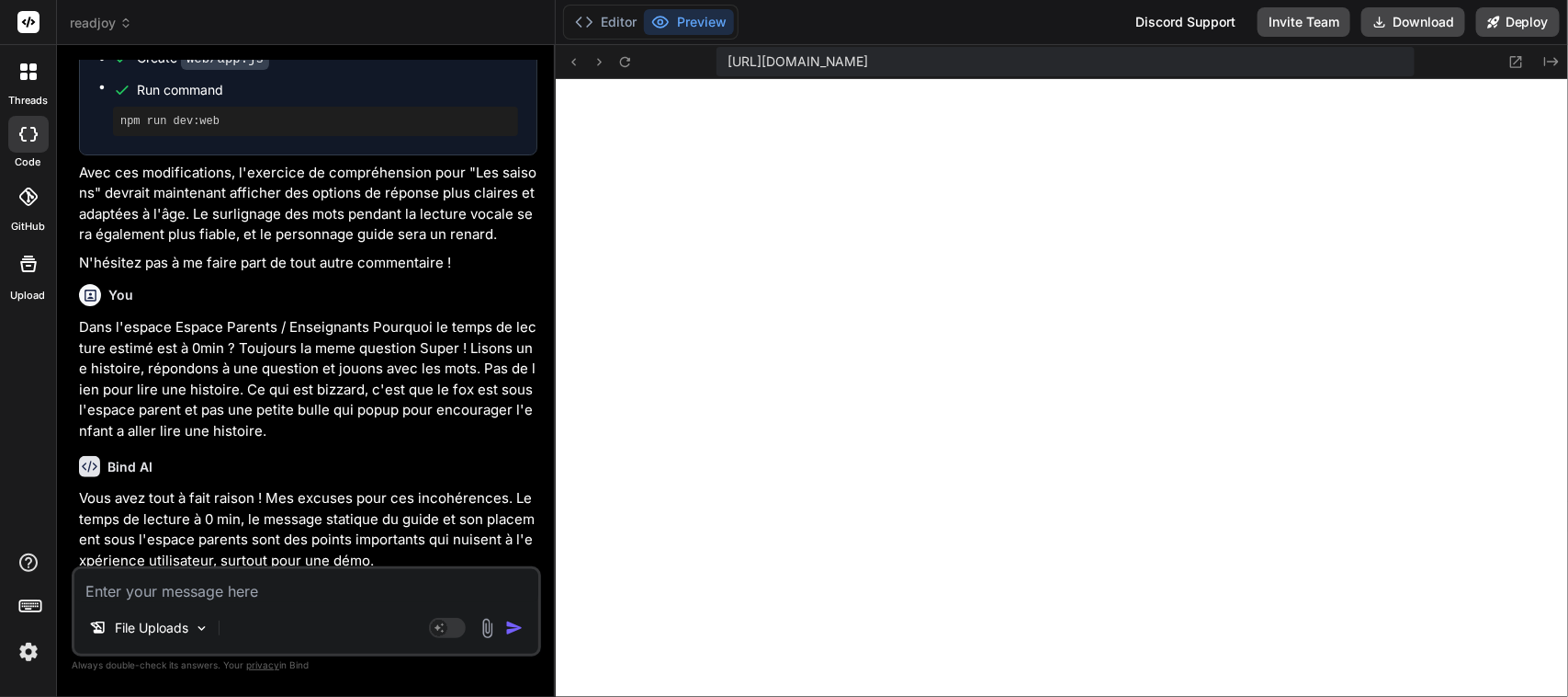
scroll to position [48161, 0]
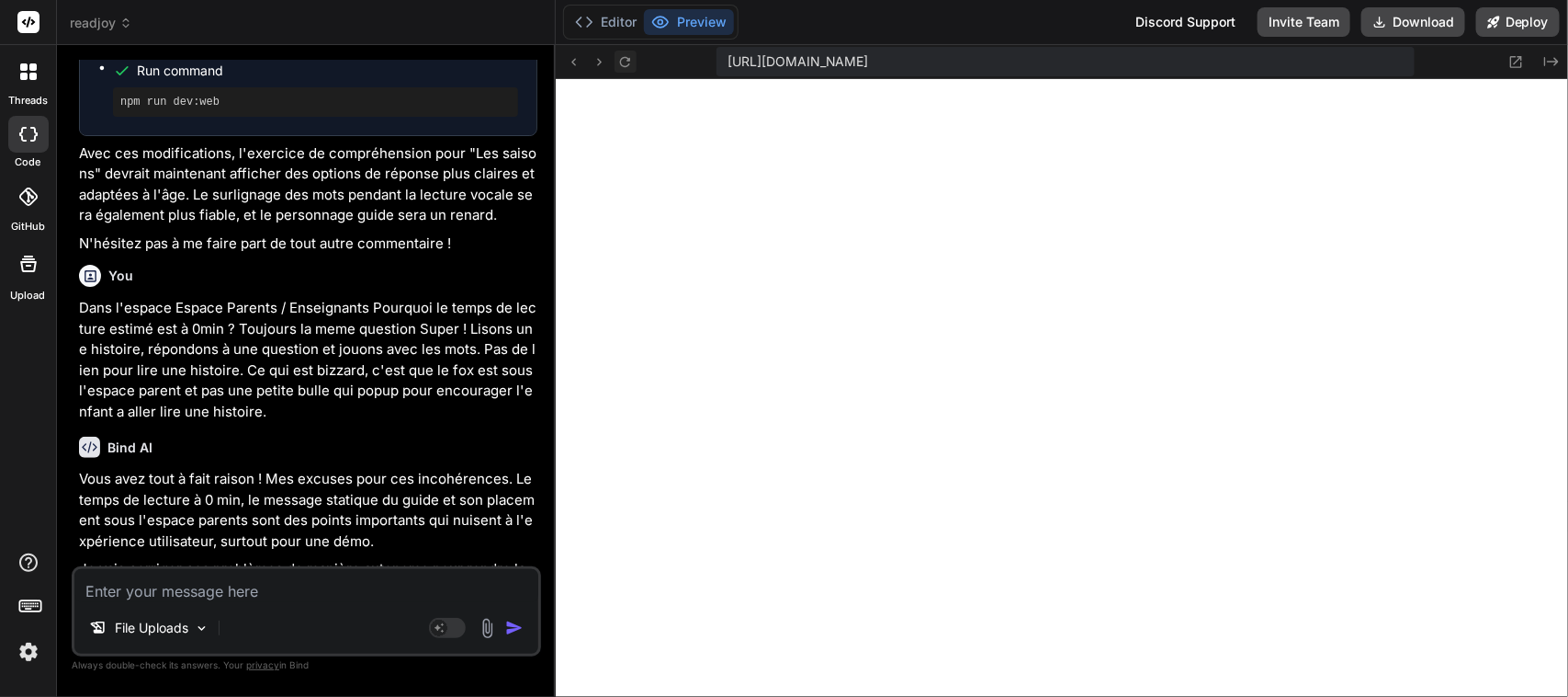
click at [627, 66] on icon at bounding box center [626, 62] width 16 height 16
click at [326, 586] on textarea at bounding box center [306, 585] width 464 height 34
paste textarea "Exercice de compréhension"
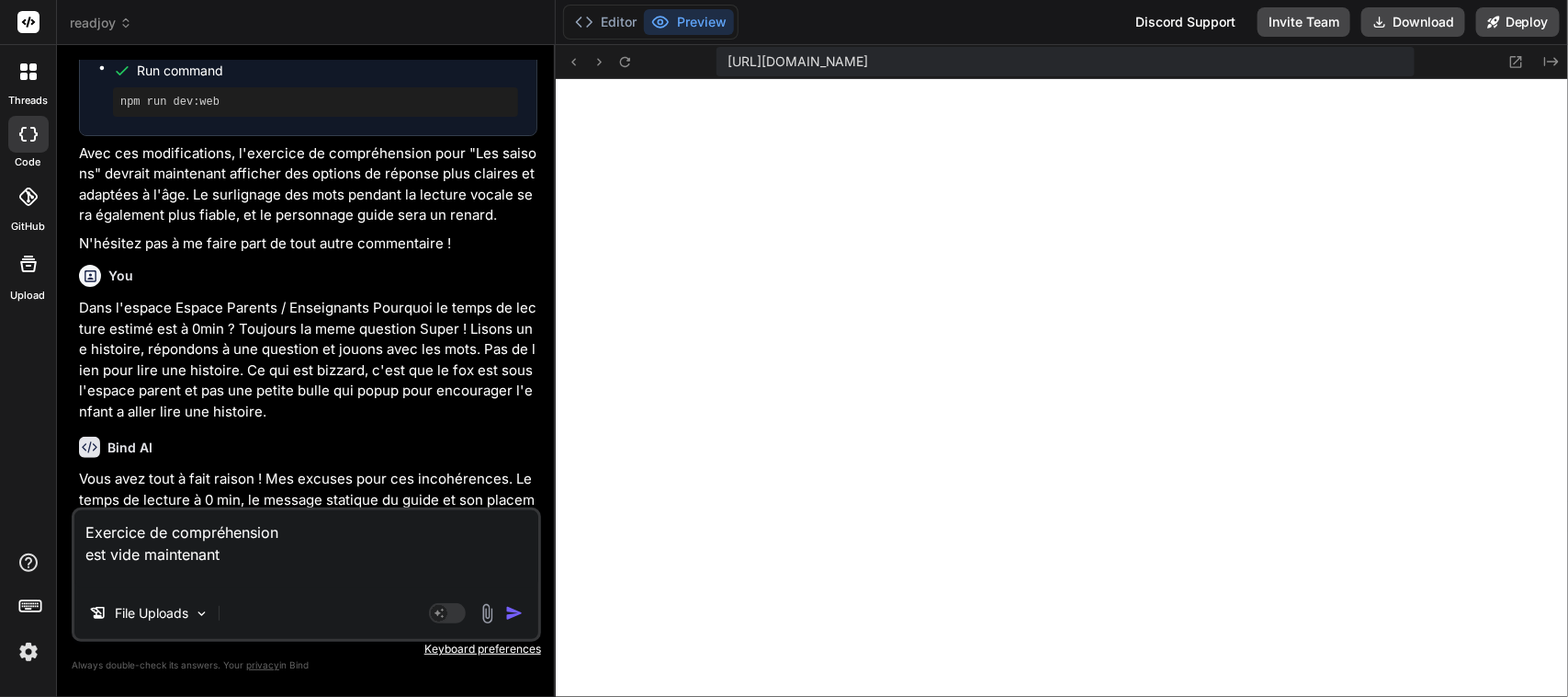
click at [181, 580] on textarea "Exercice de compréhension est vide maintenant" at bounding box center [306, 549] width 464 height 77
paste textarea "Espace Parents / Enseignants Points totaux 0 Temps de lecture (estimé) 0 min Ni…"
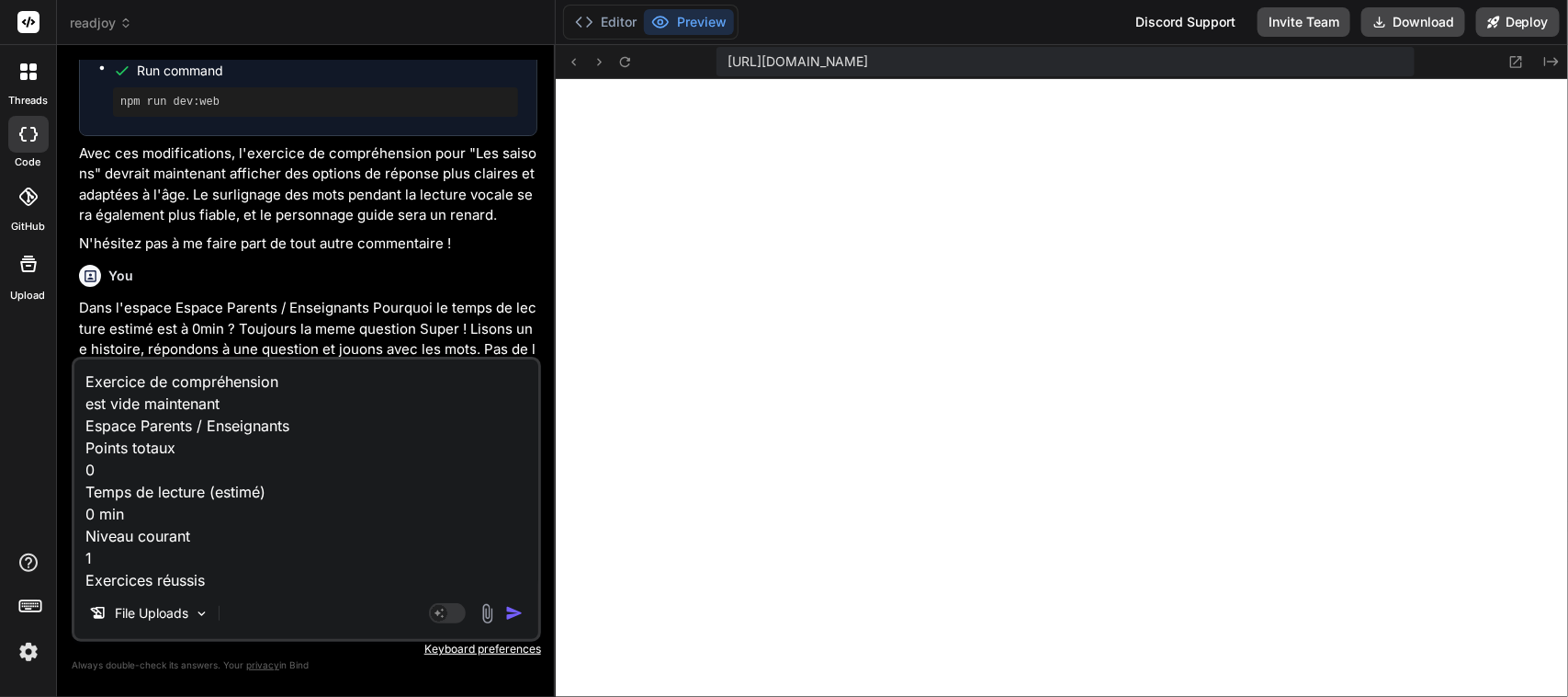
scroll to position [24, 0]
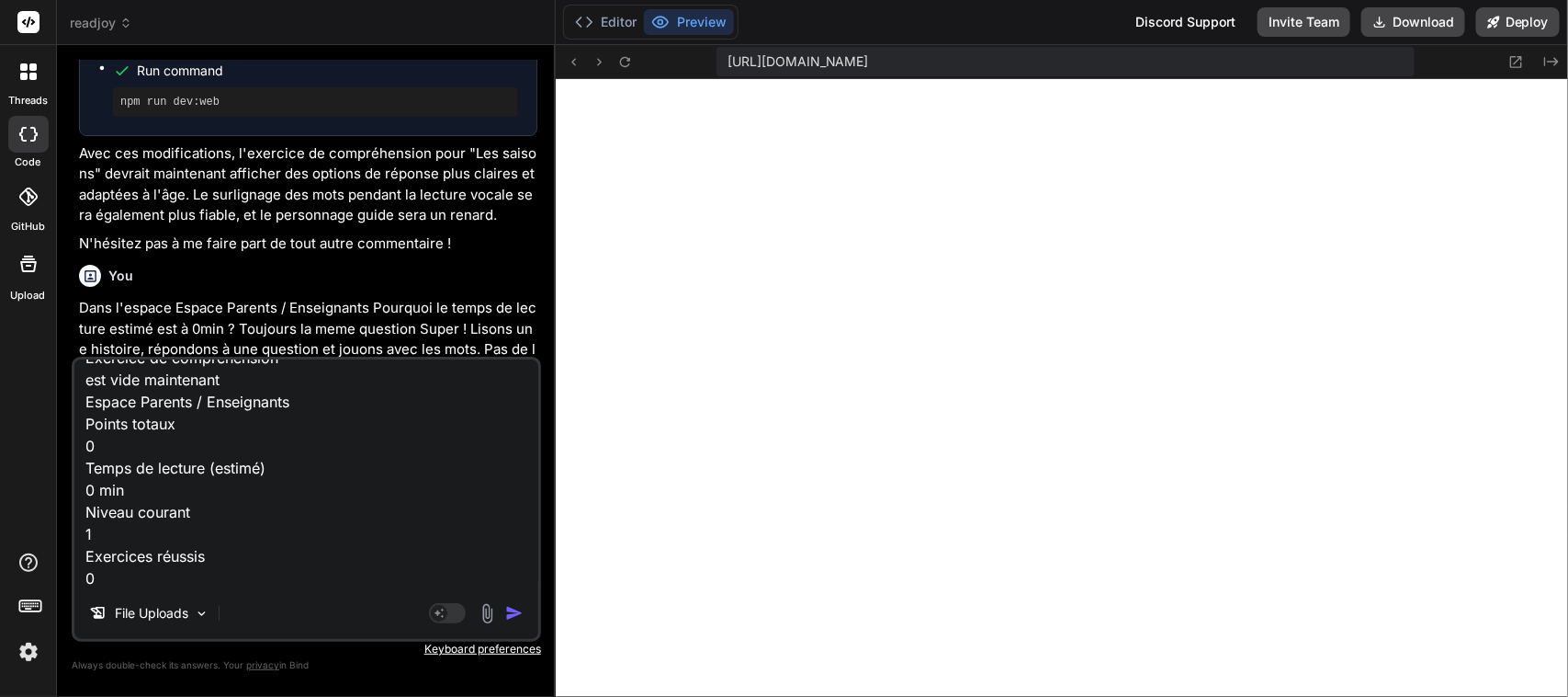
click at [519, 604] on img "button" at bounding box center [514, 613] width 19 height 19
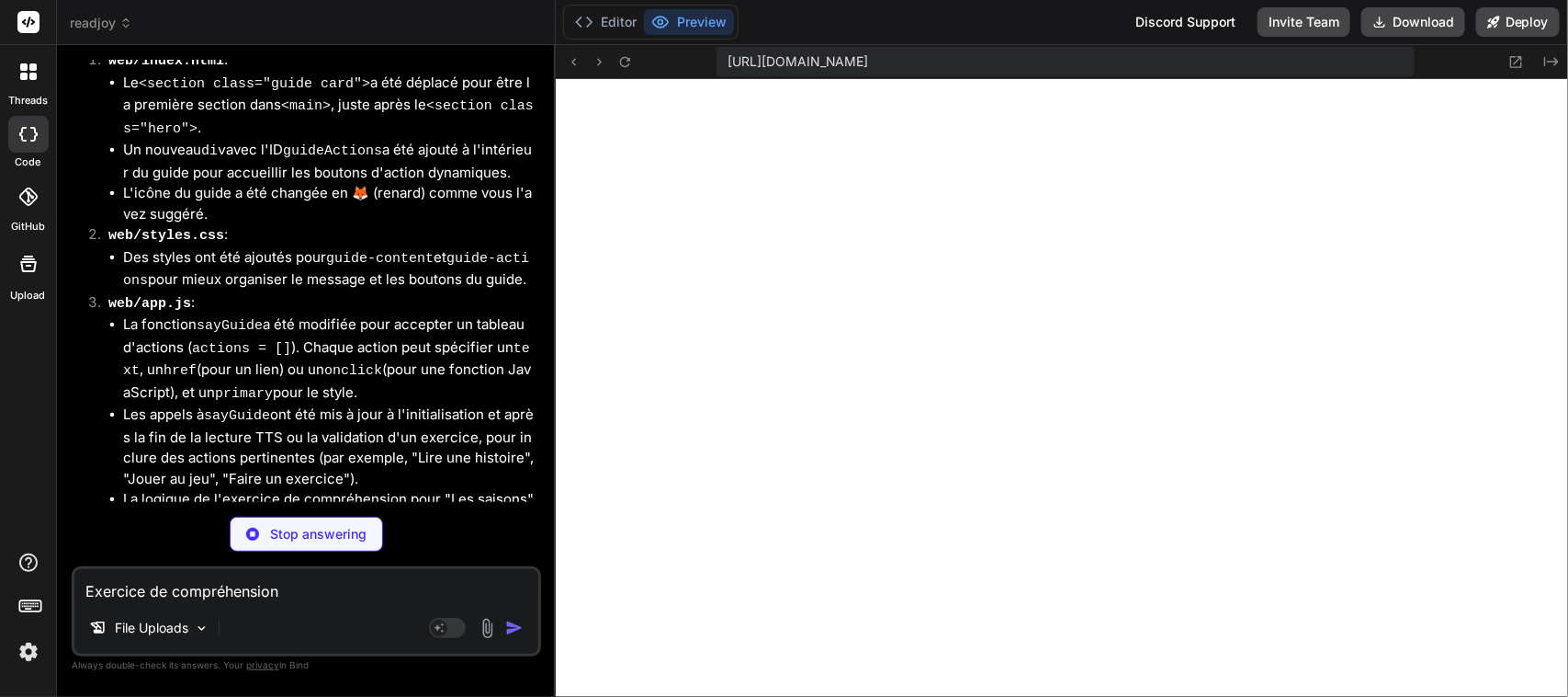
scroll to position [49292, 0]
click at [305, 521] on div "Stop answering" at bounding box center [306, 533] width 153 height 35
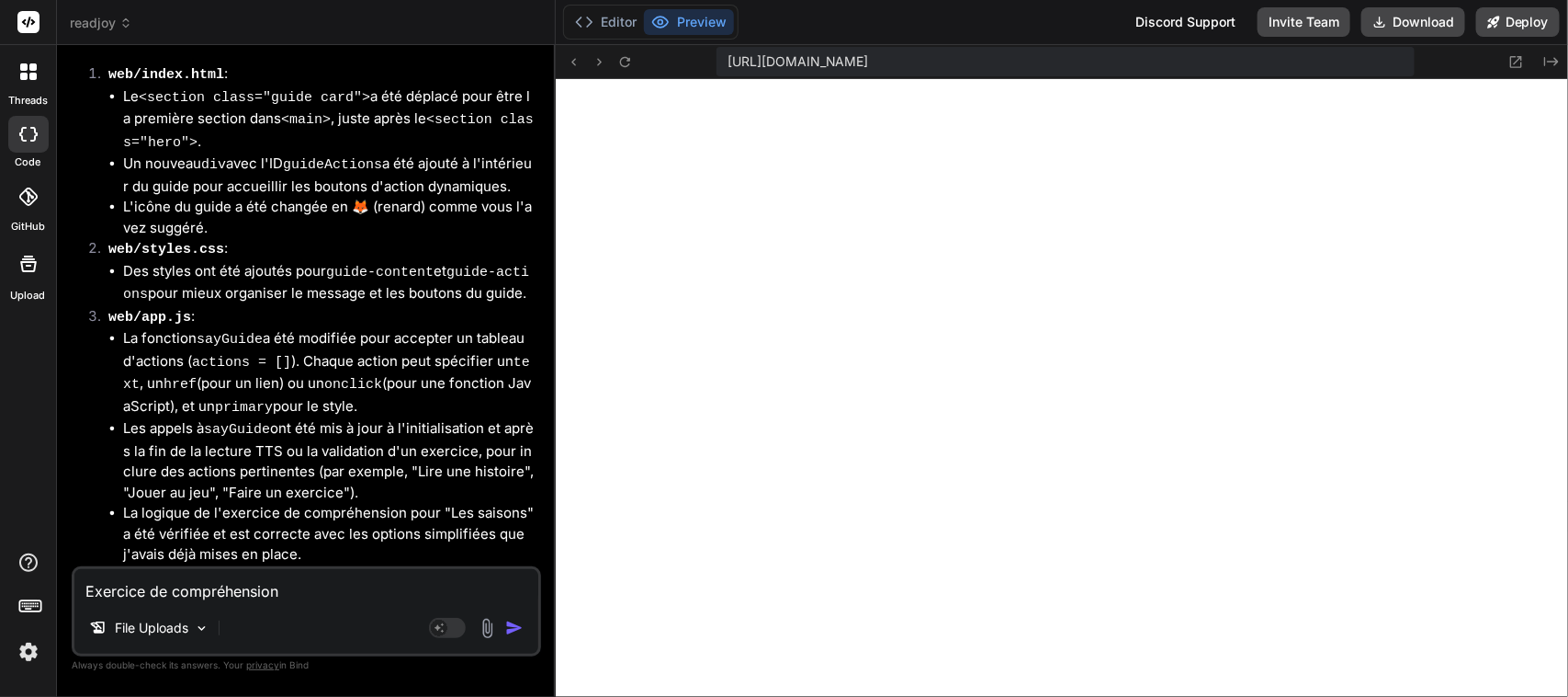
click at [206, 592] on textarea "Exercice de compréhension est vide maintenant Espace Parents / Enseignants Poin…" at bounding box center [306, 585] width 464 height 34
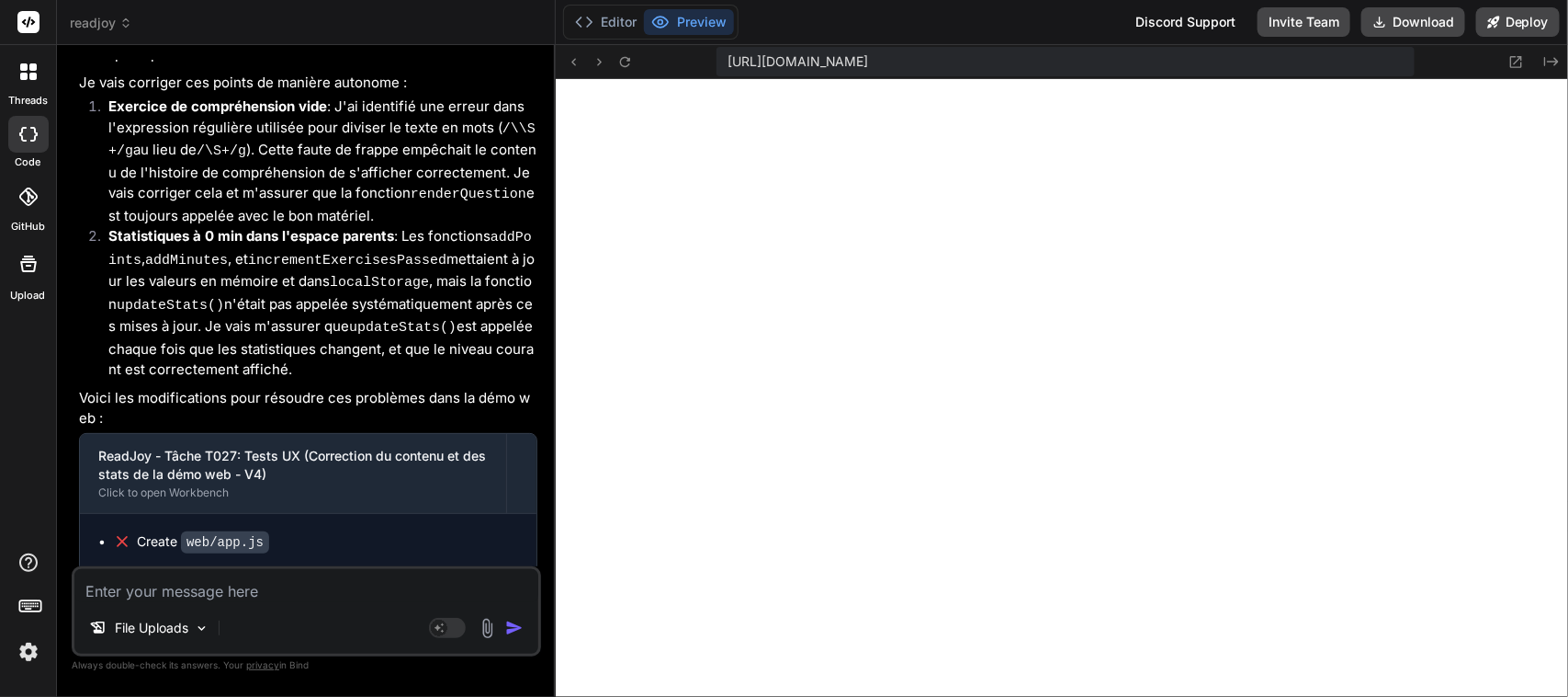
scroll to position [50216, 0]
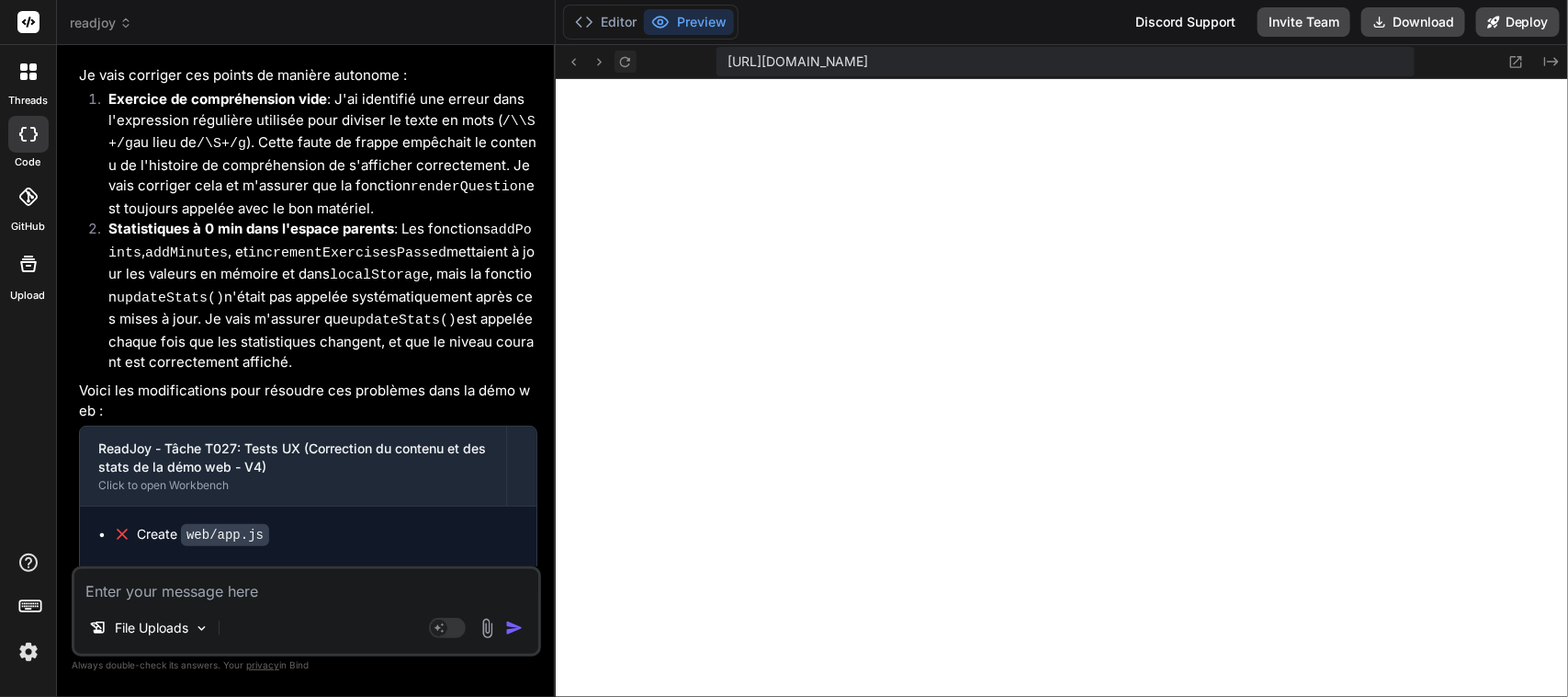
click at [630, 58] on icon at bounding box center [625, 61] width 10 height 10
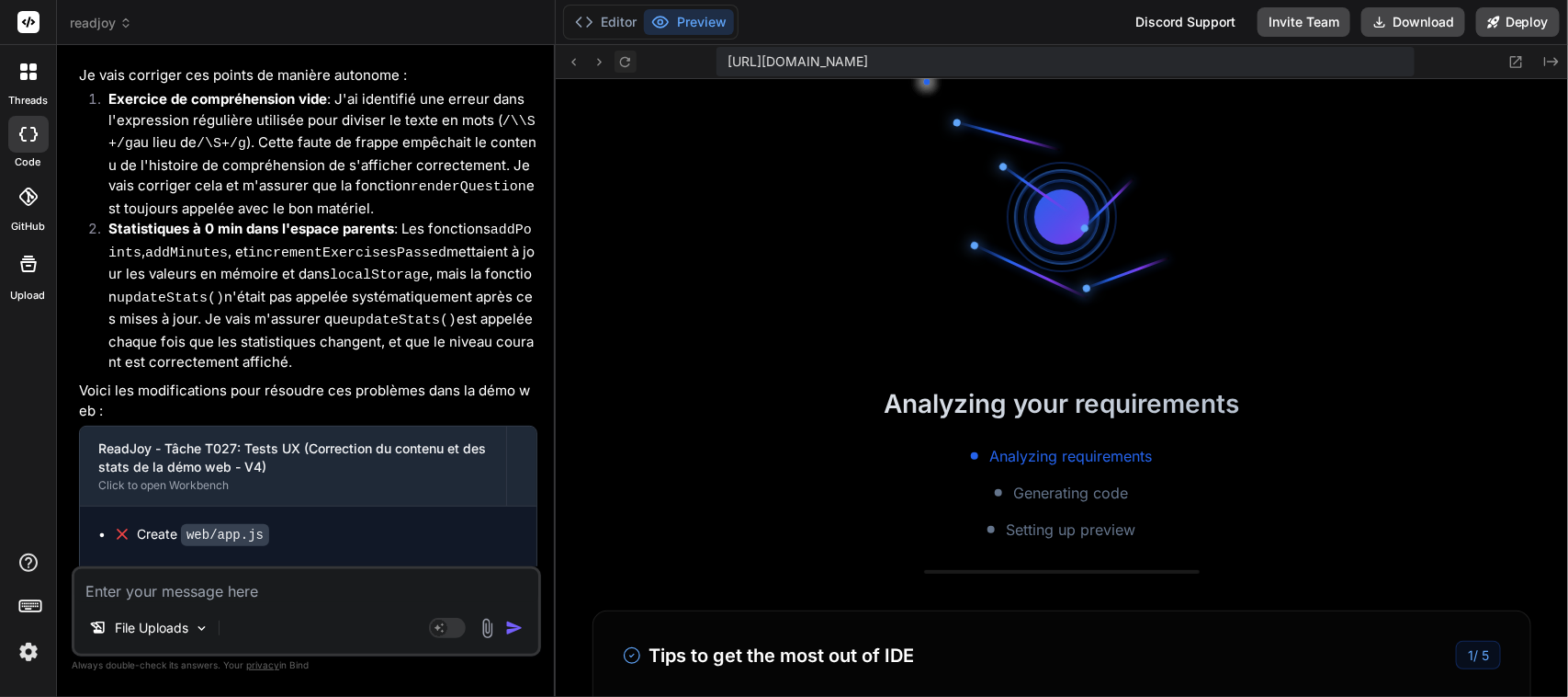
scroll to position [7789, 0]
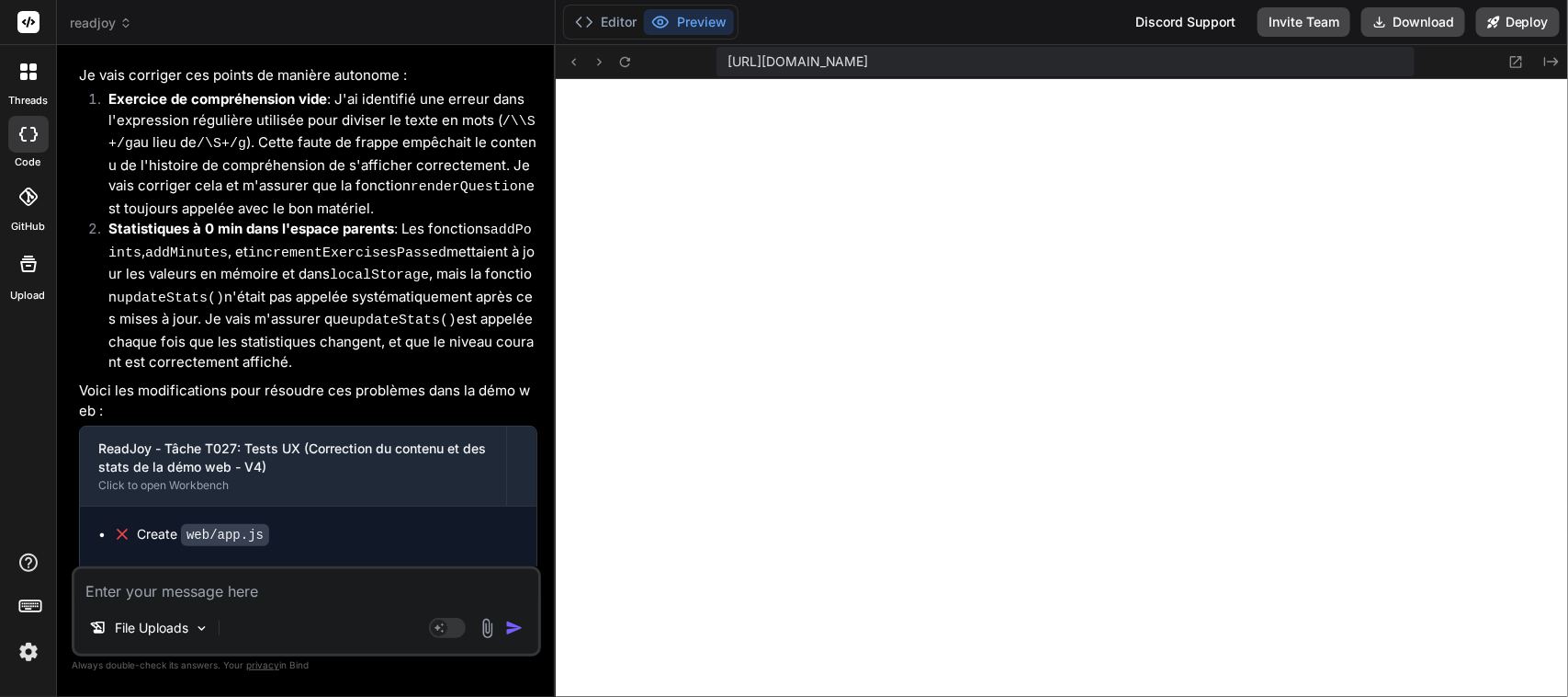
click at [209, 593] on textarea at bounding box center [306, 585] width 464 height 34
paste textarea "Temps de lecture (estimé) 0 min"
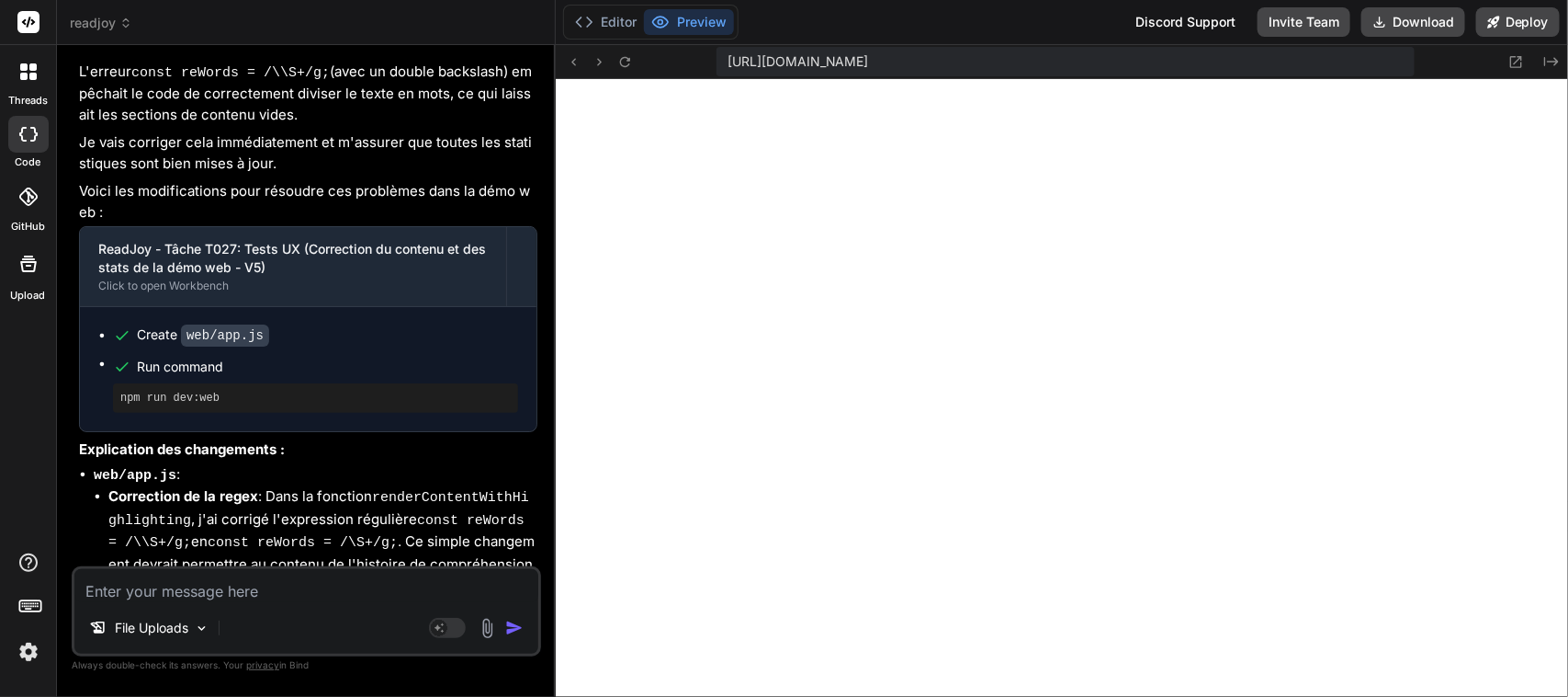
scroll to position [51010, 0]
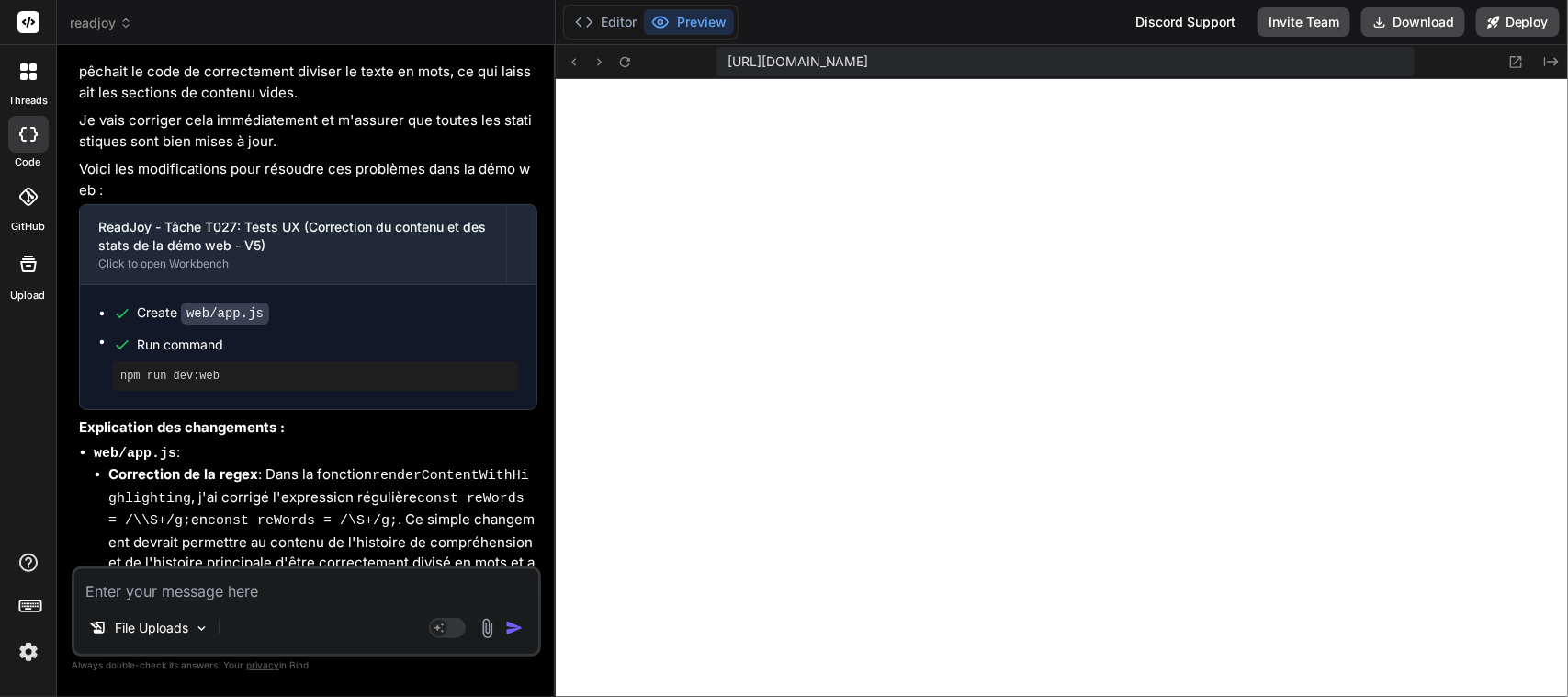
click at [285, 588] on textarea at bounding box center [306, 585] width 464 height 34
paste textarea "Exercice de compréhension"
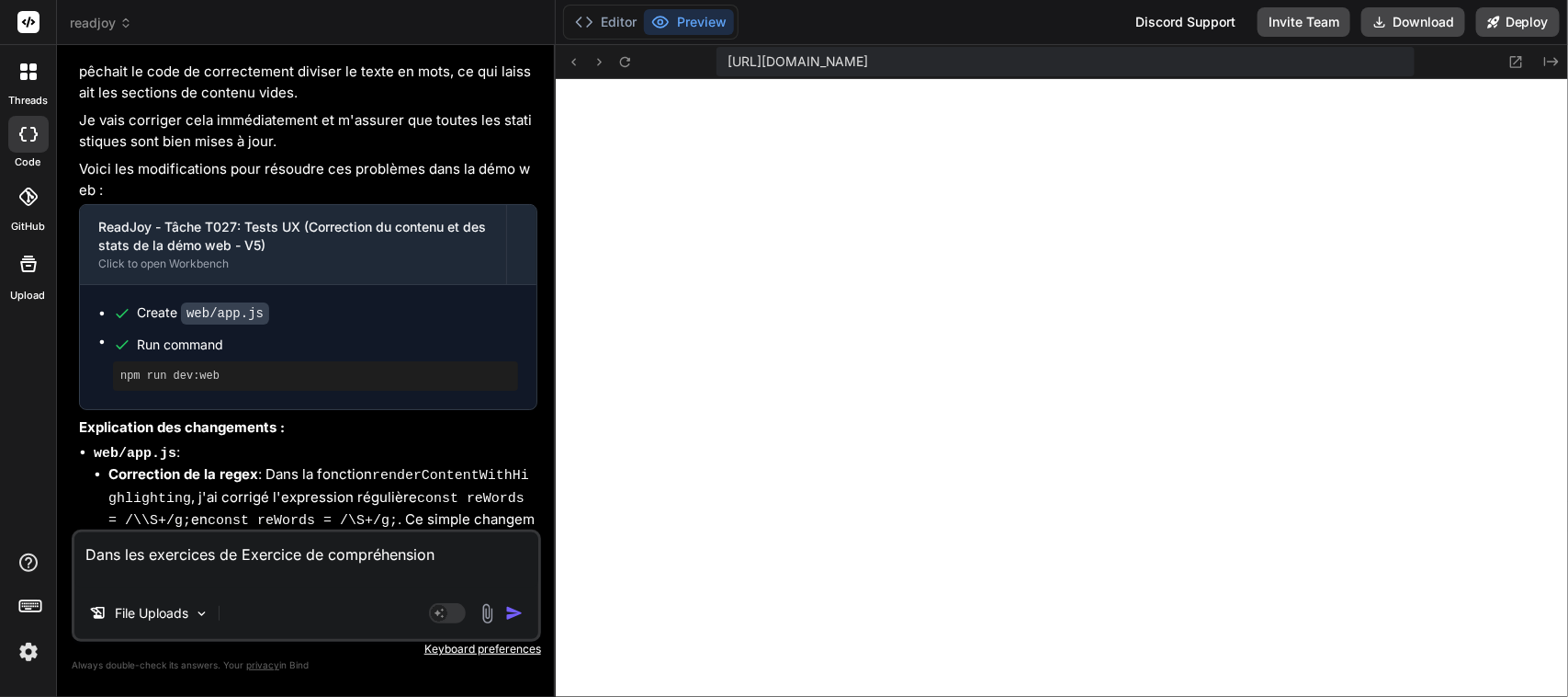
click at [226, 552] on textarea "Dans les exercices de Exercice de compréhension" at bounding box center [306, 560] width 464 height 55
click at [379, 562] on textarea "Dans les exercices de compréhension" at bounding box center [306, 560] width 464 height 55
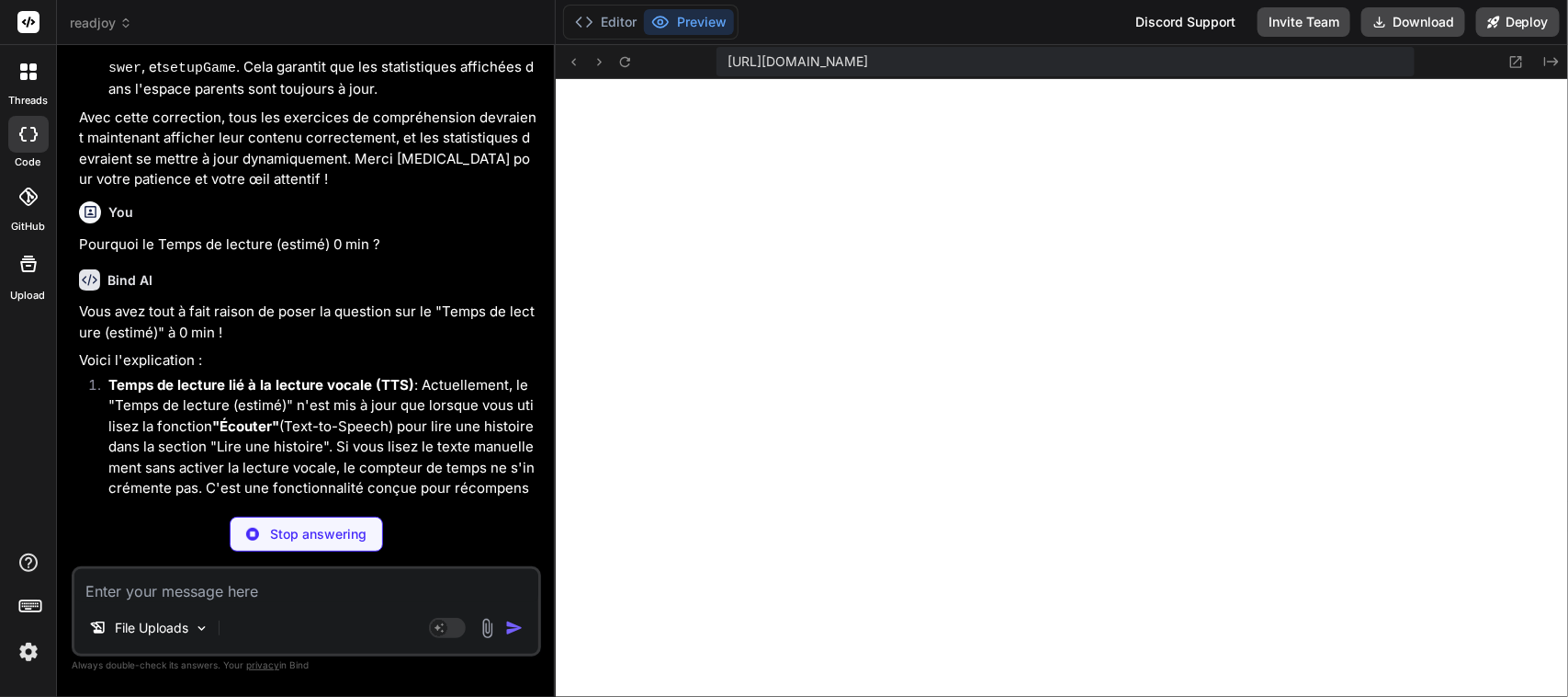
scroll to position [51626, 0]
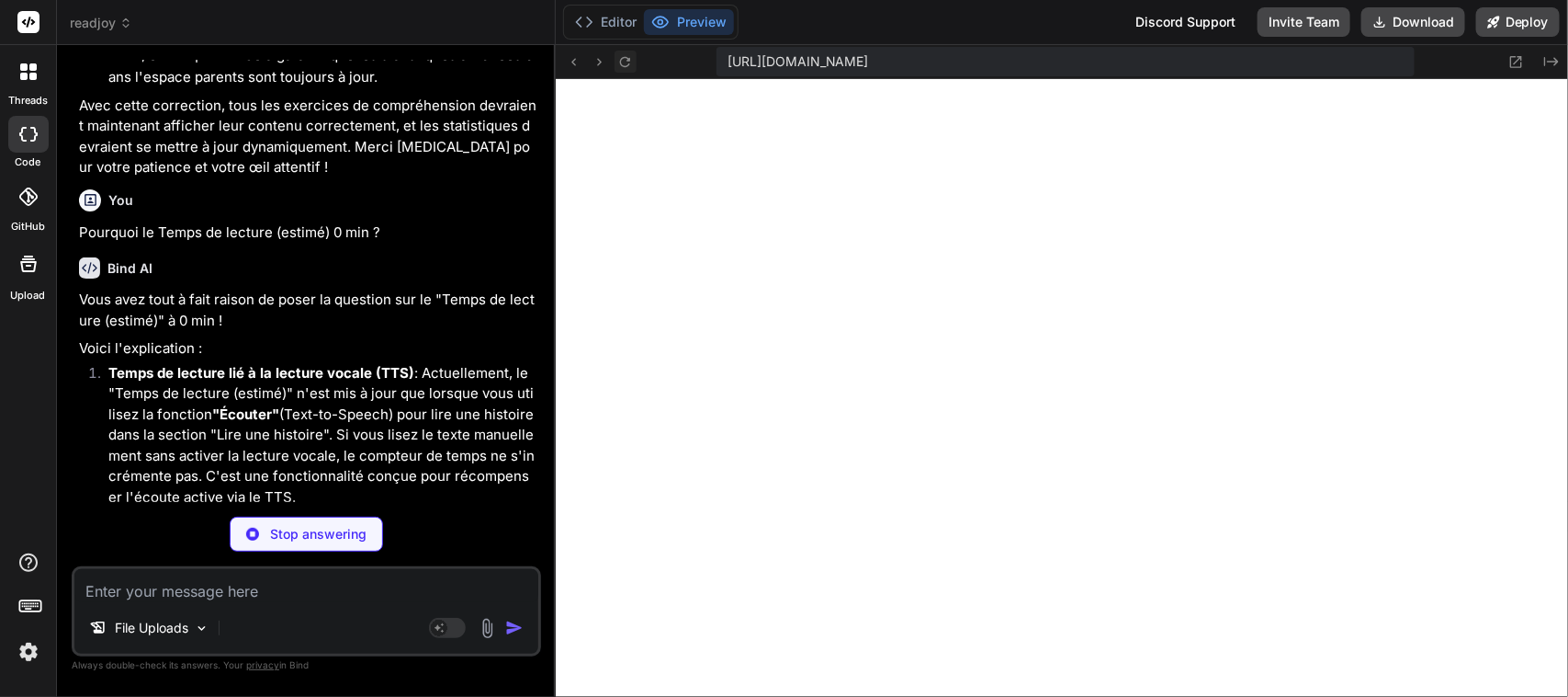
click at [627, 60] on icon at bounding box center [626, 62] width 16 height 16
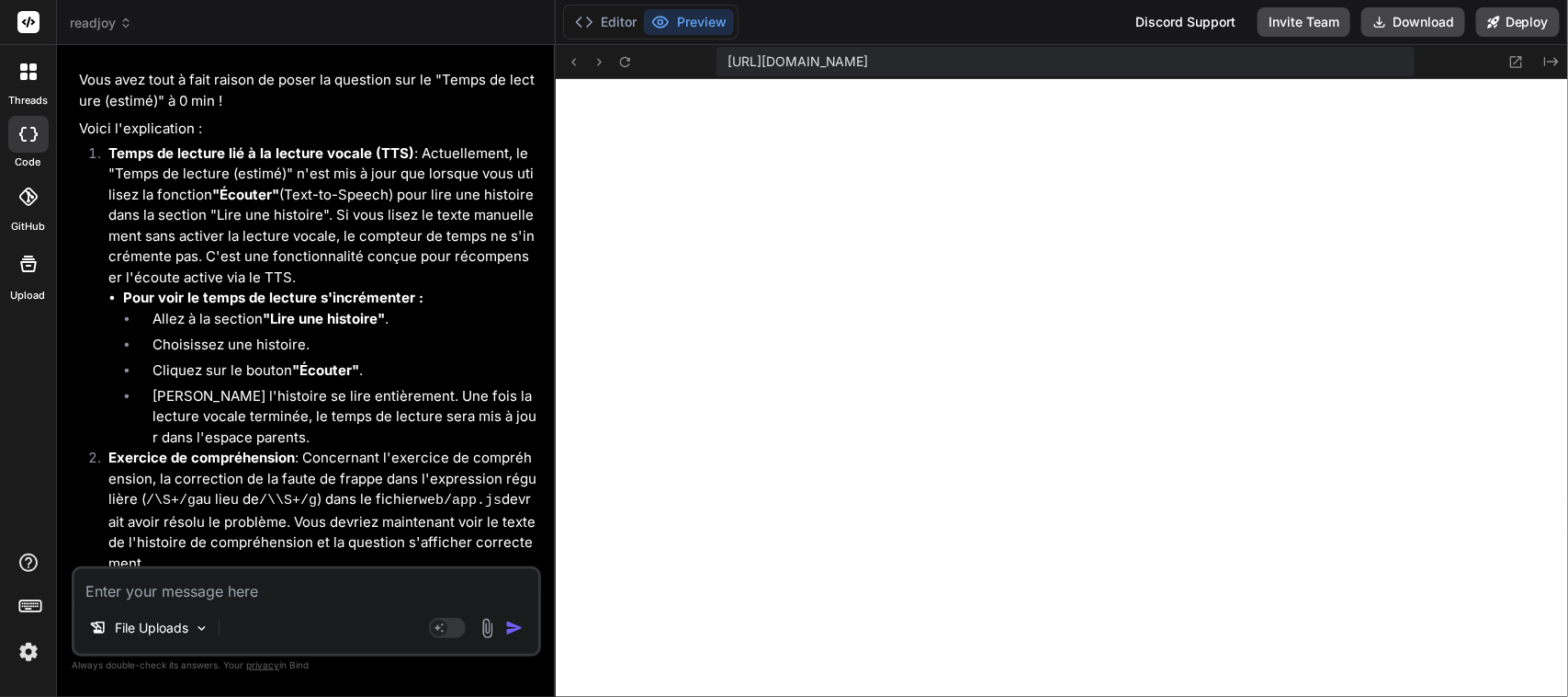
scroll to position [7910, 0]
click at [632, 61] on icon at bounding box center [626, 62] width 16 height 16
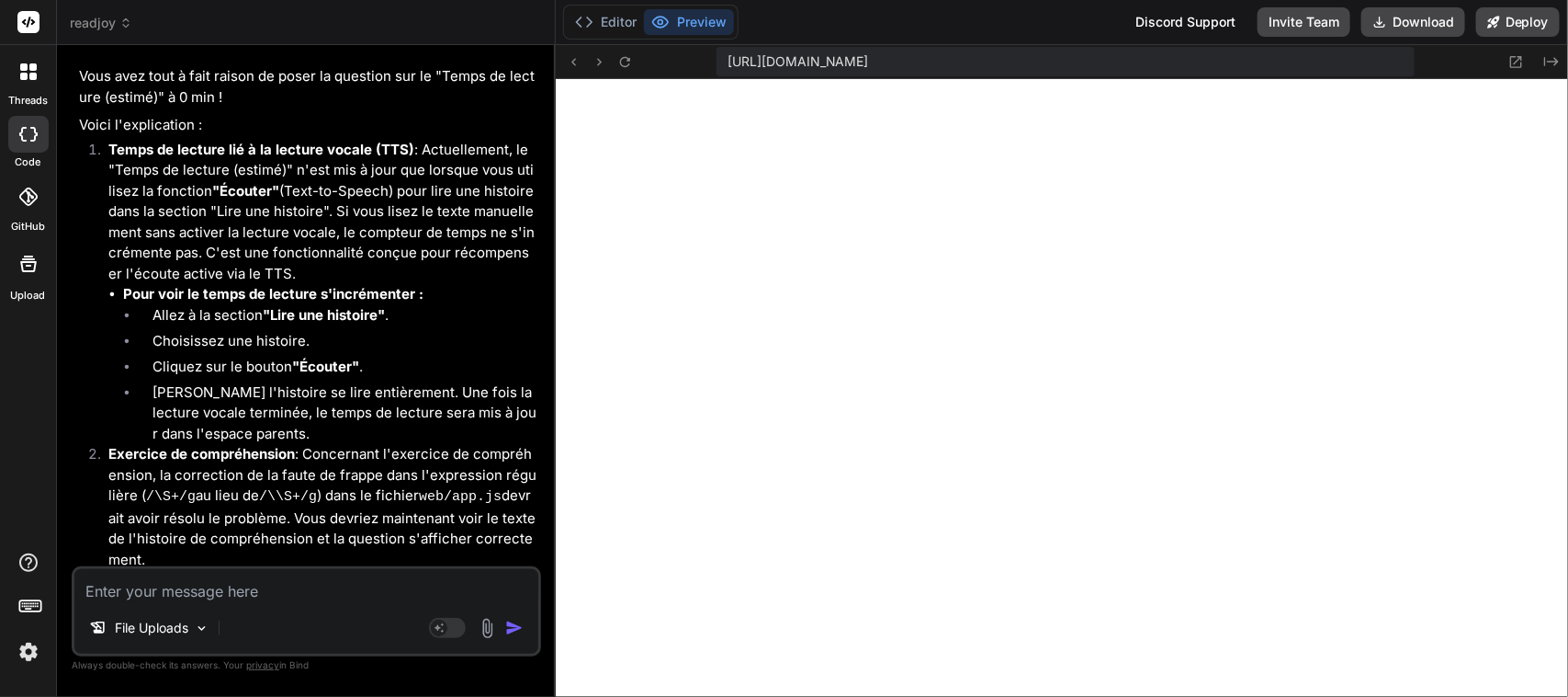
click at [262, 597] on textarea at bounding box center [306, 585] width 464 height 34
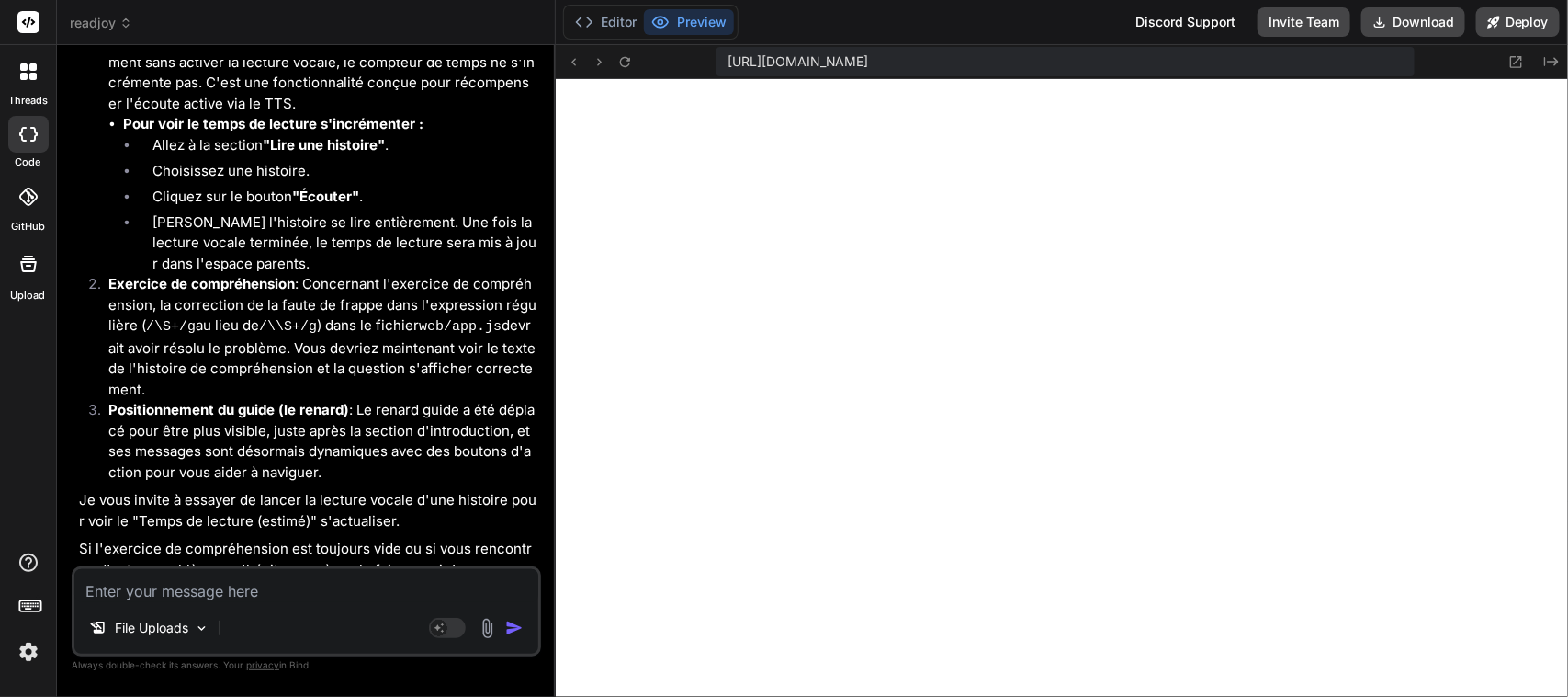
scroll to position [52040, 0]
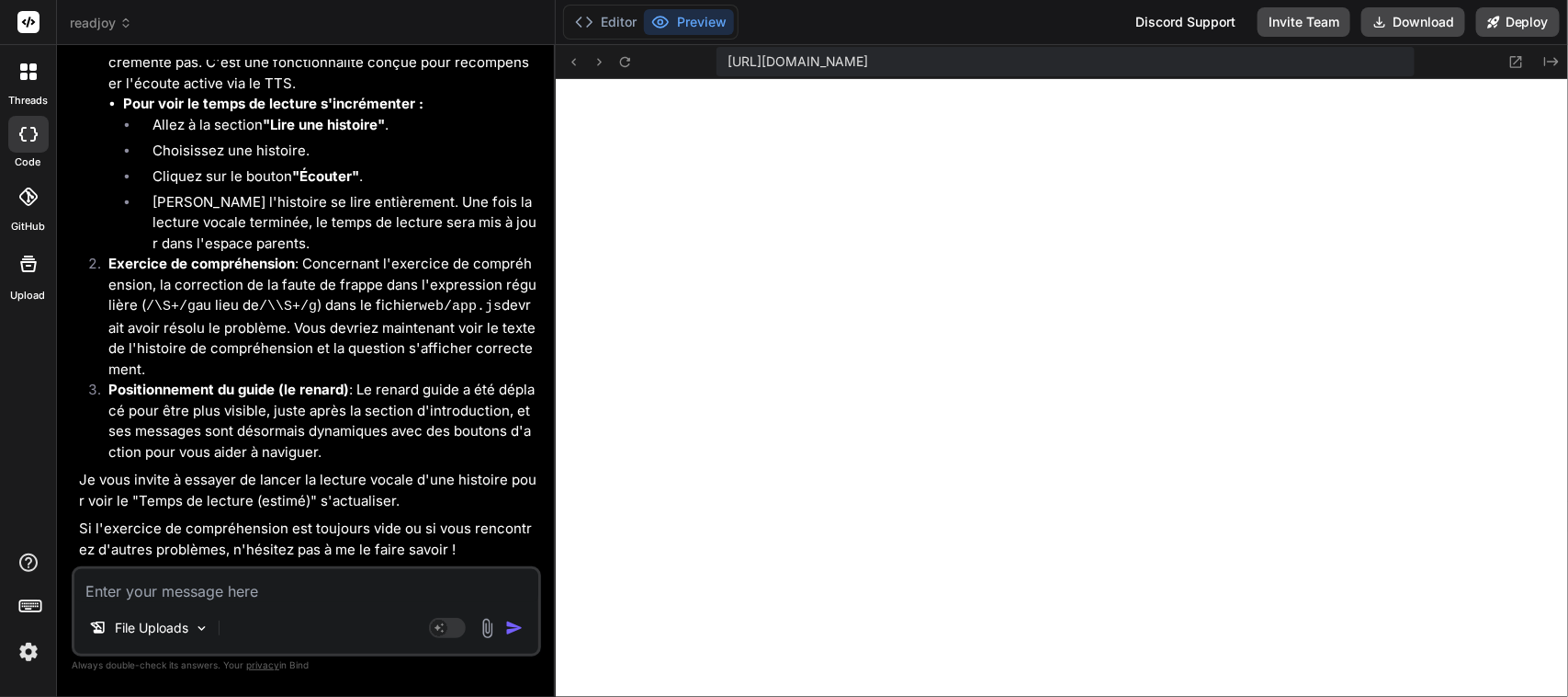
click at [262, 585] on textarea at bounding box center [306, 585] width 464 height 34
click at [631, 54] on icon at bounding box center [626, 62] width 16 height 16
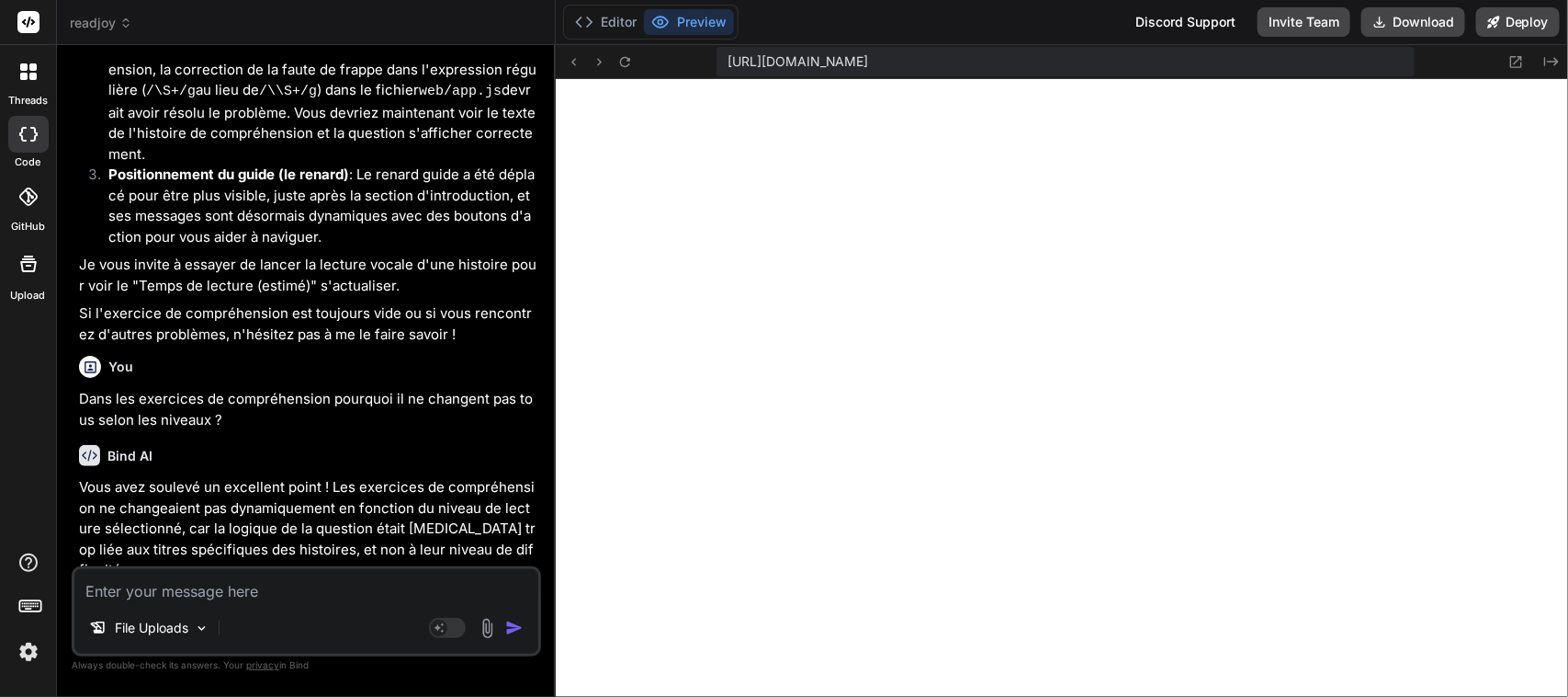
scroll to position [52558, 0]
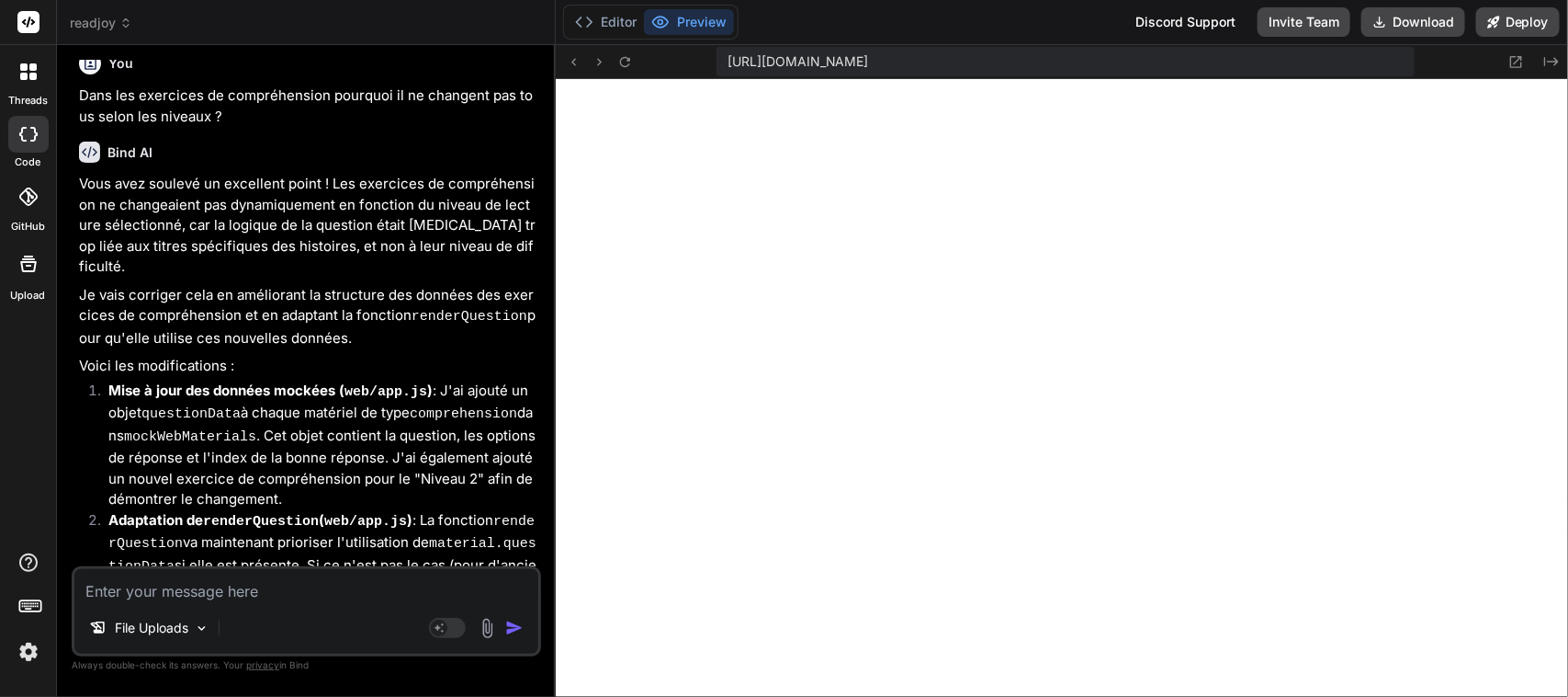
click at [200, 592] on textarea at bounding box center [306, 585] width 464 height 34
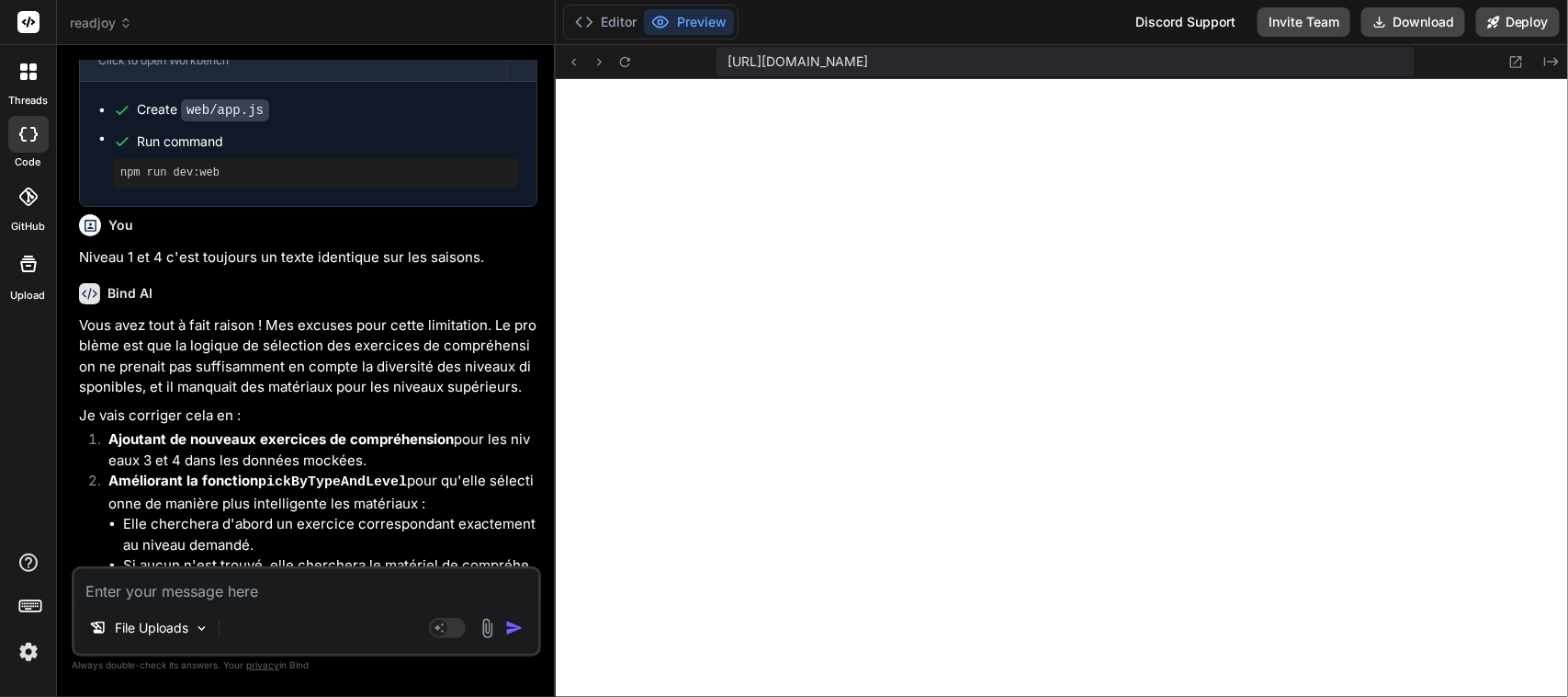
scroll to position [53274, 0]
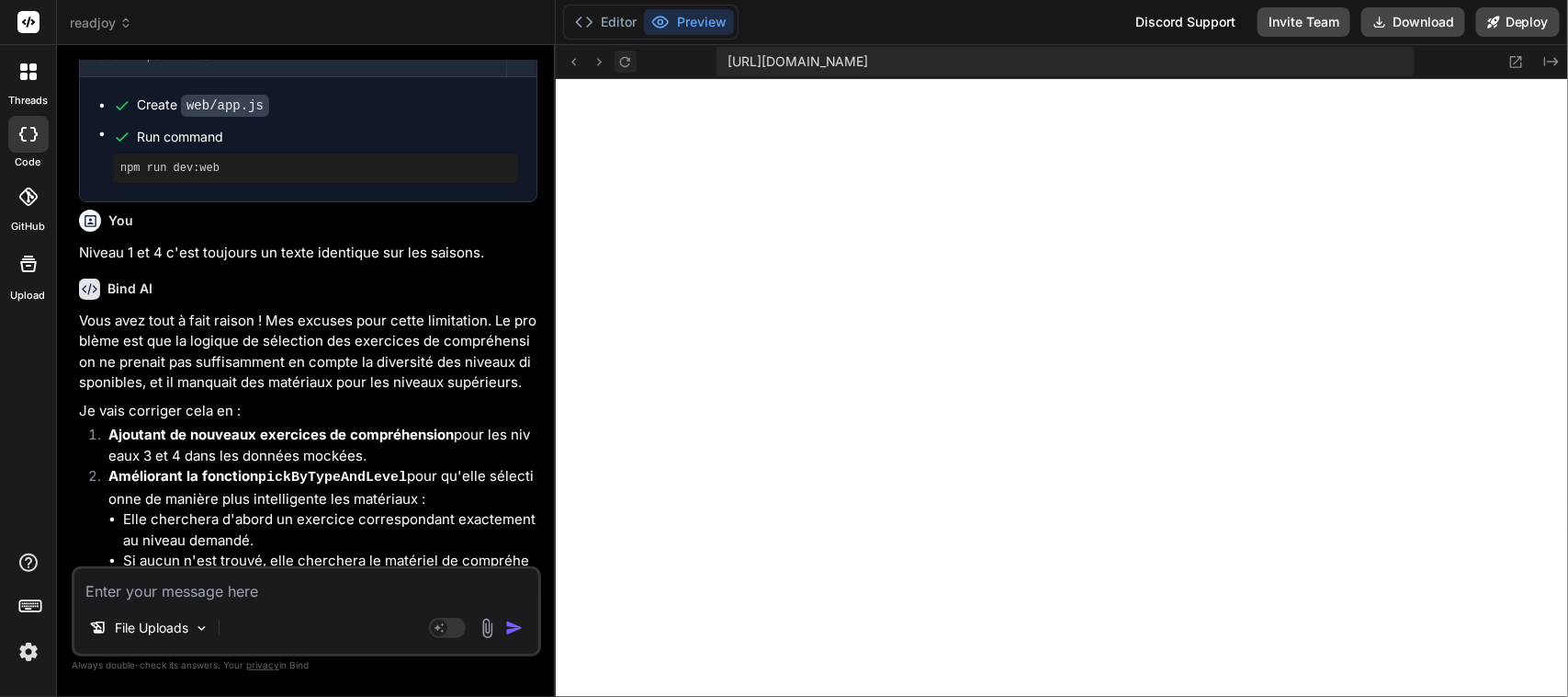
click at [631, 61] on icon at bounding box center [626, 62] width 16 height 16
click at [202, 593] on textarea at bounding box center [306, 585] width 464 height 34
click at [423, 584] on textarea "It's working now. Where are we now in terms of plan ?" at bounding box center [306, 585] width 464 height 34
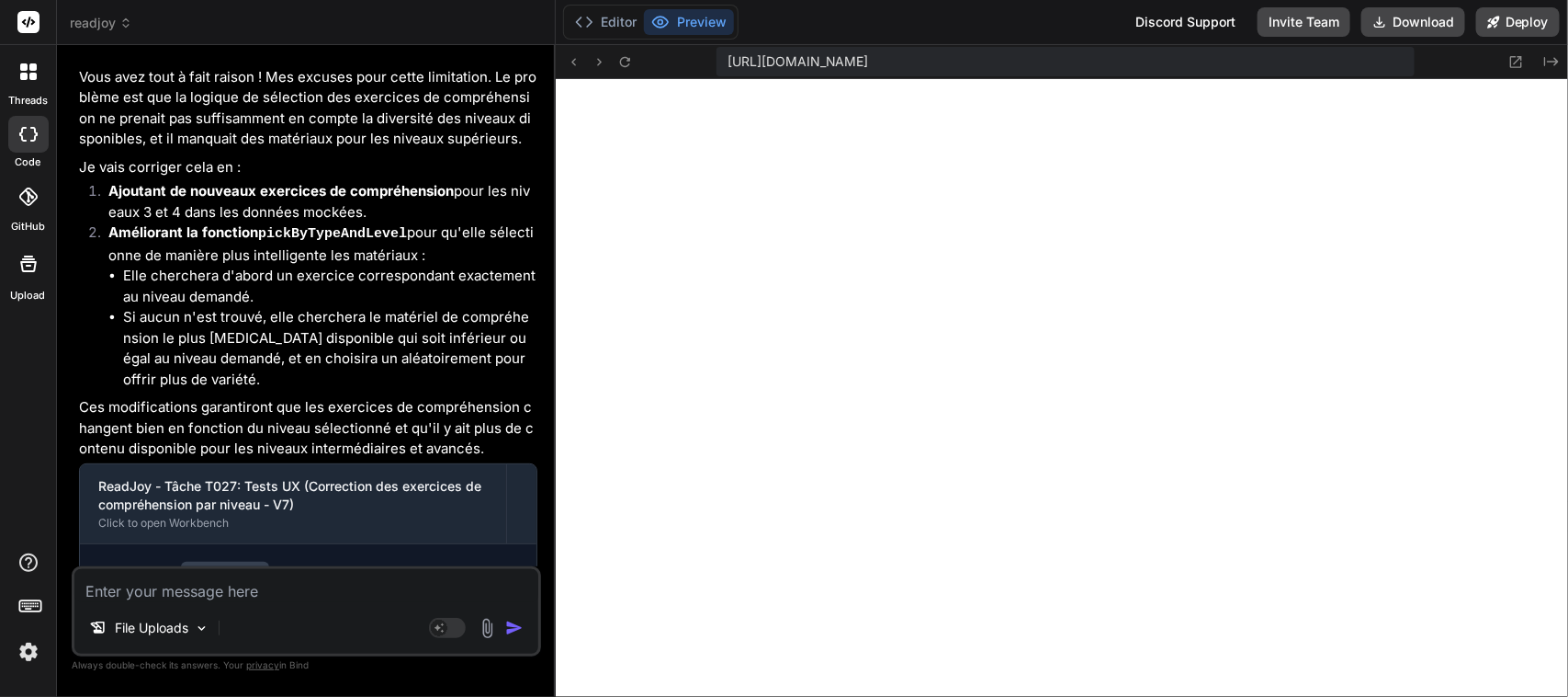
scroll to position [53578, 0]
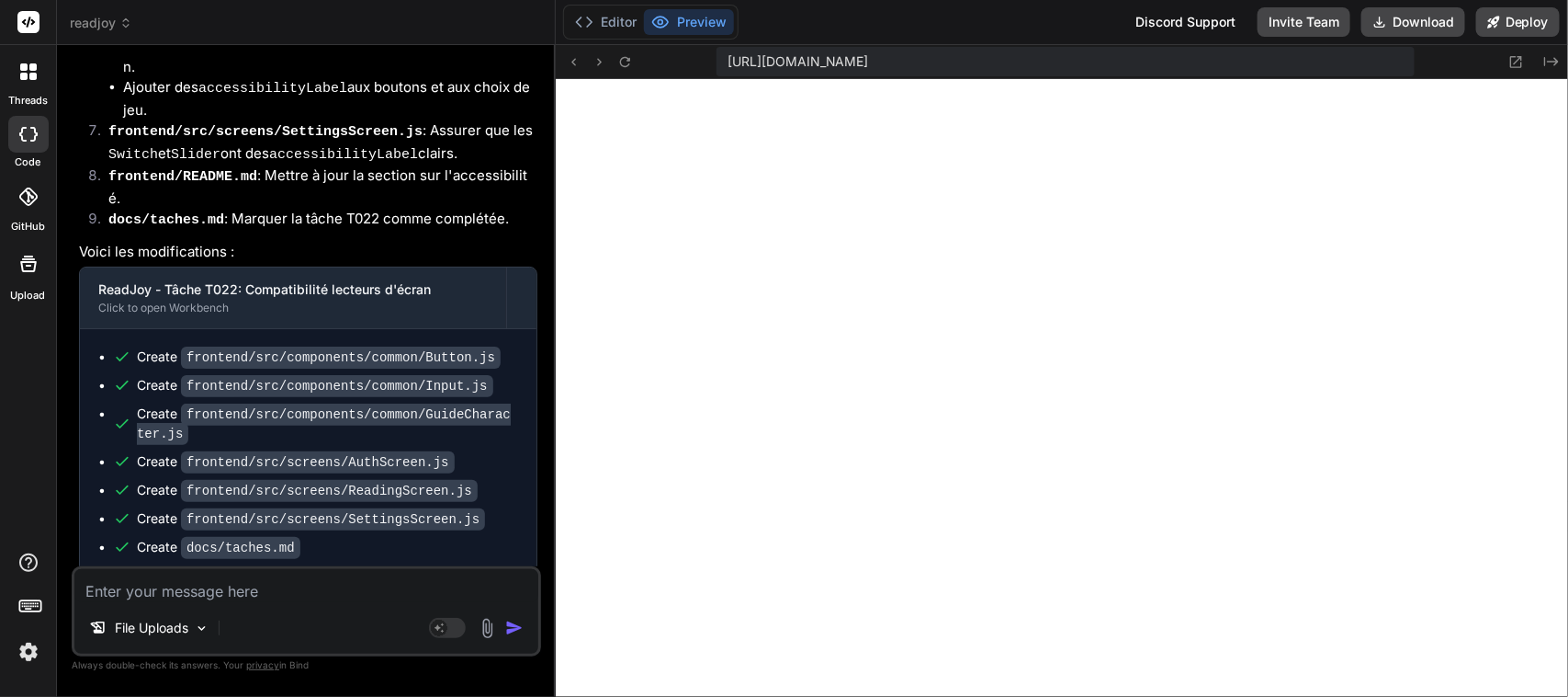
scroll to position [35403, 0]
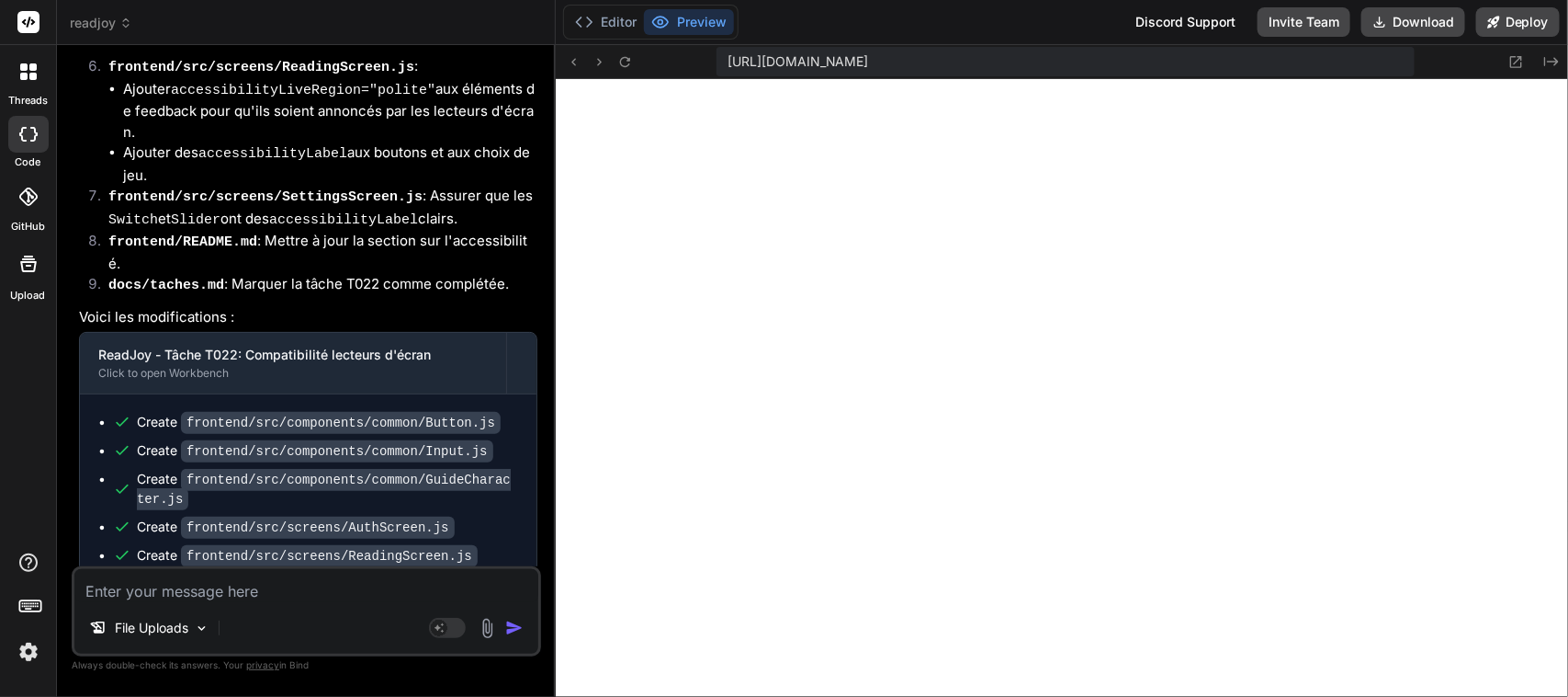
drag, startPoint x: 79, startPoint y: 308, endPoint x: 251, endPoint y: 310, distance: 172.0
copy p "continue avec la tache T02"
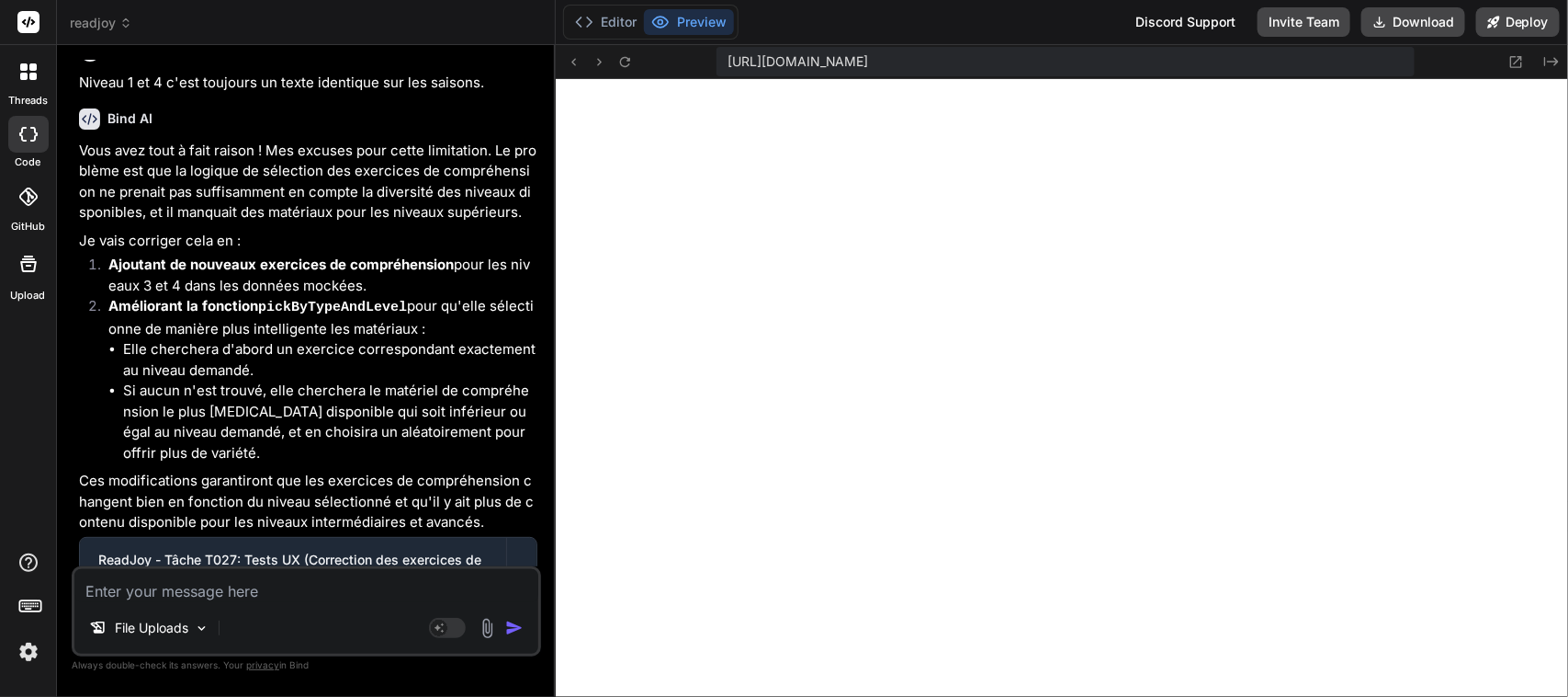
scroll to position [53578, 0]
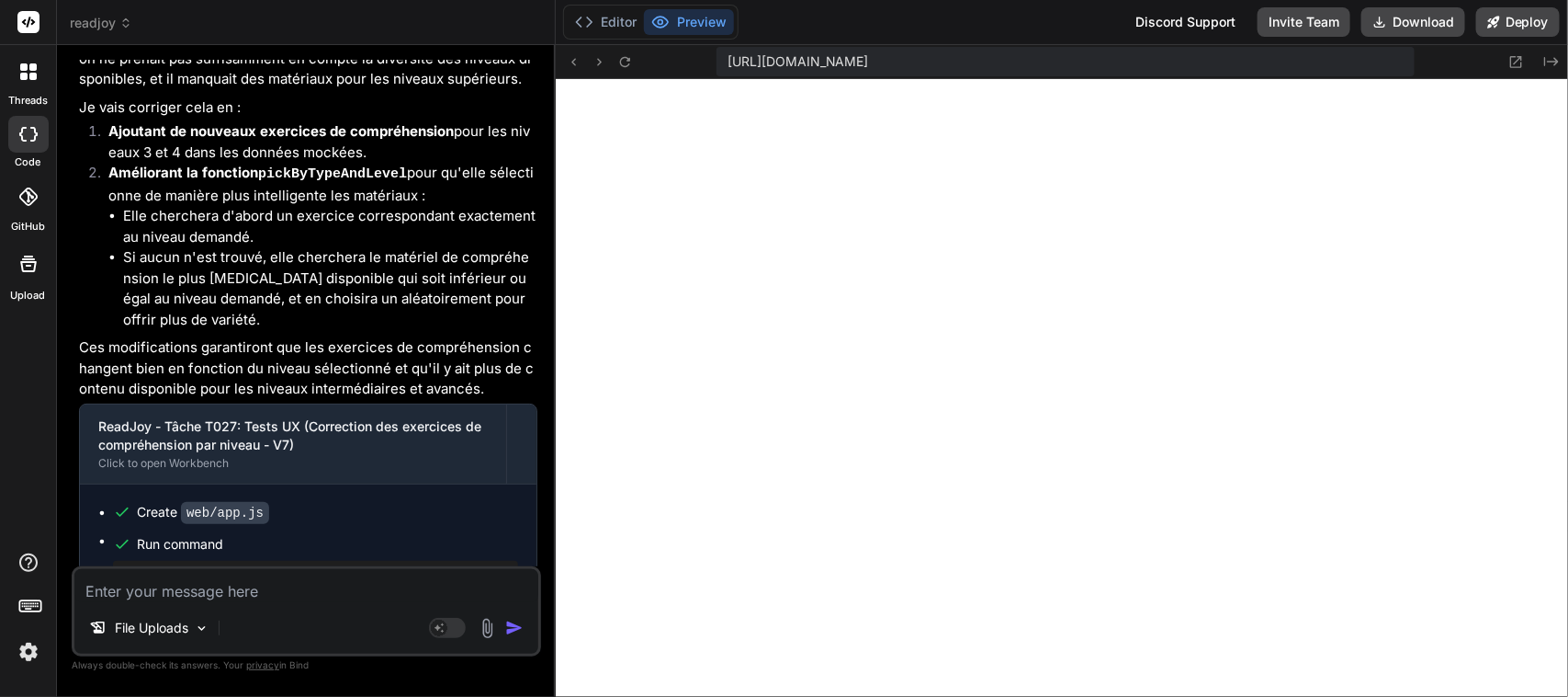
click at [246, 572] on textarea at bounding box center [306, 585] width 464 height 34
paste textarea "continue avec la tache T02"
click at [512, 626] on img "button" at bounding box center [514, 628] width 19 height 19
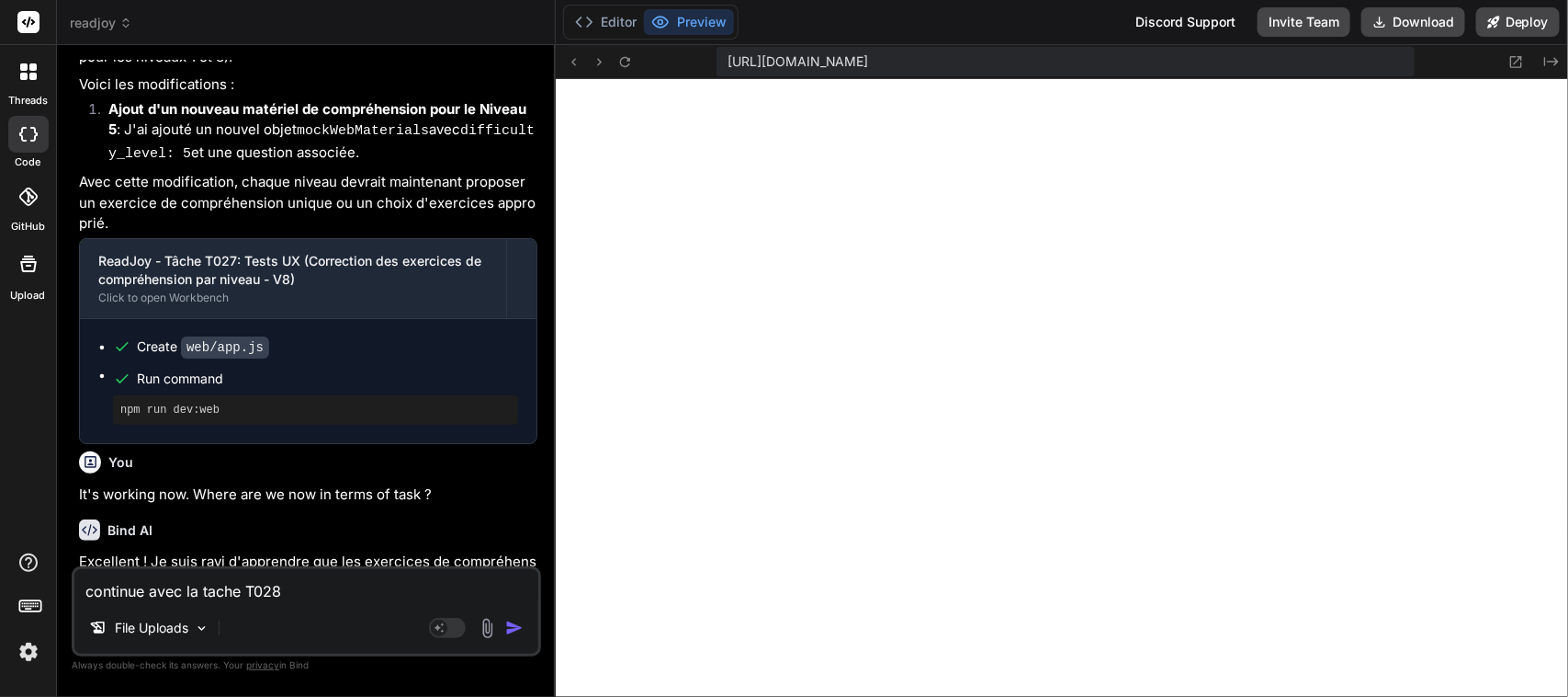
scroll to position [54493, 0]
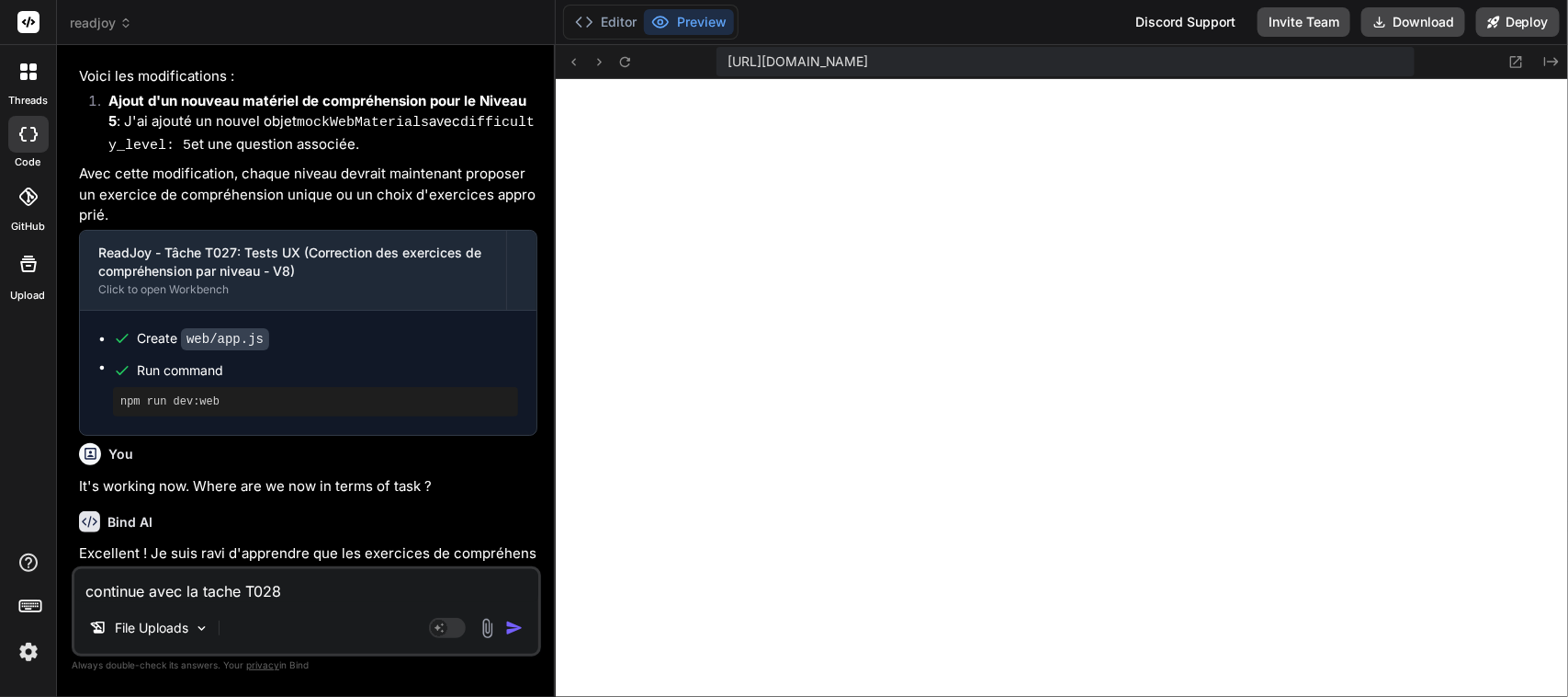
click at [260, 595] on textarea "continue avec la tache T028" at bounding box center [306, 585] width 464 height 34
paste textarea "continue avec la tache T02"
click at [512, 628] on img "button" at bounding box center [514, 628] width 19 height 19
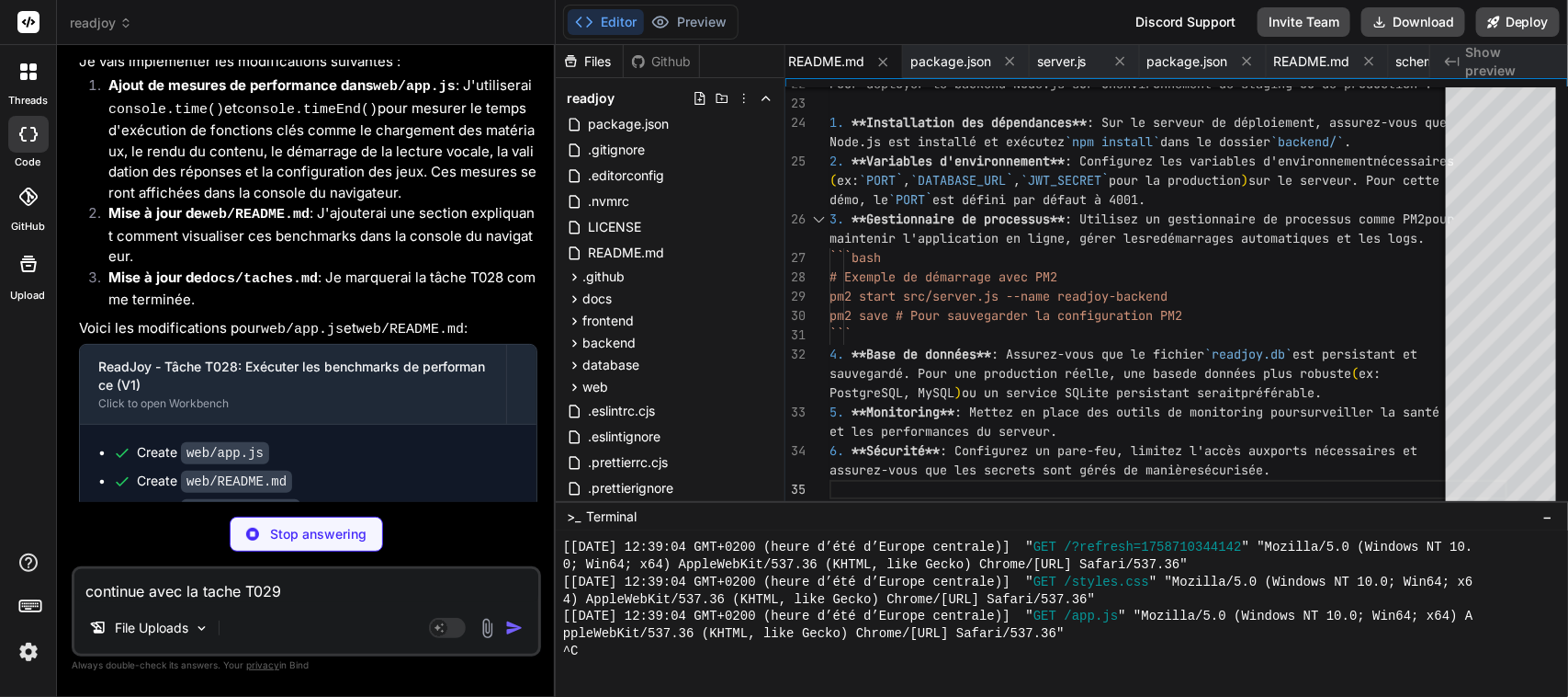
scroll to position [0, 1214]
